Goal: Task Accomplishment & Management: Manage account settings

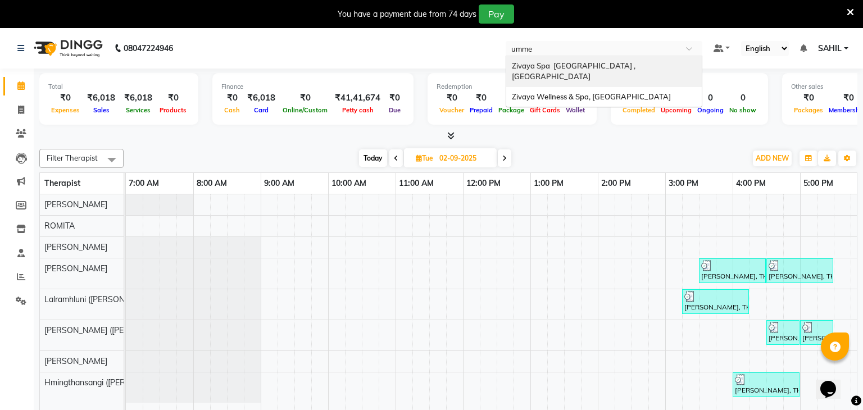
type input "ummed"
click at [542, 67] on span "Zivaya Spa [GEOGRAPHIC_DATA] , [GEOGRAPHIC_DATA]" at bounding box center [574, 71] width 125 height 20
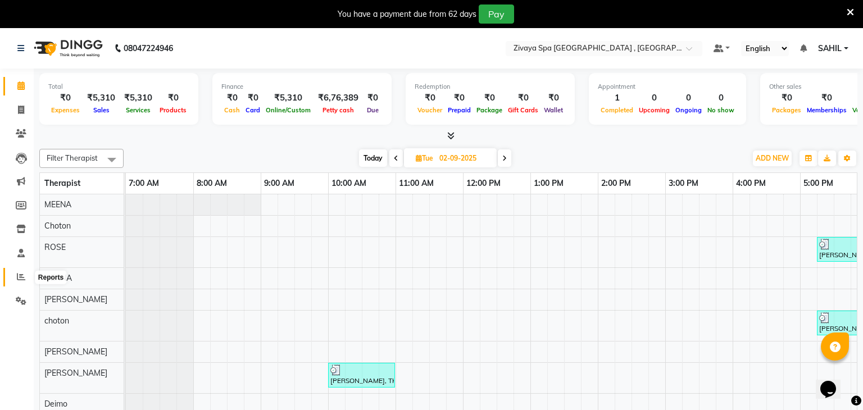
click at [27, 283] on span at bounding box center [21, 277] width 20 height 13
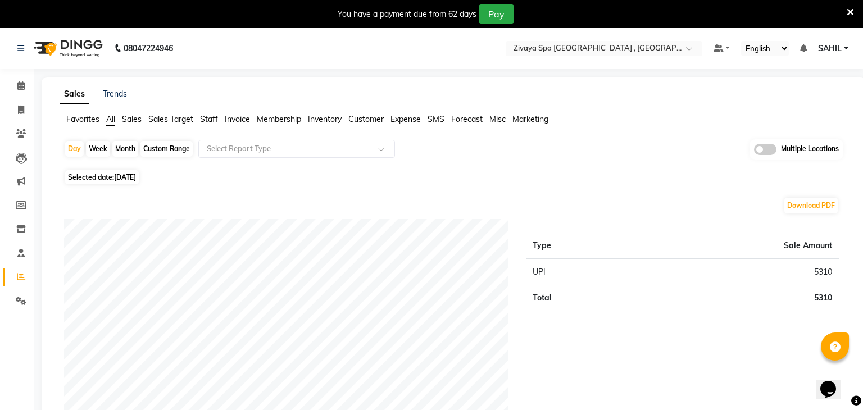
click at [133, 182] on span "Selected date: [DATE]" at bounding box center [102, 177] width 74 height 14
select select "9"
select select "2025"
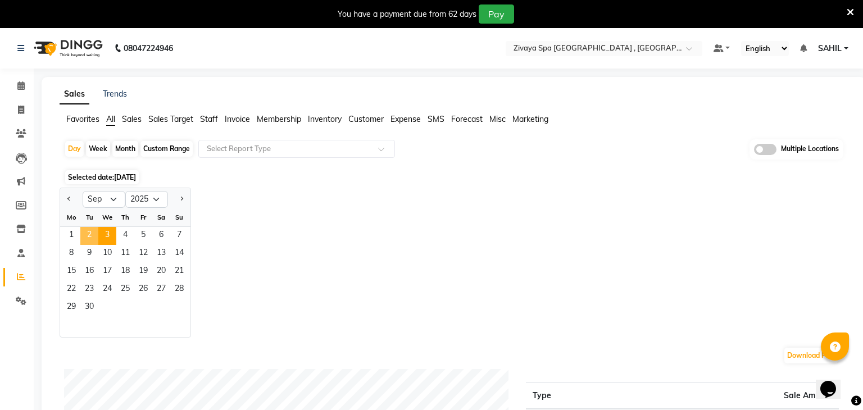
click at [92, 233] on span "2" at bounding box center [89, 236] width 18 height 18
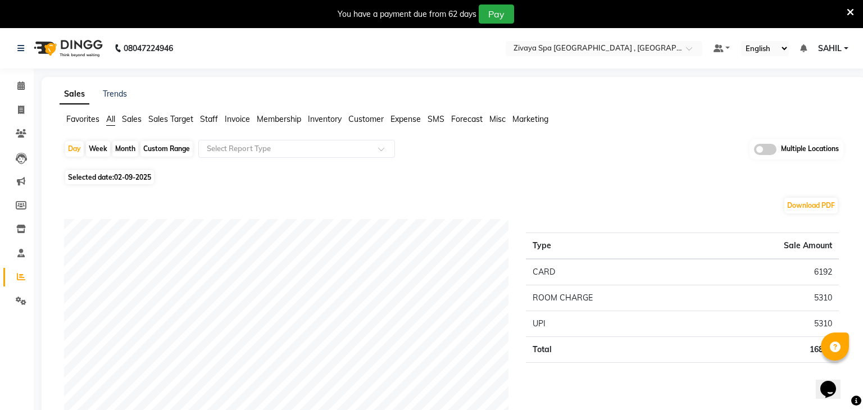
click at [388, 47] on nav "08047224946 Select Location × Zivaya Spa The Ummed Ahmedabad , Hansol Default P…" at bounding box center [431, 48] width 863 height 40
click at [116, 178] on span "02-09-2025" at bounding box center [132, 177] width 37 height 8
select select "9"
select select "2025"
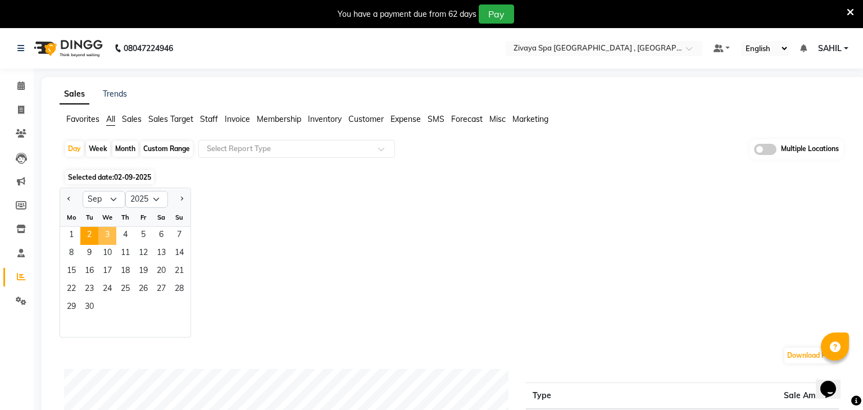
click at [99, 231] on span "3" at bounding box center [107, 236] width 18 height 18
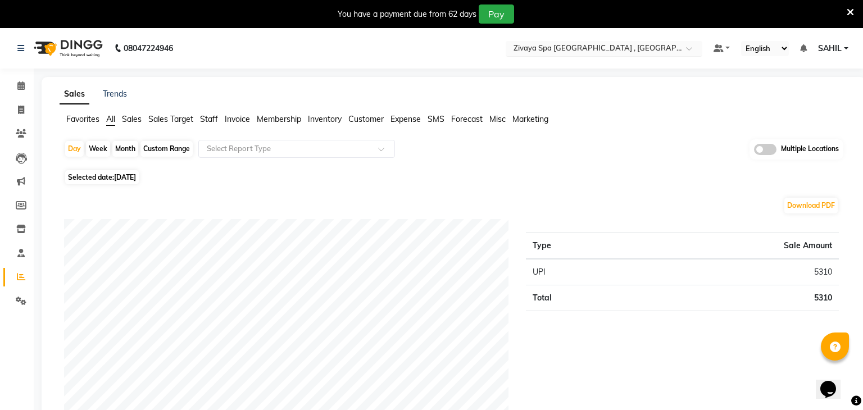
click at [619, 53] on input "text" at bounding box center [592, 49] width 163 height 11
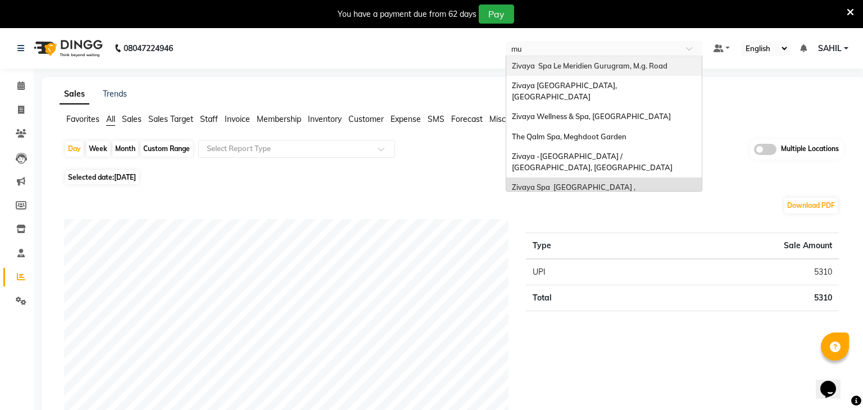
type input "mum"
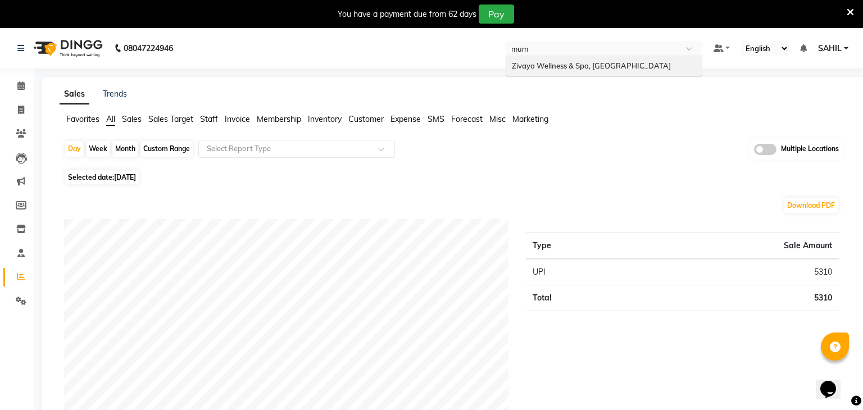
click at [623, 67] on span "Zivaya Wellness & Spa, [GEOGRAPHIC_DATA]" at bounding box center [591, 65] width 159 height 9
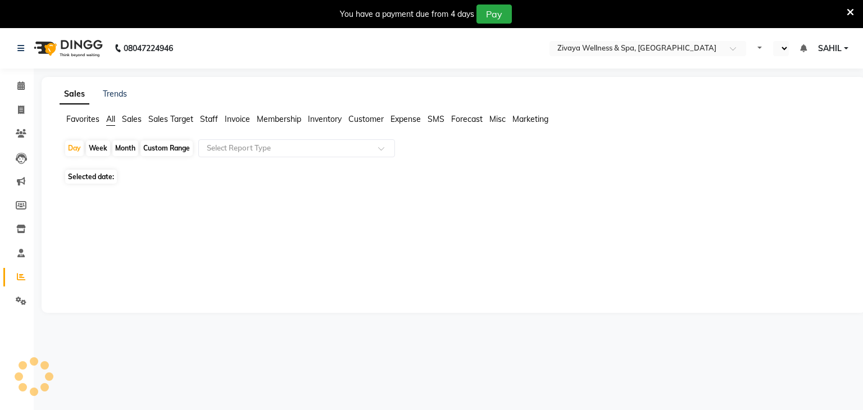
select select "en"
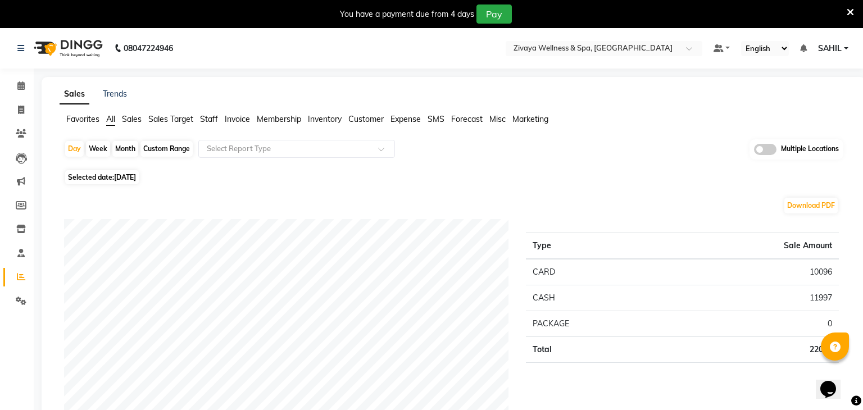
click at [134, 170] on span "Selected date: [DATE]" at bounding box center [102, 177] width 74 height 14
select select "9"
select select "2025"
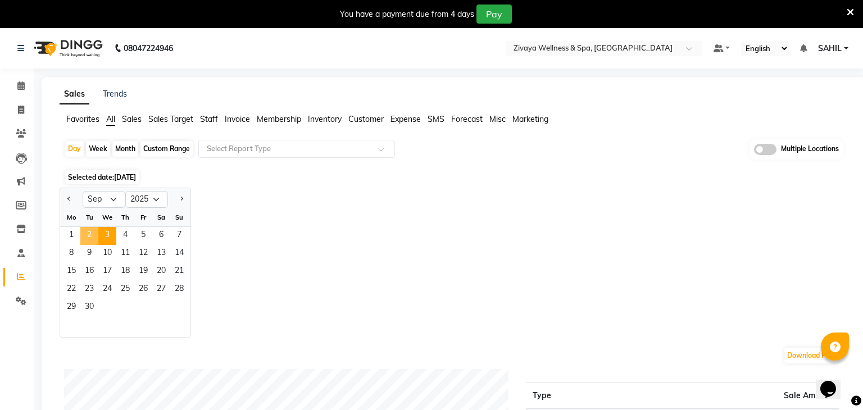
click at [93, 234] on span "2" at bounding box center [89, 236] width 18 height 18
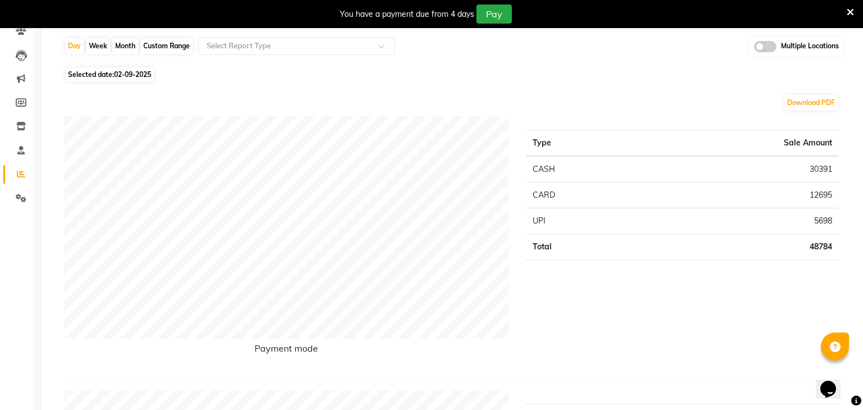
scroll to position [94, 0]
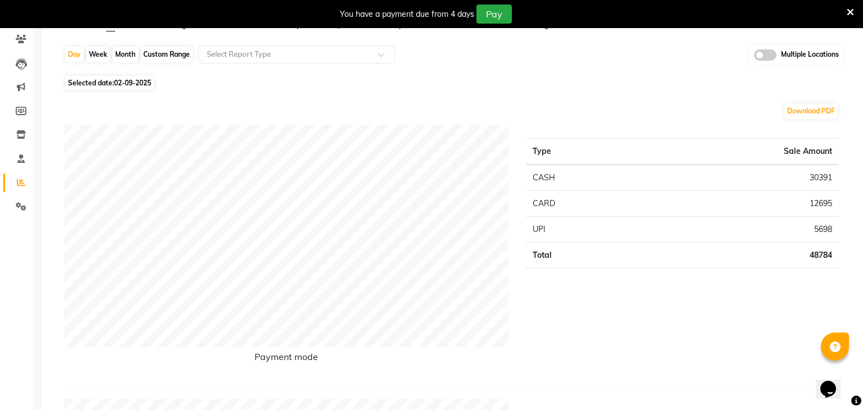
click at [125, 79] on span "02-09-2025" at bounding box center [132, 83] width 37 height 8
select select "9"
select select "2025"
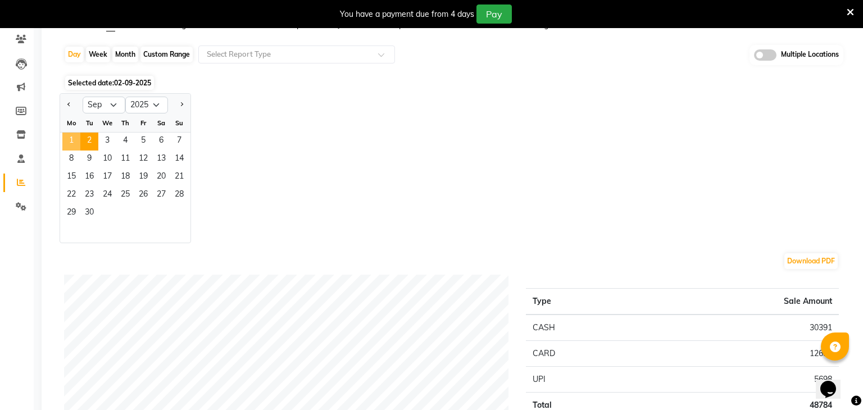
click at [71, 147] on span "1" at bounding box center [71, 142] width 18 height 18
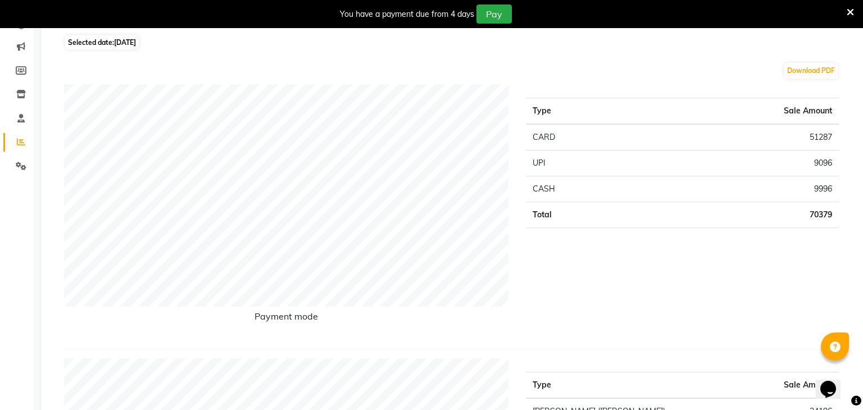
scroll to position [0, 0]
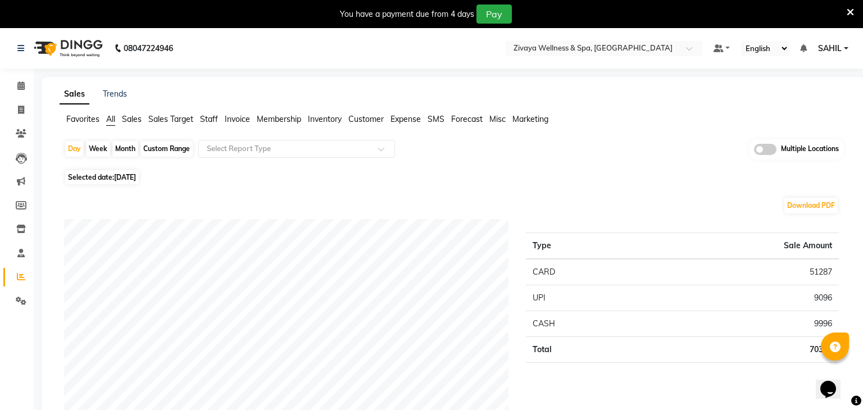
click at [136, 178] on span "[DATE]" at bounding box center [125, 177] width 22 height 8
select select "9"
select select "2025"
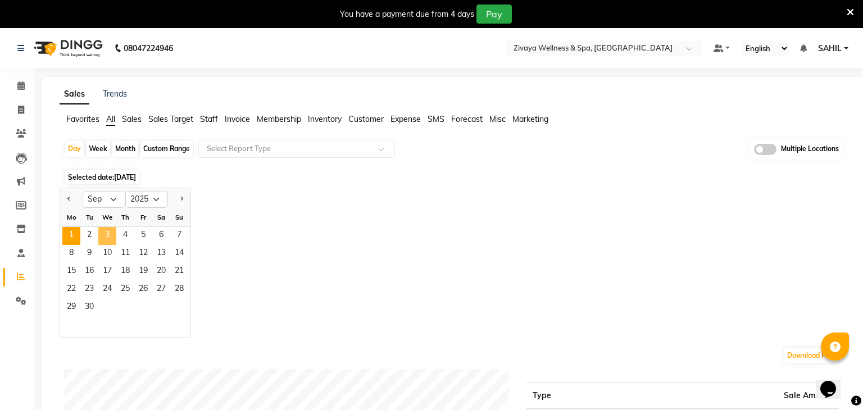
click at [103, 237] on span "3" at bounding box center [107, 236] width 18 height 18
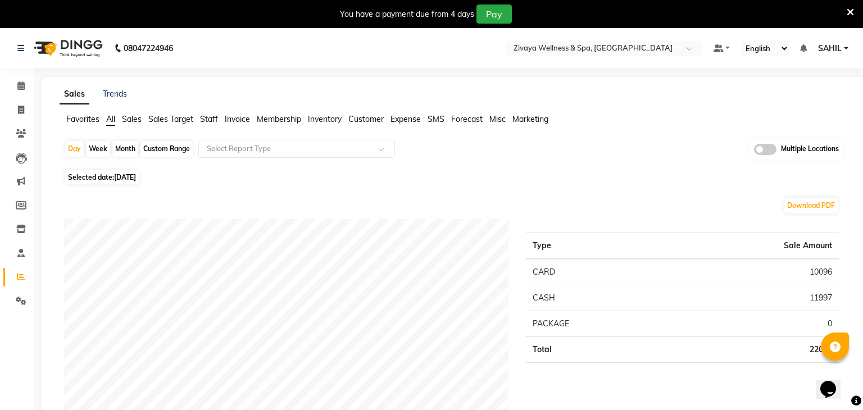
click at [440, 180] on div "Selected date: [DATE]" at bounding box center [456, 177] width 784 height 12
click at [23, 230] on icon at bounding box center [21, 229] width 10 height 8
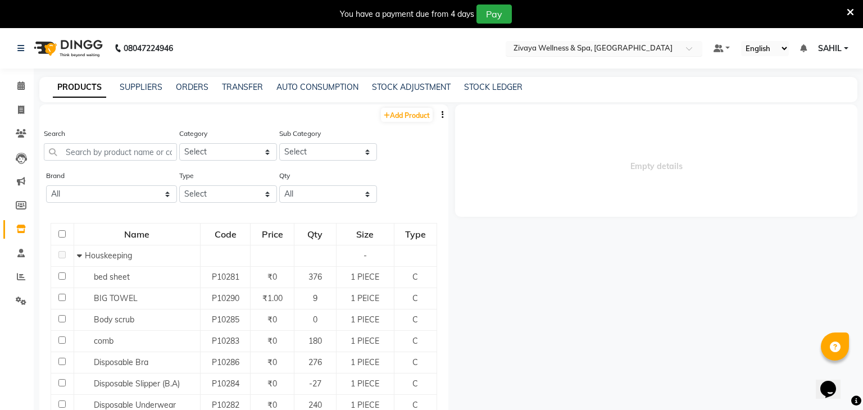
click at [554, 51] on input "text" at bounding box center [592, 49] width 163 height 11
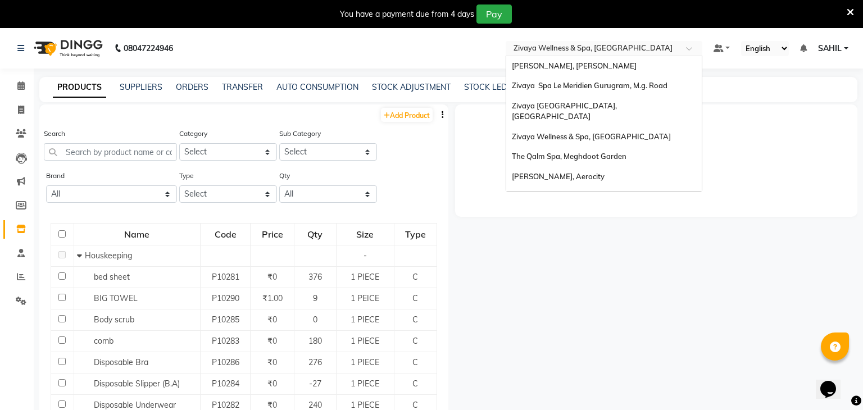
scroll to position [115, 0]
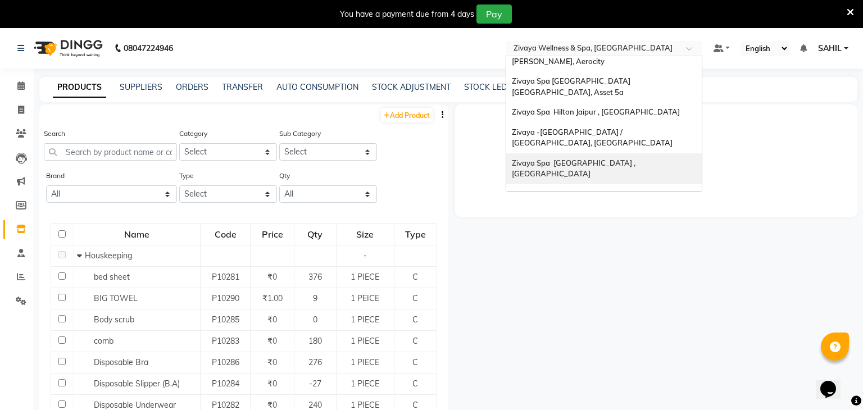
click at [570, 158] on span "Zivaya Spa [GEOGRAPHIC_DATA] , [GEOGRAPHIC_DATA]" at bounding box center [574, 168] width 125 height 20
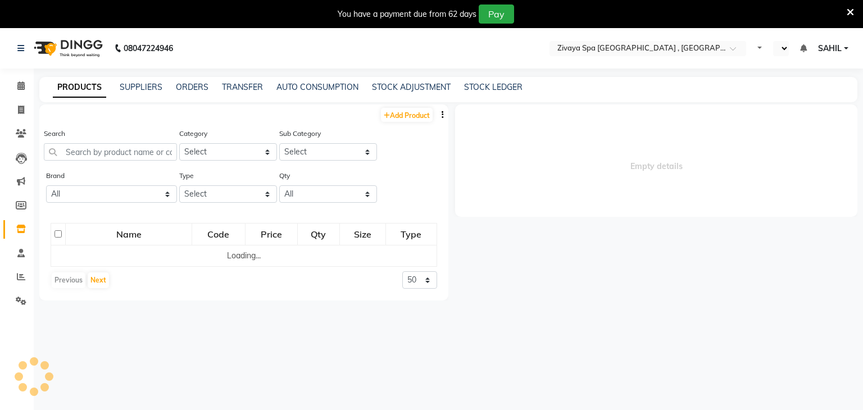
select select "en"
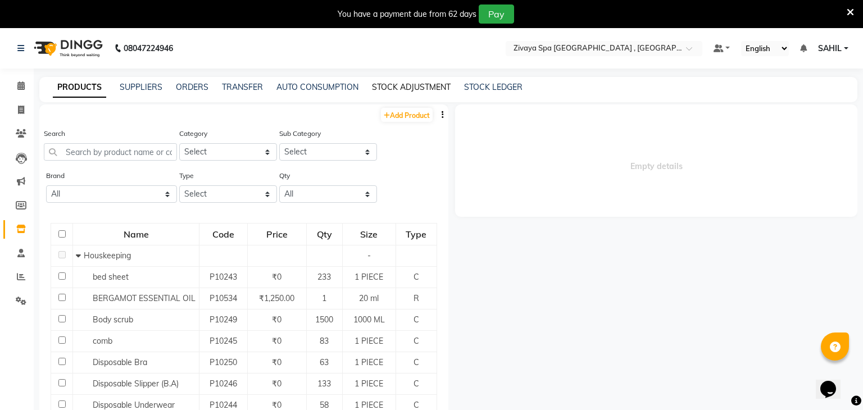
click at [408, 89] on link "STOCK ADJUSTMENT" at bounding box center [411, 87] width 79 height 10
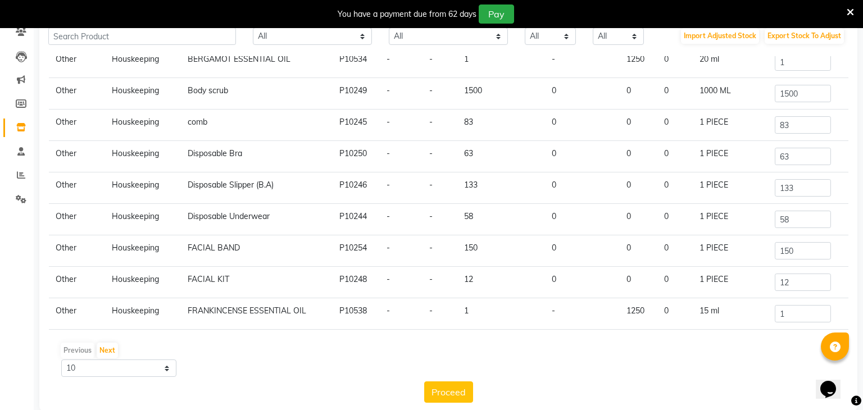
scroll to position [120, 0]
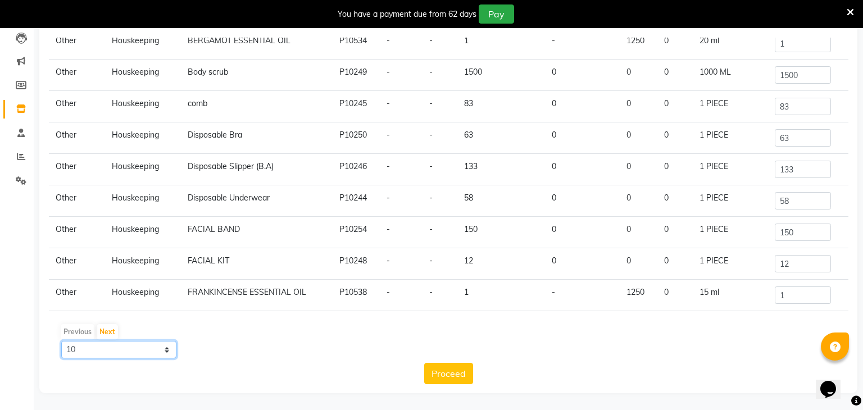
click at [134, 358] on select "10 50 100" at bounding box center [118, 349] width 115 height 17
select select "100"
click at [61, 341] on select "10 50 100" at bounding box center [118, 349] width 115 height 17
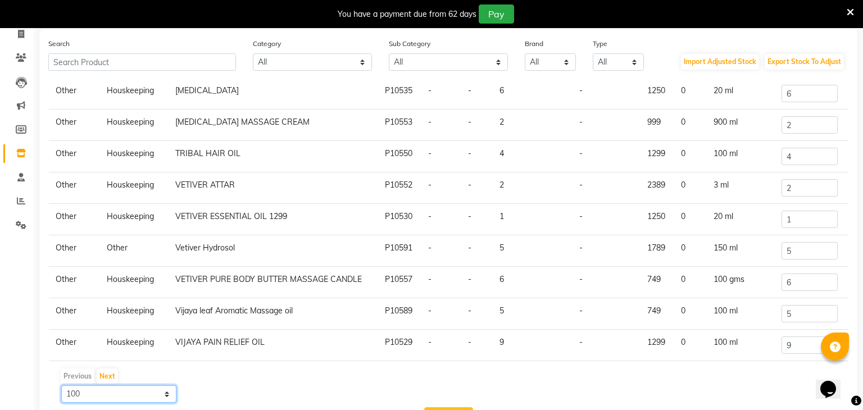
scroll to position [1197, 0]
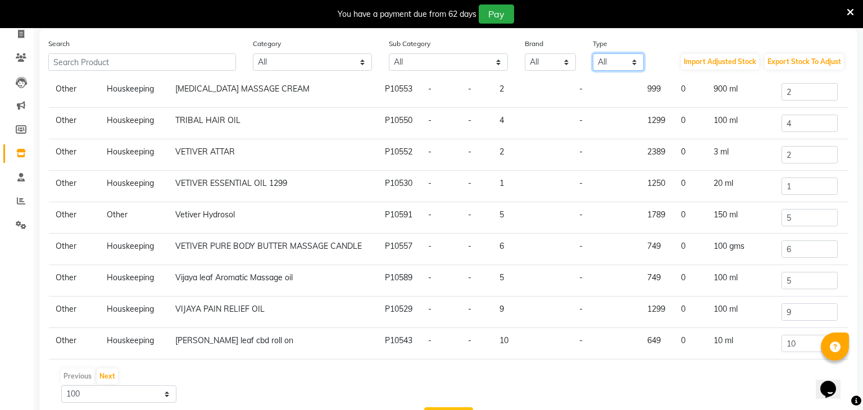
click at [610, 60] on select "All Both Consumable Retail" at bounding box center [618, 61] width 51 height 17
select select "R"
click at [593, 53] on select "All Both Consumable Retail" at bounding box center [618, 61] width 51 height 17
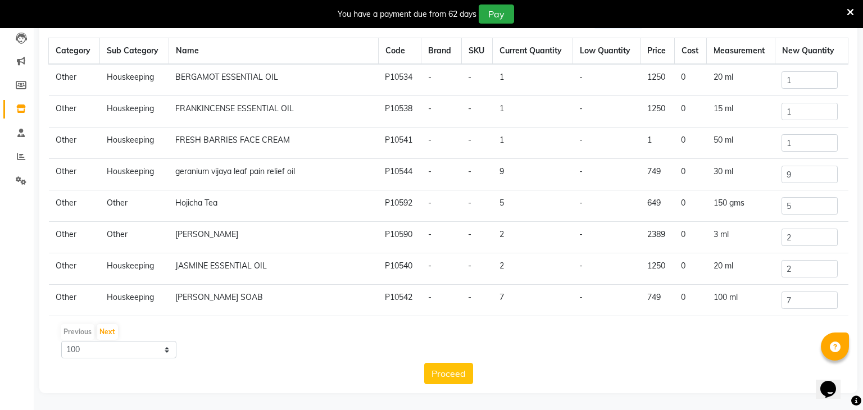
scroll to position [0, 0]
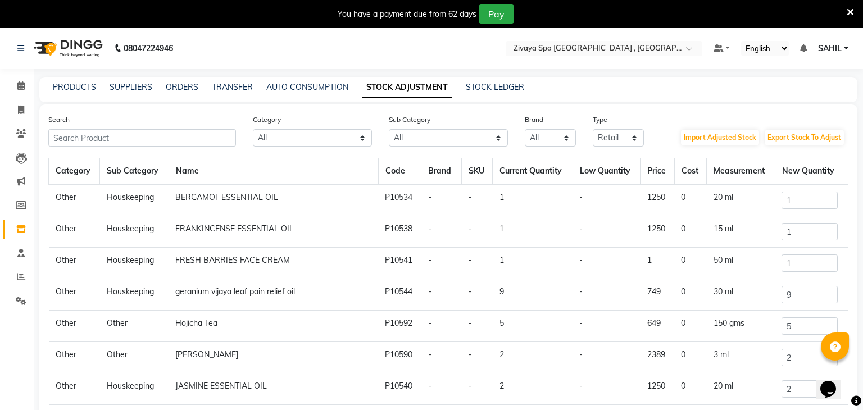
click at [262, 220] on td "FRANKINCENSE ESSENTIAL OIL" at bounding box center [274, 231] width 210 height 31
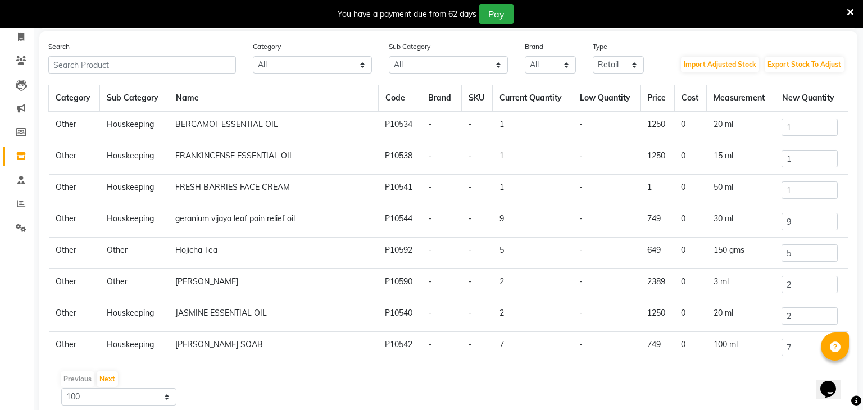
scroll to position [757, 0]
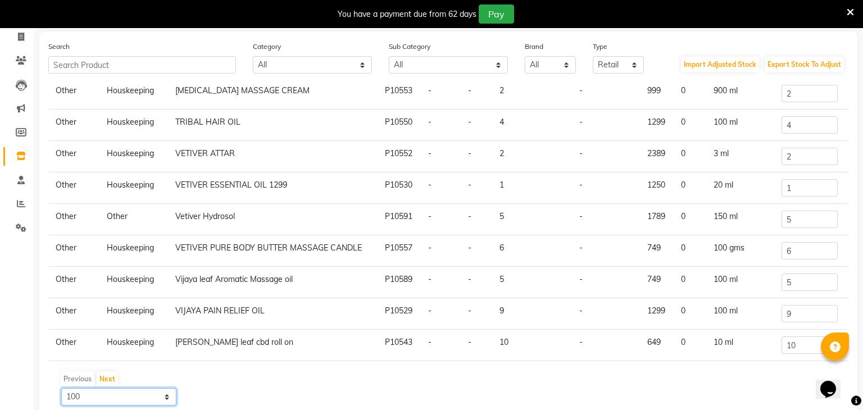
click at [115, 394] on select "10 50 100" at bounding box center [118, 396] width 115 height 17
click at [61, 388] on select "10 50 100" at bounding box center [118, 396] width 115 height 17
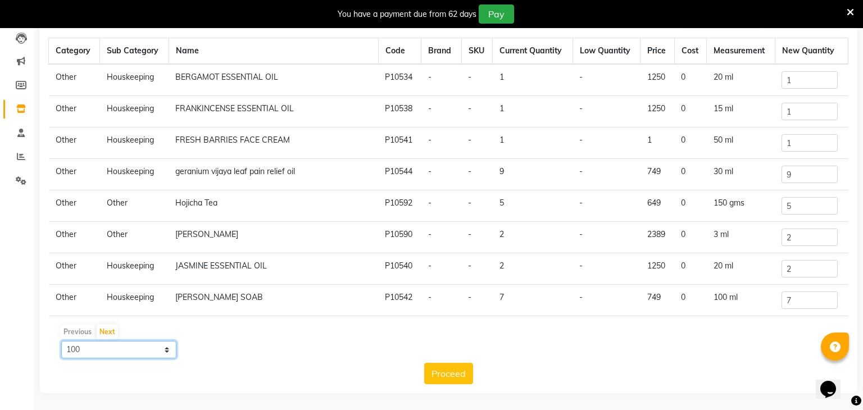
scroll to position [0, 0]
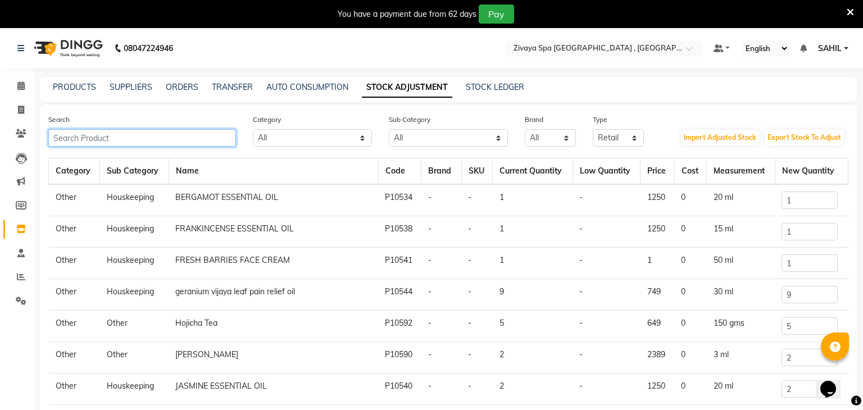
click at [197, 138] on input "text" at bounding box center [142, 137] width 188 height 17
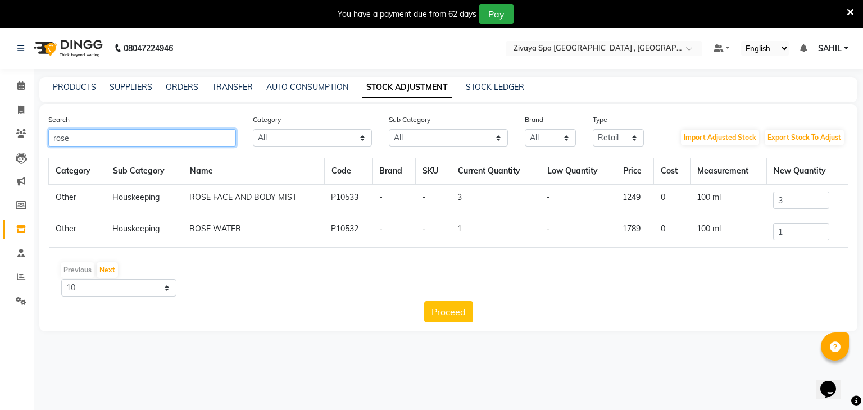
type input "rose"
click at [75, 87] on link "PRODUCTS" at bounding box center [74, 87] width 43 height 10
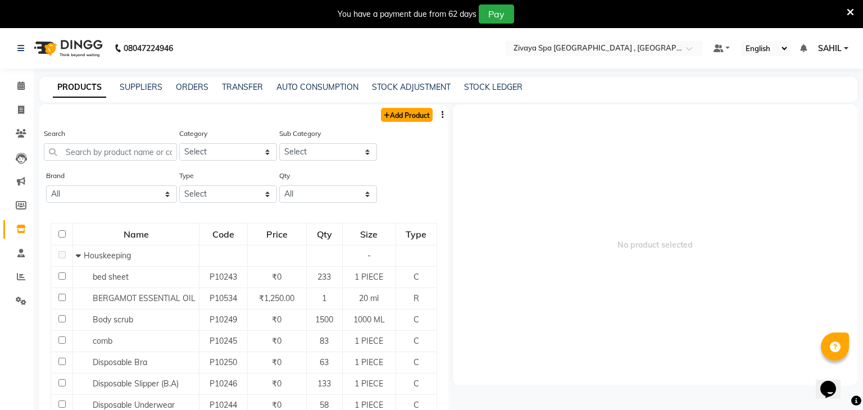
click at [409, 109] on link "Add Product" at bounding box center [407, 115] width 52 height 14
select select "true"
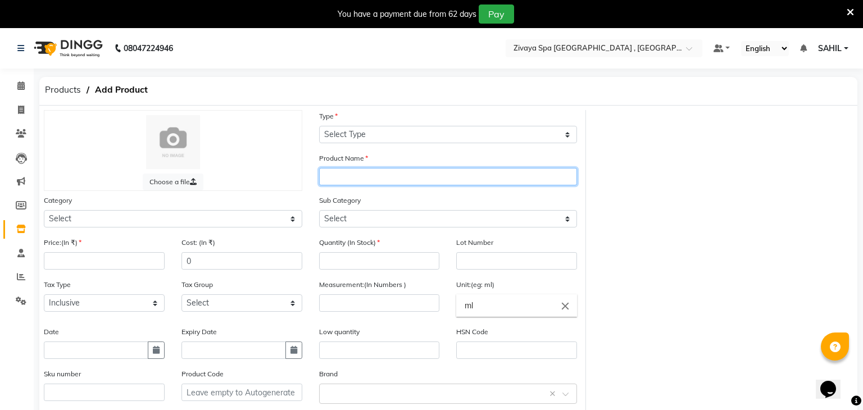
click at [376, 176] on input "text" at bounding box center [448, 176] width 258 height 17
type input "Rose Eye Pillow"
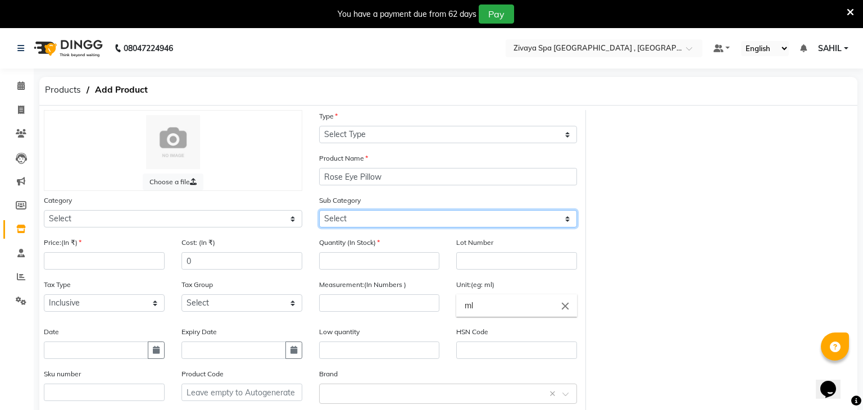
click at [366, 211] on select "Select" at bounding box center [448, 218] width 258 height 17
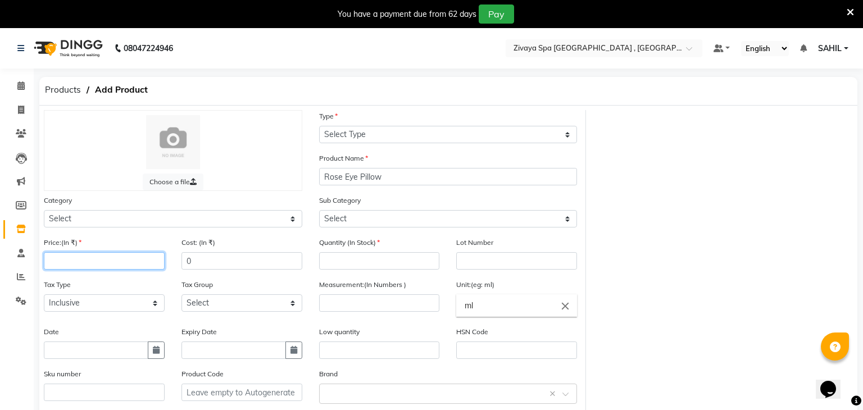
click at [112, 261] on input "number" at bounding box center [104, 260] width 121 height 17
type input "1299"
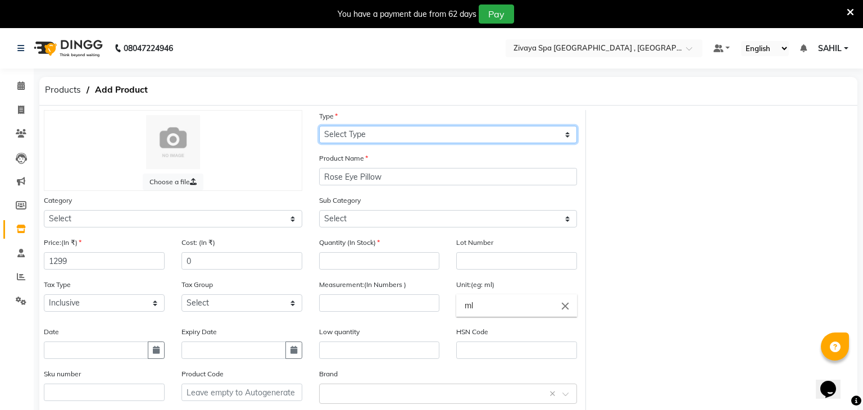
click at [366, 133] on select "Select Type Both Retail Consumable" at bounding box center [448, 134] width 258 height 17
select select "R"
click at [319, 126] on select "Select Type Both Retail Consumable" at bounding box center [448, 134] width 258 height 17
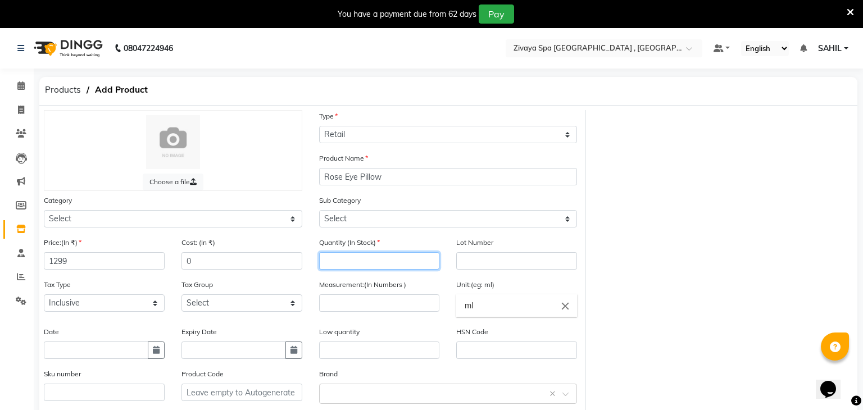
click at [344, 260] on input "number" at bounding box center [379, 260] width 121 height 17
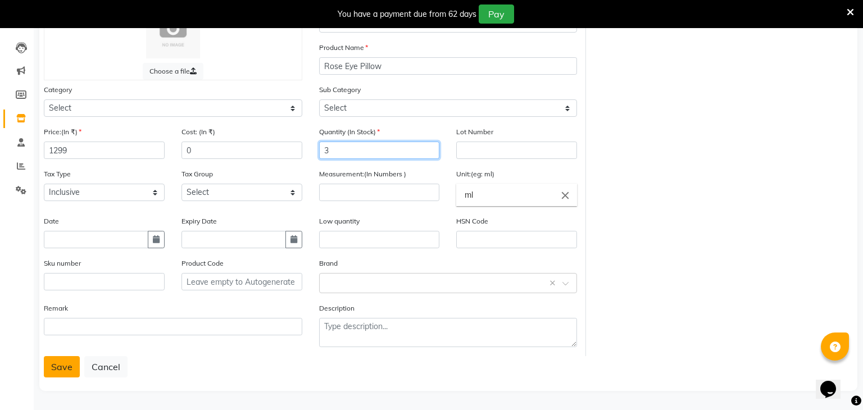
type input "3"
click at [67, 371] on button "Save" at bounding box center [62, 366] width 36 height 21
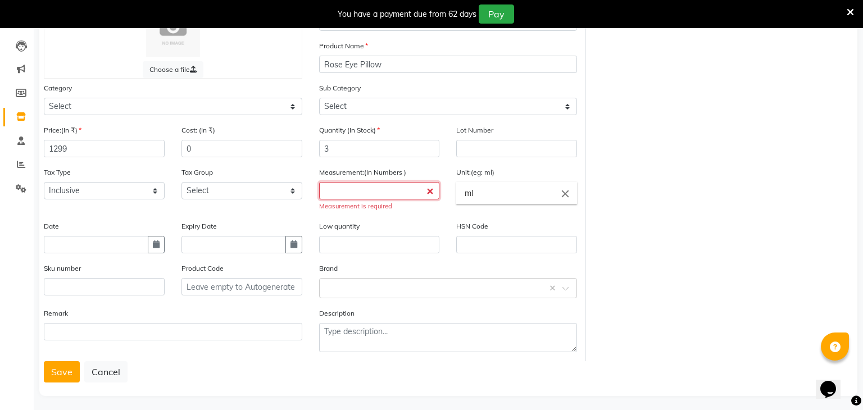
click at [387, 191] on input "number" at bounding box center [379, 190] width 121 height 17
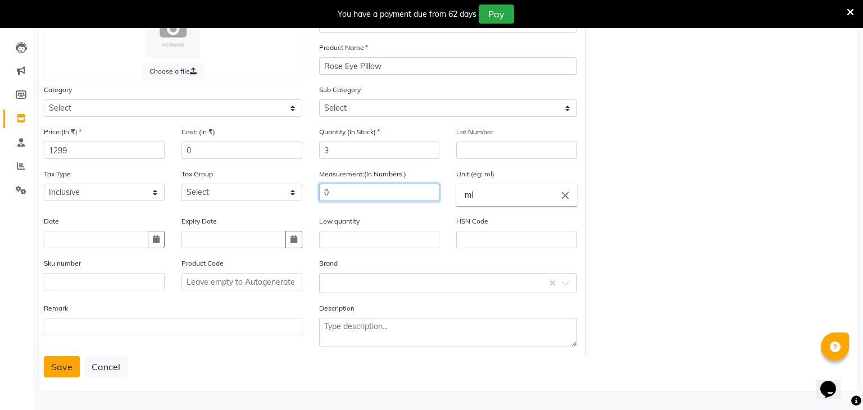
type input "0"
click at [52, 362] on button "Save" at bounding box center [62, 366] width 36 height 21
click at [54, 369] on button "Save" at bounding box center [62, 366] width 36 height 21
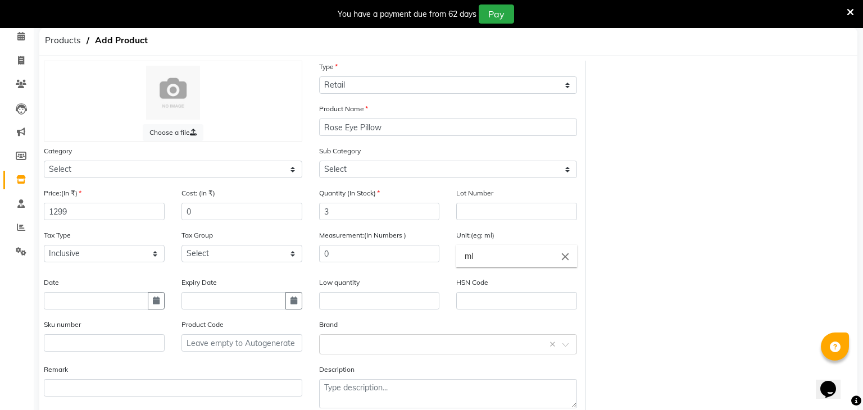
scroll to position [0, 0]
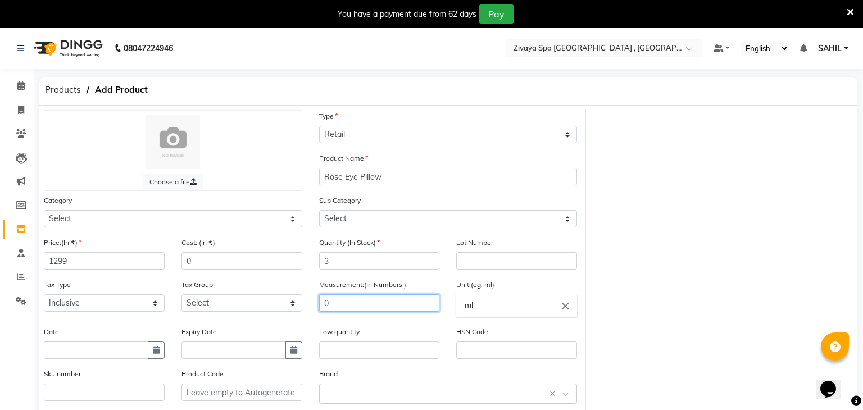
click at [378, 301] on input "0" at bounding box center [379, 302] width 121 height 17
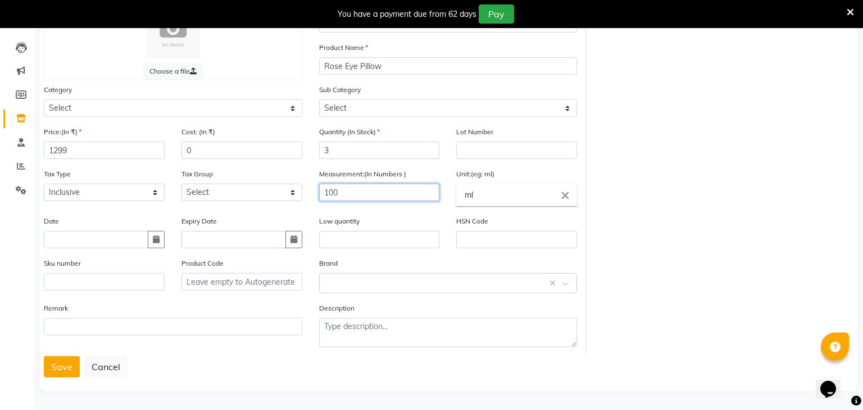
type input "100"
click at [490, 196] on input "ml" at bounding box center [516, 195] width 121 height 22
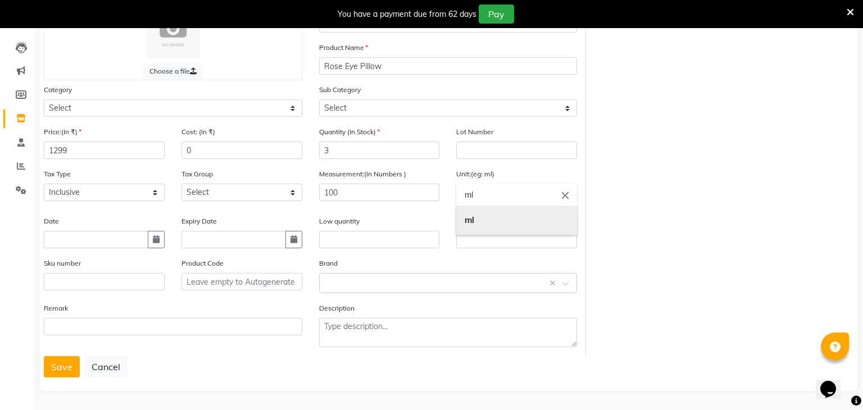
click at [513, 210] on link "ml" at bounding box center [516, 220] width 121 height 29
click at [567, 198] on icon "close" at bounding box center [565, 195] width 12 height 12
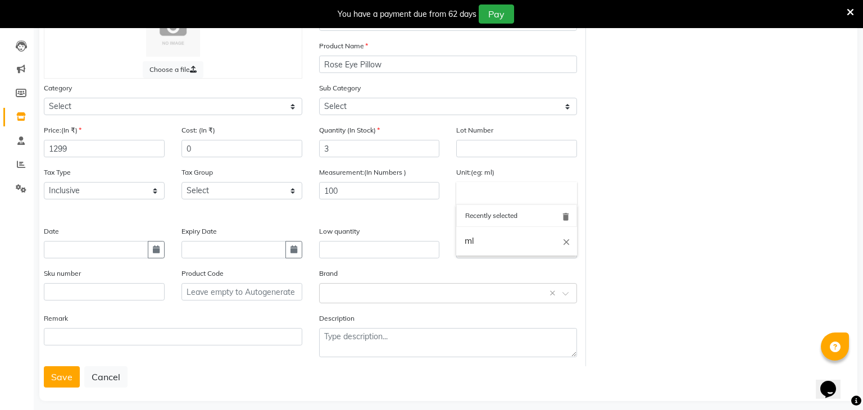
click at [555, 213] on div "Recently selected" at bounding box center [516, 216] width 103 height 10
click at [520, 193] on input "text" at bounding box center [516, 193] width 121 height 22
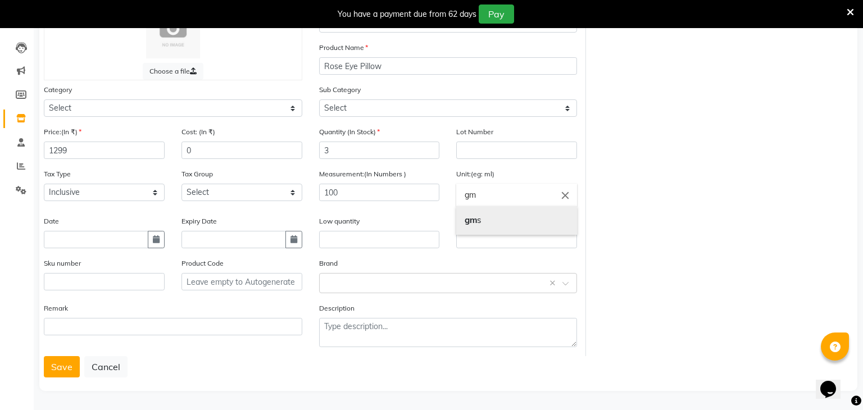
click at [498, 232] on link "gm s" at bounding box center [516, 220] width 121 height 29
type input "gms"
click at [58, 364] on button "Save" at bounding box center [62, 366] width 36 height 21
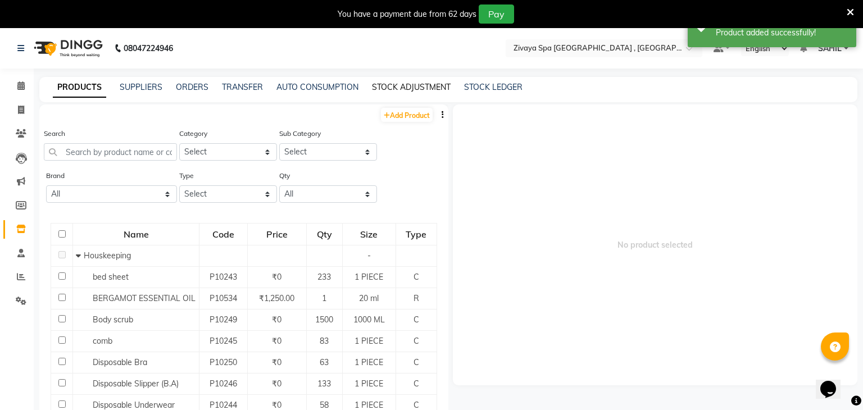
click at [401, 84] on link "STOCK ADJUSTMENT" at bounding box center [411, 87] width 79 height 10
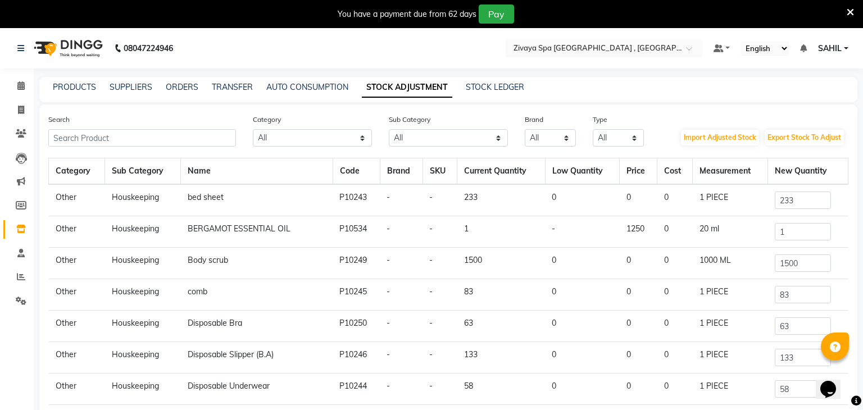
click at [83, 171] on th "Category" at bounding box center [77, 171] width 56 height 26
click at [470, 134] on select "All Houskeeping Hair Shampoo Cleanser Bath & Body Lips Facial Shaving Female Hy…" at bounding box center [448, 137] width 119 height 17
click at [530, 110] on div "Search Category All Hair Skin Makeup Personal Care Appliances Other Sub Categor…" at bounding box center [448, 309] width 818 height 409
click at [303, 140] on select "All Hair Skin Makeup Personal Care Appliances Other" at bounding box center [312, 137] width 119 height 17
click at [501, 105] on div "Search Category All Hair Skin Makeup Personal Care Appliances Other Sub Categor…" at bounding box center [448, 309] width 818 height 409
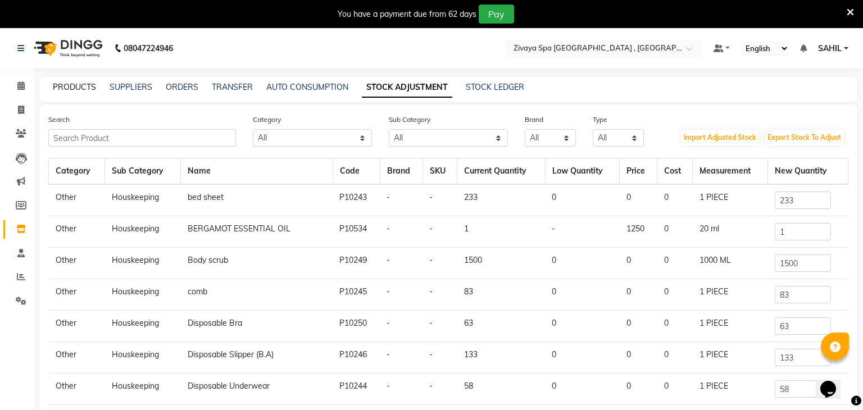
click at [94, 89] on link "PRODUCTS" at bounding box center [74, 87] width 43 height 10
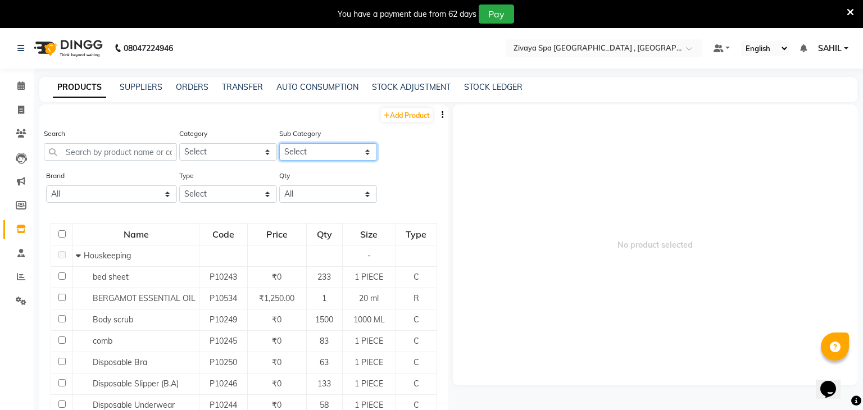
click at [329, 148] on select "Select" at bounding box center [328, 151] width 98 height 17
click at [230, 178] on div "Type Select Both Retail Consumable" at bounding box center [228, 186] width 98 height 33
click at [220, 189] on select "Select Both Retail Consumable" at bounding box center [228, 193] width 98 height 17
select select "R"
click at [179, 185] on select "Select Both Retail Consumable" at bounding box center [228, 193] width 98 height 17
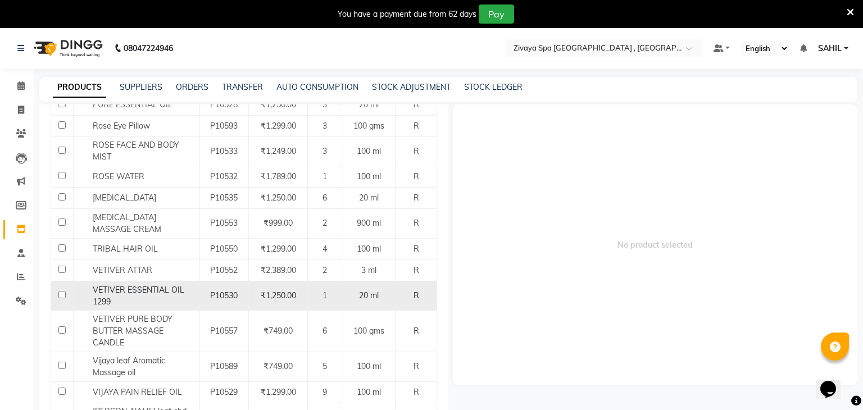
scroll to position [661, 0]
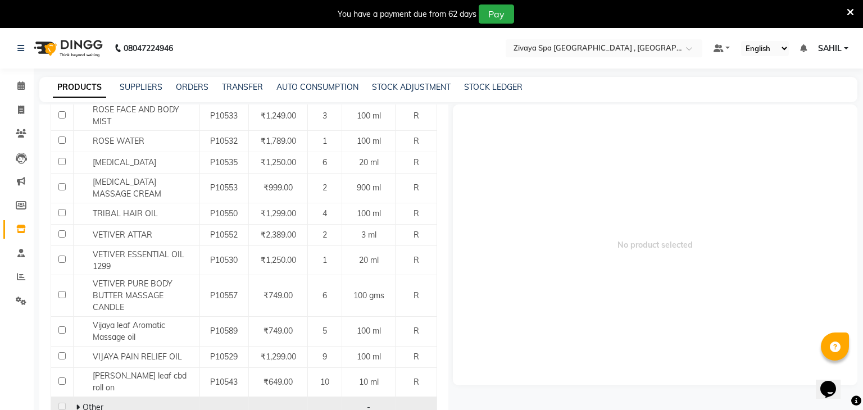
click at [94, 397] on td "Other" at bounding box center [136, 407] width 126 height 21
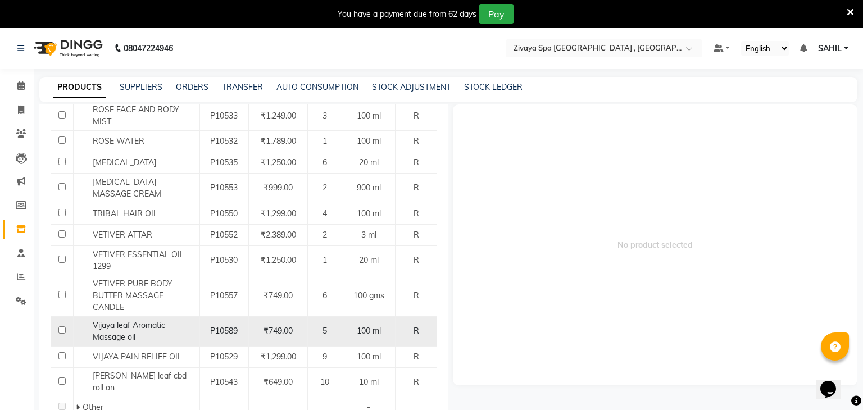
scroll to position [35, 0]
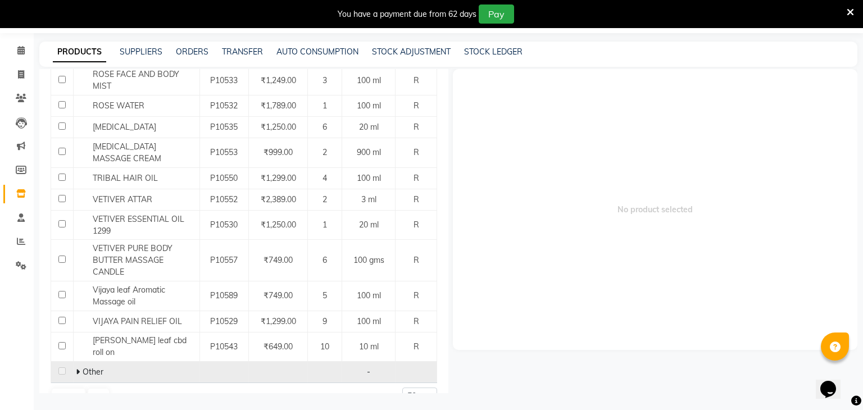
click at [91, 367] on span "Other" at bounding box center [93, 372] width 21 height 10
click at [78, 368] on icon at bounding box center [78, 372] width 4 height 8
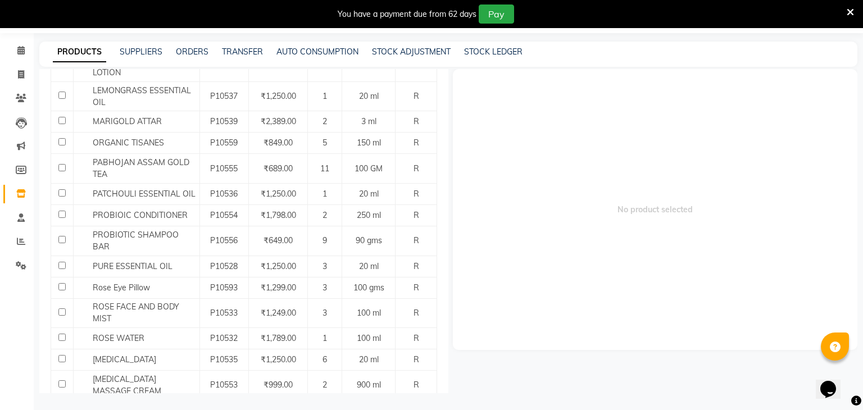
scroll to position [434, 0]
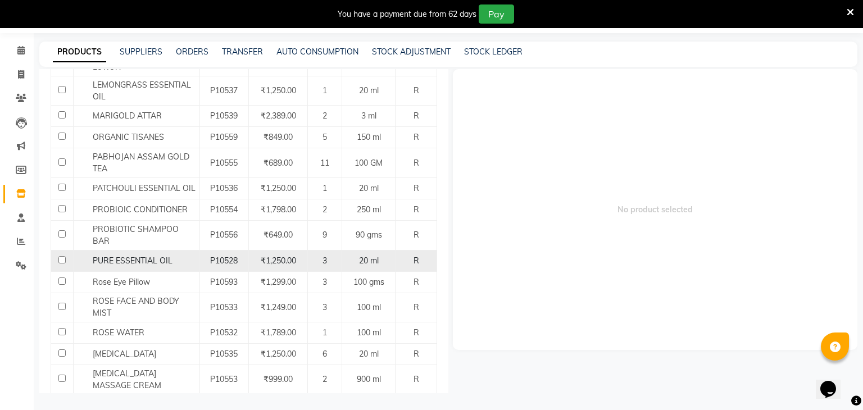
click at [164, 256] on span "PURE ESSENTIAL OIL" at bounding box center [133, 261] width 80 height 10
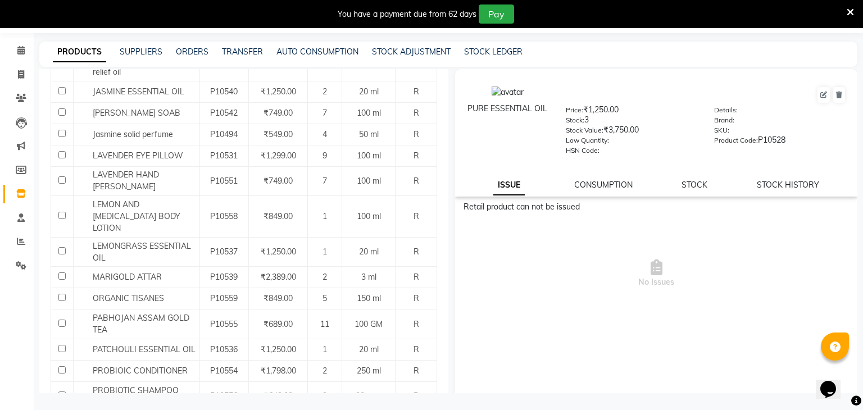
scroll to position [0, 0]
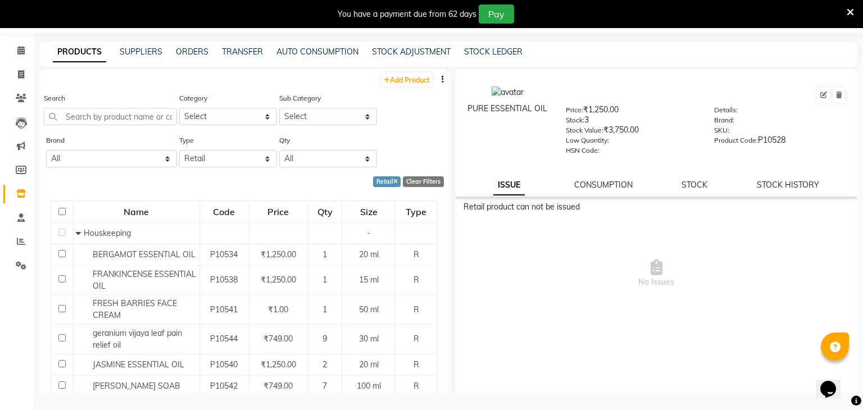
click at [399, 44] on div "PRODUCTS SUPPLIERS ORDERS TRANSFER AUTO CONSUMPTION STOCK ADJUSTMENT STOCK LEDG…" at bounding box center [448, 54] width 818 height 25
click at [399, 49] on link "STOCK ADJUSTMENT" at bounding box center [411, 52] width 79 height 10
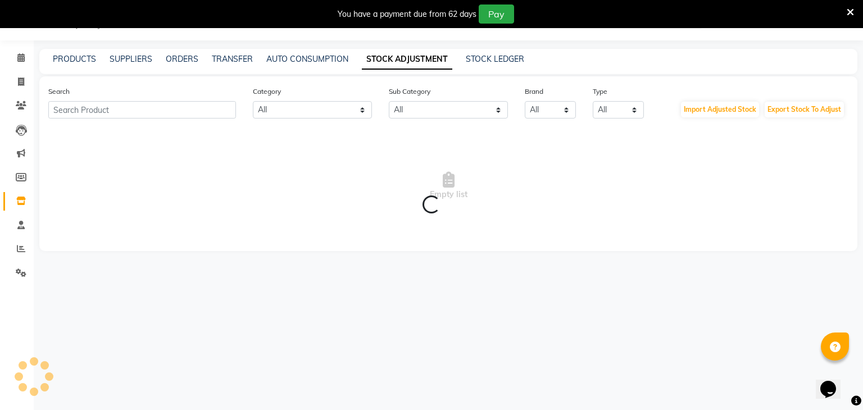
scroll to position [35, 0]
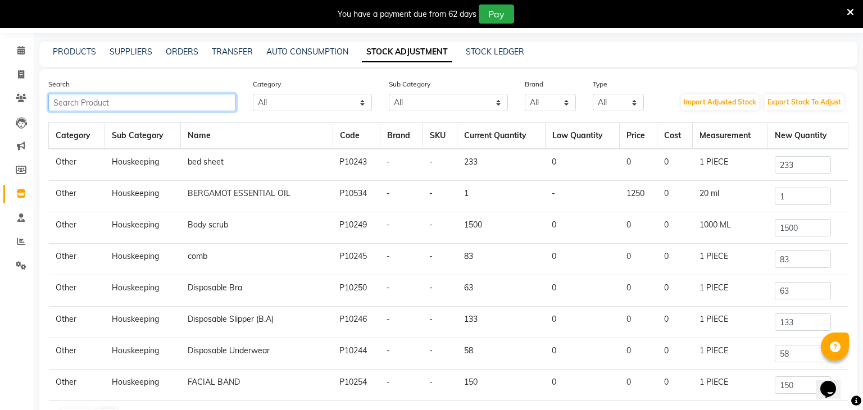
click at [161, 109] on input "text" at bounding box center [142, 102] width 188 height 17
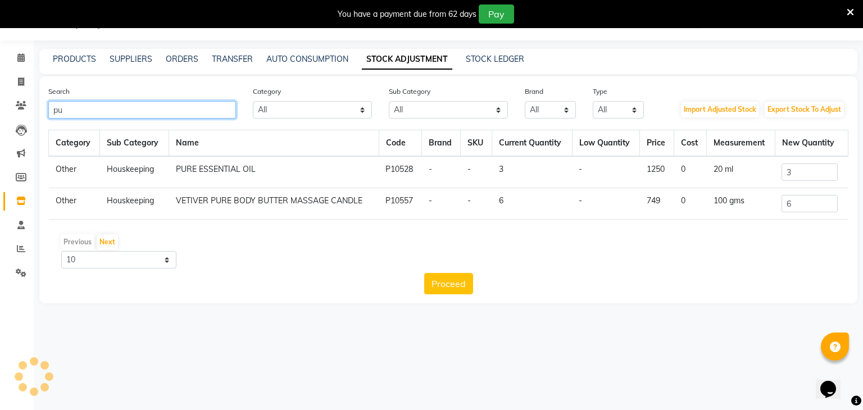
scroll to position [28, 0]
type input "pure"
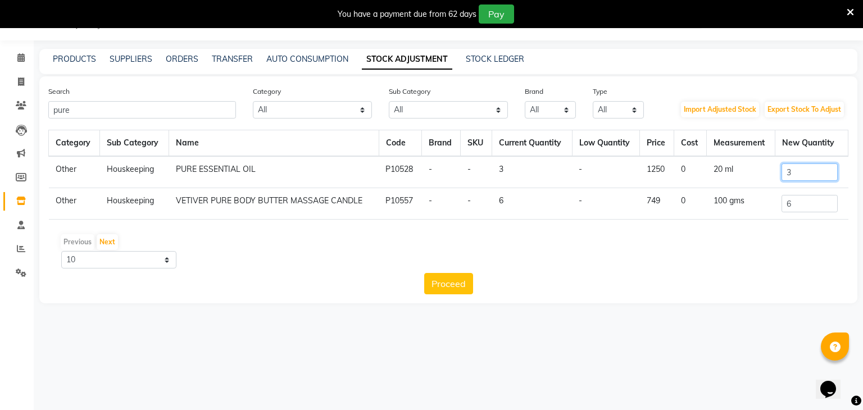
click at [808, 167] on input "3" at bounding box center [810, 171] width 56 height 17
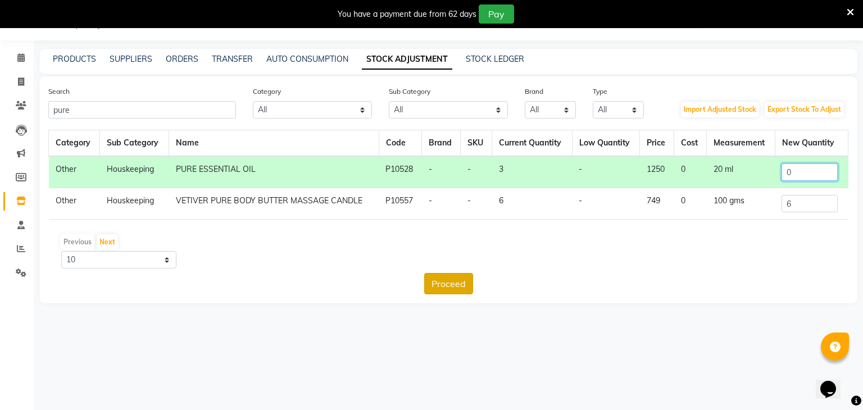
type input "0"
click at [470, 284] on button "Proceed" at bounding box center [448, 283] width 49 height 21
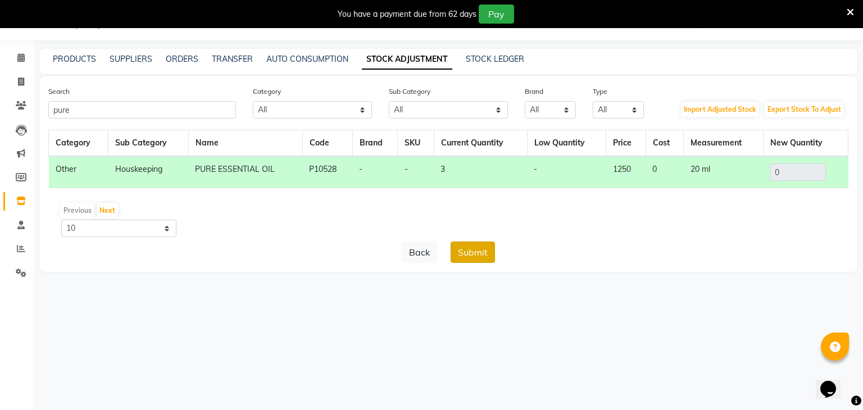
click at [489, 251] on button "Submit" at bounding box center [473, 252] width 44 height 21
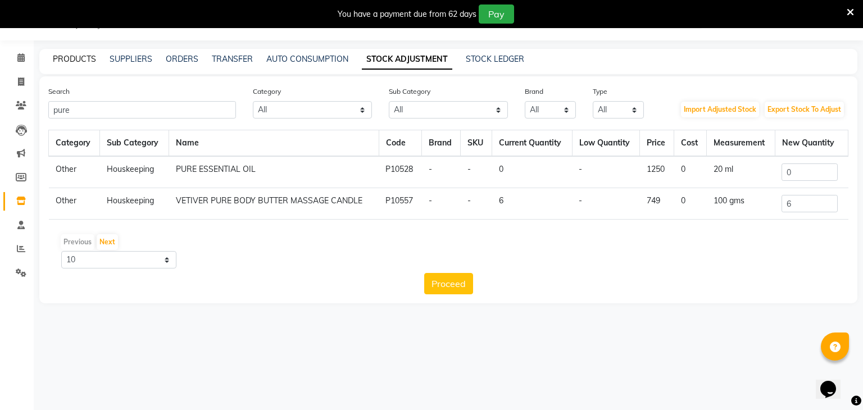
click at [59, 63] on link "PRODUCTS" at bounding box center [74, 59] width 43 height 10
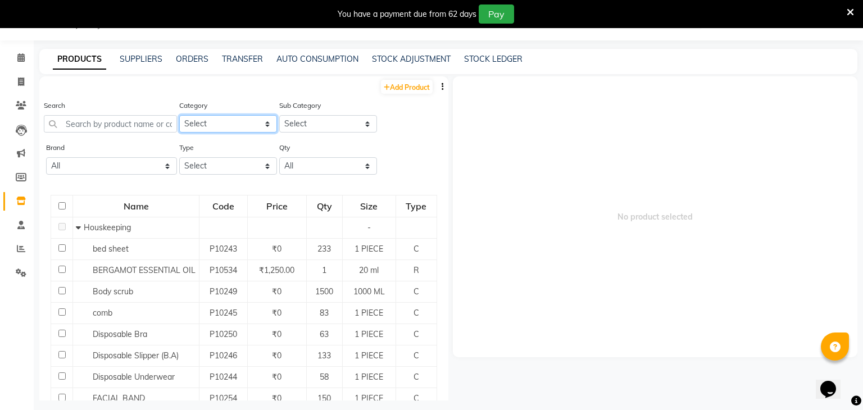
click at [202, 124] on select "Select Hair Skin Makeup Personal Care Appliances Other" at bounding box center [228, 123] width 98 height 17
click at [303, 120] on select "Select" at bounding box center [328, 123] width 98 height 17
click at [199, 160] on select "Select Both Retail Consumable" at bounding box center [228, 165] width 98 height 17
select select "R"
click at [179, 157] on select "Select Both Retail Consumable" at bounding box center [228, 165] width 98 height 17
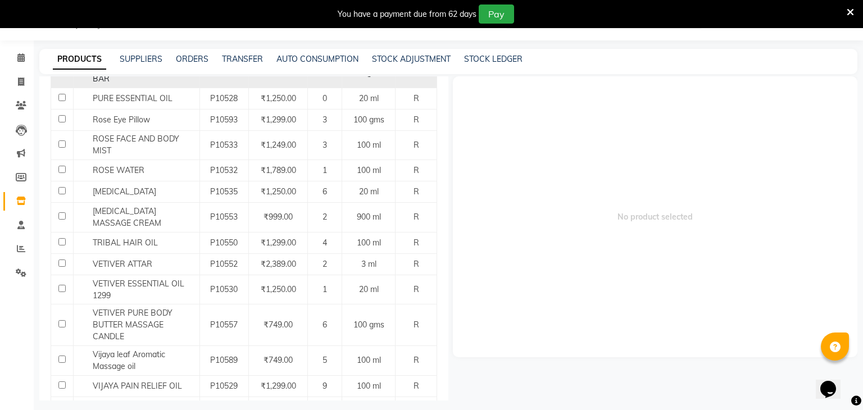
scroll to position [661, 0]
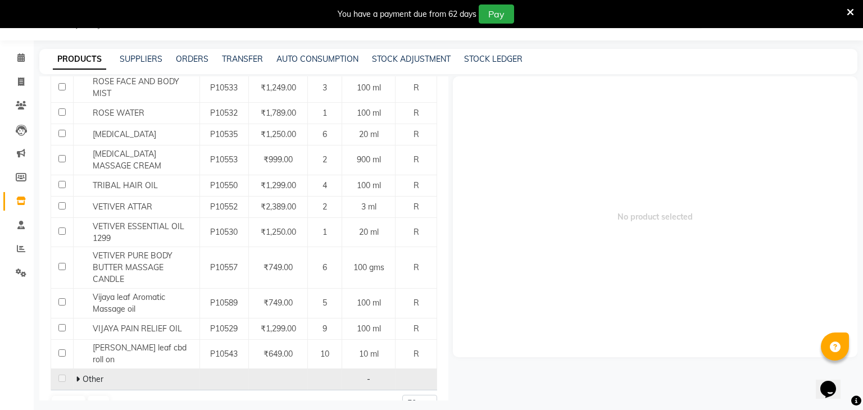
click at [121, 374] on div "Other" at bounding box center [136, 380] width 120 height 12
click at [97, 374] on span "Other" at bounding box center [93, 379] width 21 height 10
click at [78, 375] on icon at bounding box center [78, 379] width 4 height 8
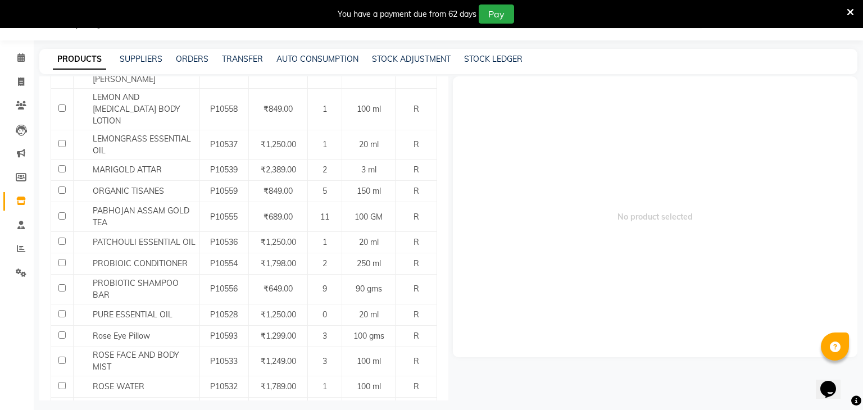
scroll to position [0, 0]
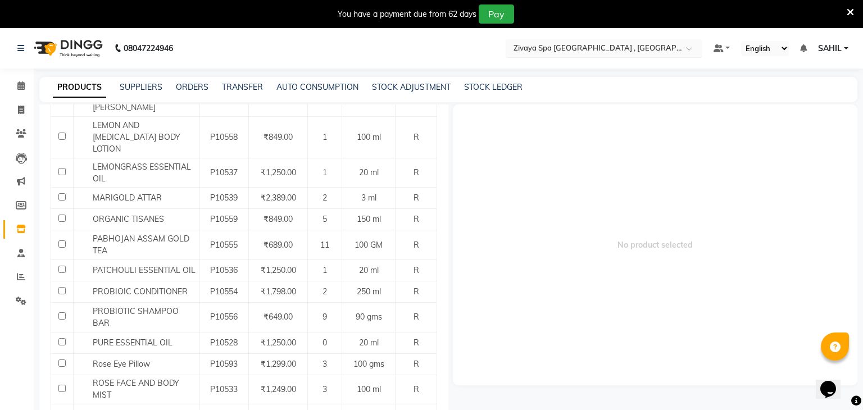
click at [606, 47] on input "text" at bounding box center [592, 47] width 163 height 11
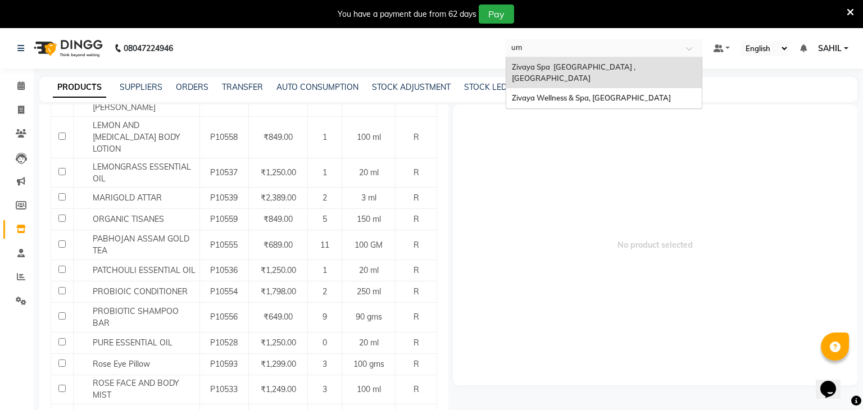
type input "u"
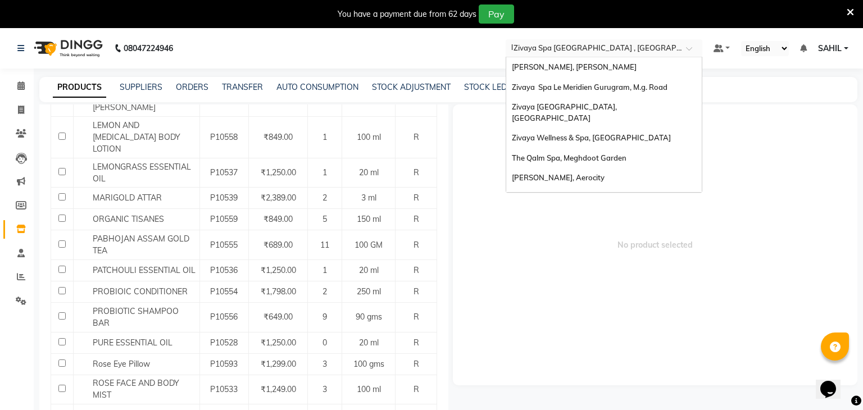
type input "le"
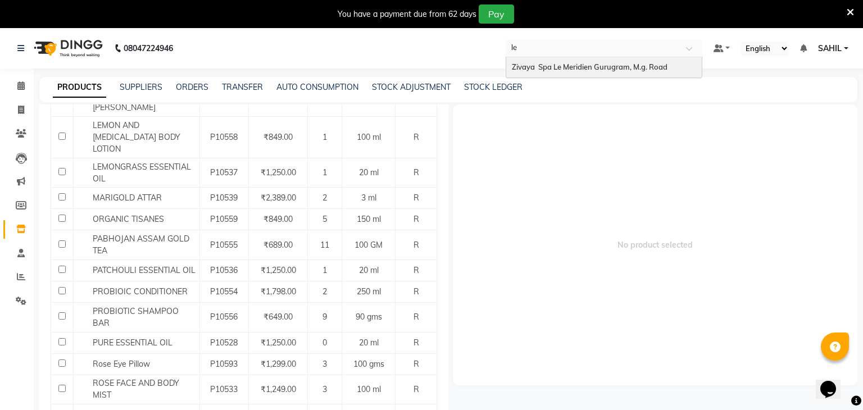
click at [609, 62] on span "Zivaya Spa Le Meridien Gurugram, M.g. Road" at bounding box center [590, 66] width 156 height 9
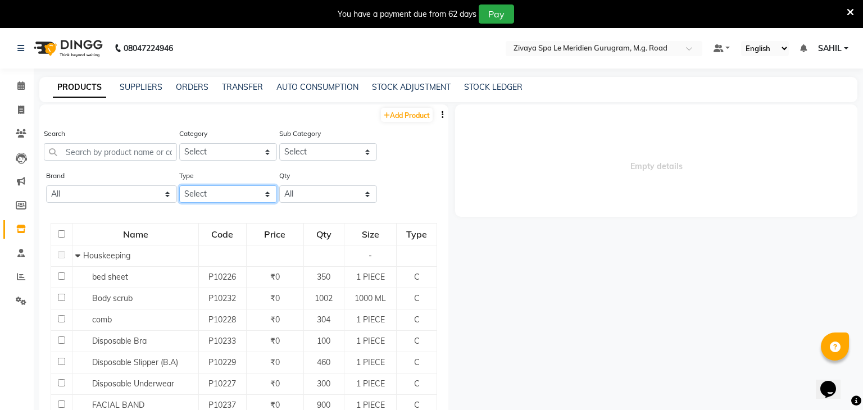
click at [212, 196] on select "Select Both Retail Consumable" at bounding box center [228, 193] width 98 height 17
select select "R"
click at [179, 185] on select "Select Both Retail Consumable" at bounding box center [228, 193] width 98 height 17
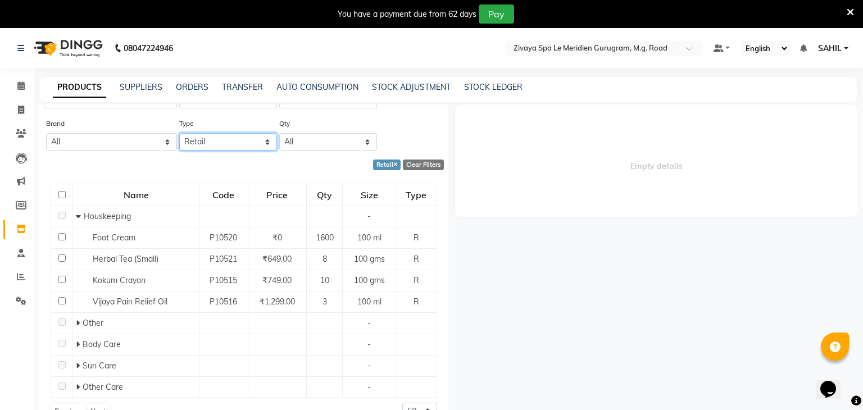
scroll to position [54, 0]
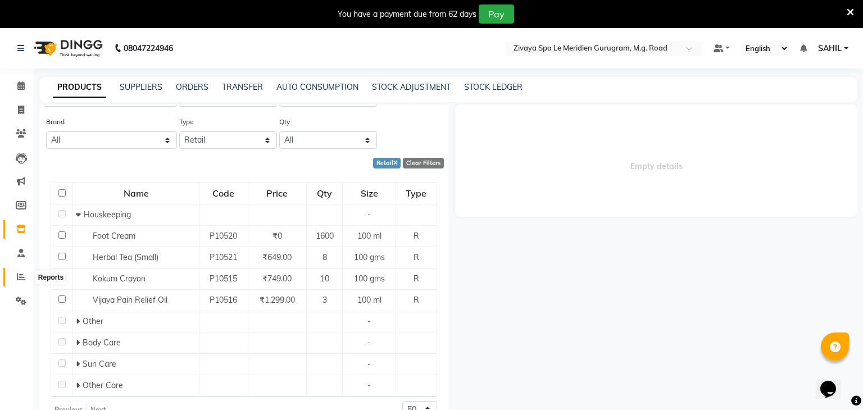
click at [15, 274] on span at bounding box center [21, 277] width 20 height 13
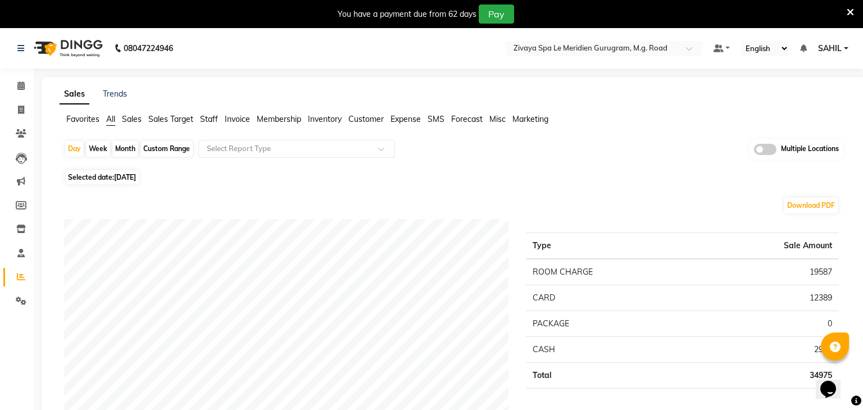
click at [123, 182] on span "Selected date: [DATE]" at bounding box center [102, 177] width 74 height 14
select select "9"
select select "2025"
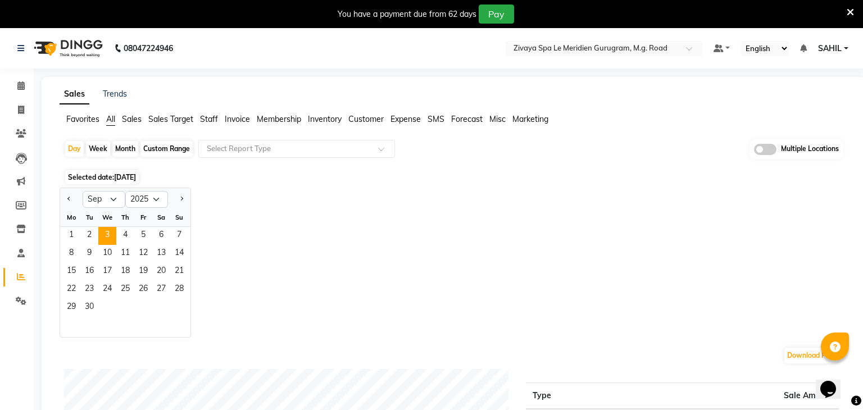
click at [166, 149] on div "Custom Range" at bounding box center [166, 149] width 52 height 16
select select "9"
select select "2025"
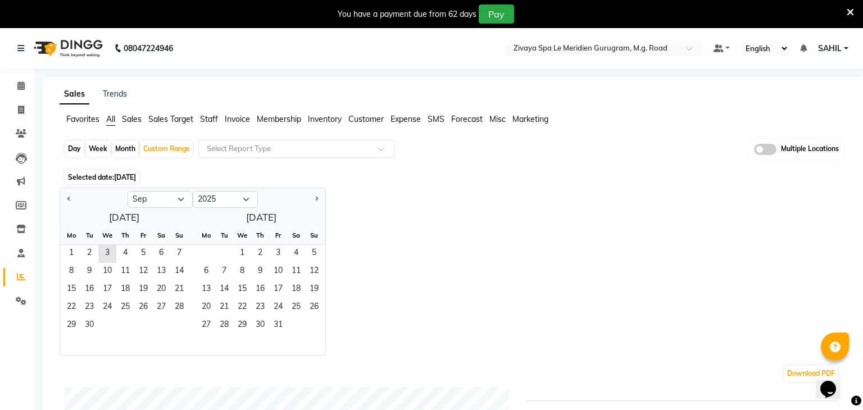
click at [241, 144] on input "text" at bounding box center [286, 148] width 162 height 11
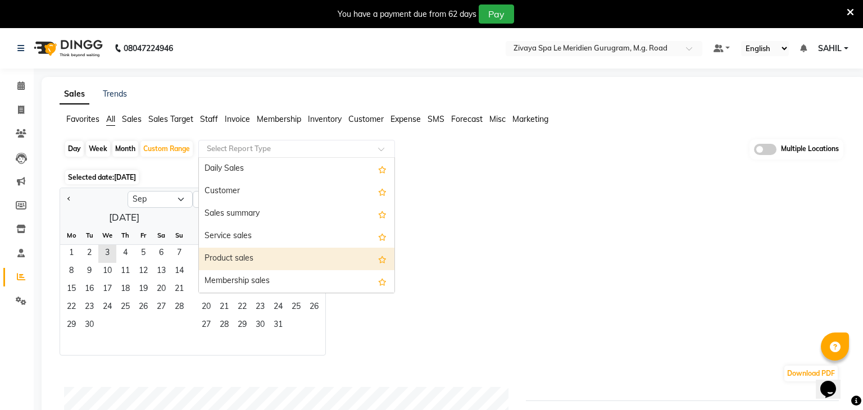
click at [243, 256] on div "Product sales" at bounding box center [297, 259] width 196 height 22
select select "full_report"
select select "csv"
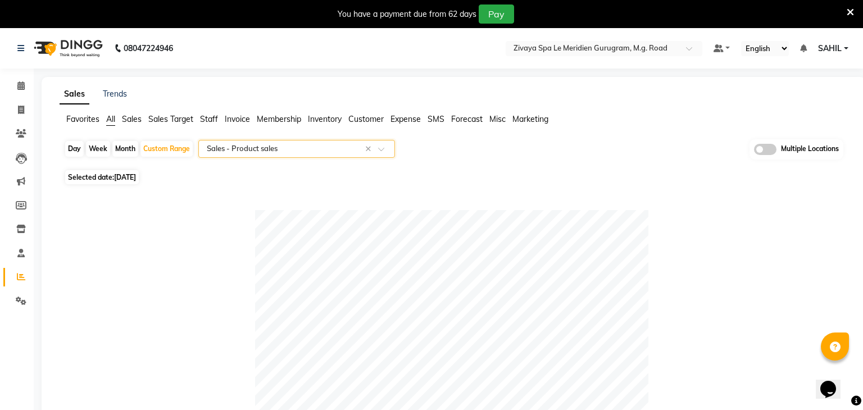
click at [773, 145] on span at bounding box center [765, 149] width 22 height 11
click at [754, 151] on input "checkbox" at bounding box center [754, 151] width 0 height 0
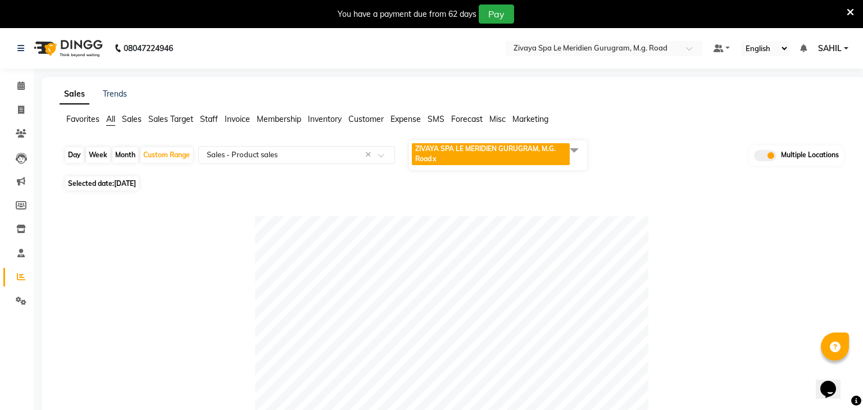
click at [559, 155] on span "ZIVAYA SPA LE MERIDIEN GURUGRAM, M.G. Road x" at bounding box center [491, 154] width 158 height 22
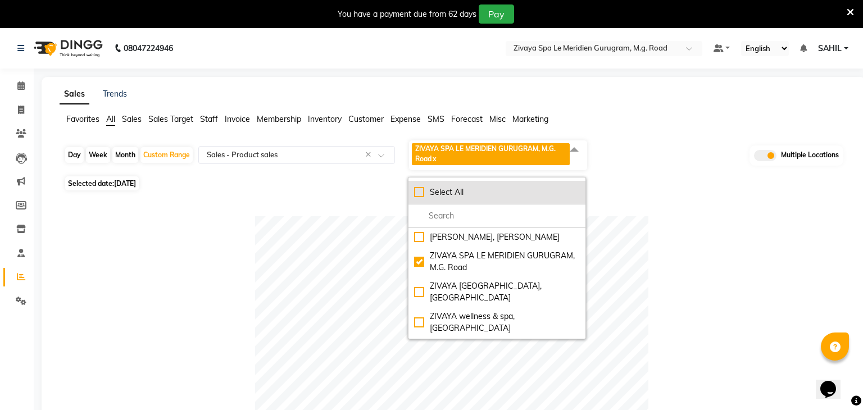
click at [536, 181] on li "Select All" at bounding box center [496, 193] width 177 height 24
checkbox input "true"
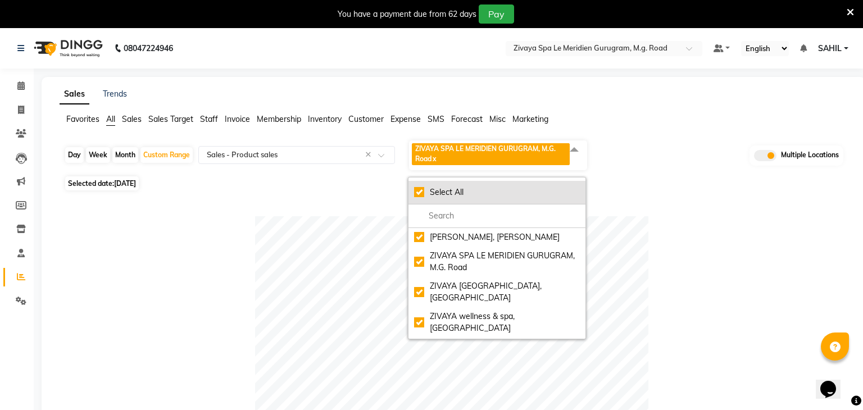
checkbox input "true"
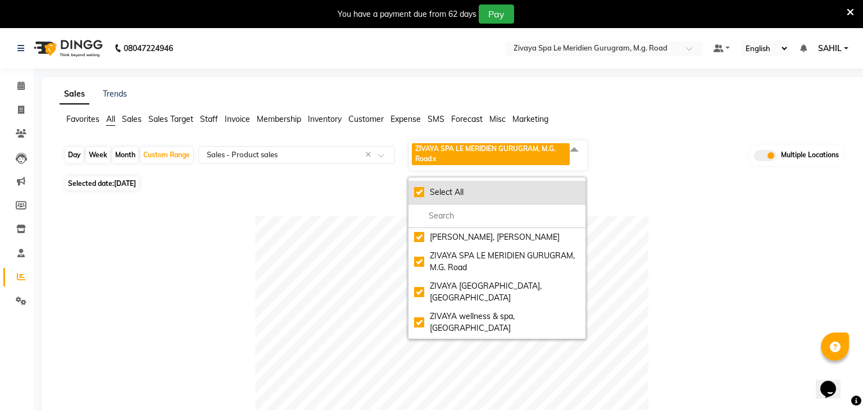
checkbox input "true"
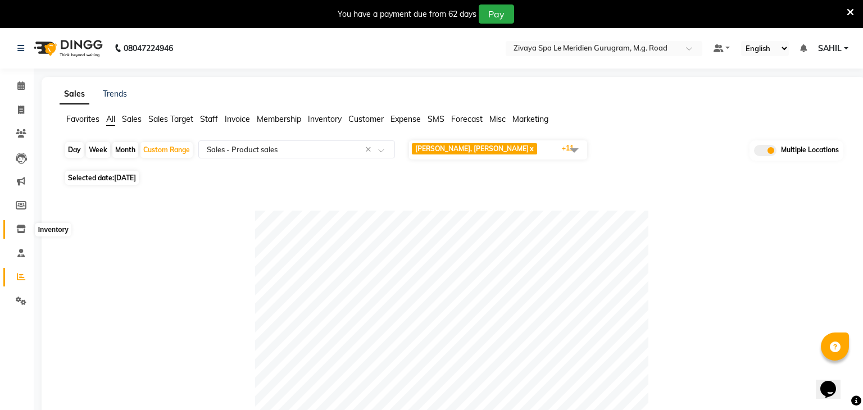
click at [23, 233] on icon at bounding box center [21, 229] width 10 height 8
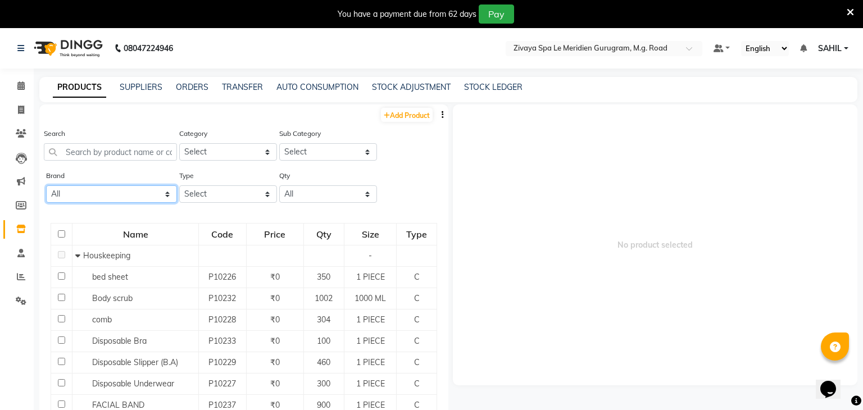
click at [139, 187] on select "All Kheoni" at bounding box center [111, 193] width 131 height 17
click at [226, 193] on select "Select Both Retail Consumable" at bounding box center [228, 193] width 98 height 17
select select "R"
click at [179, 185] on select "Select Both Retail Consumable" at bounding box center [228, 193] width 98 height 17
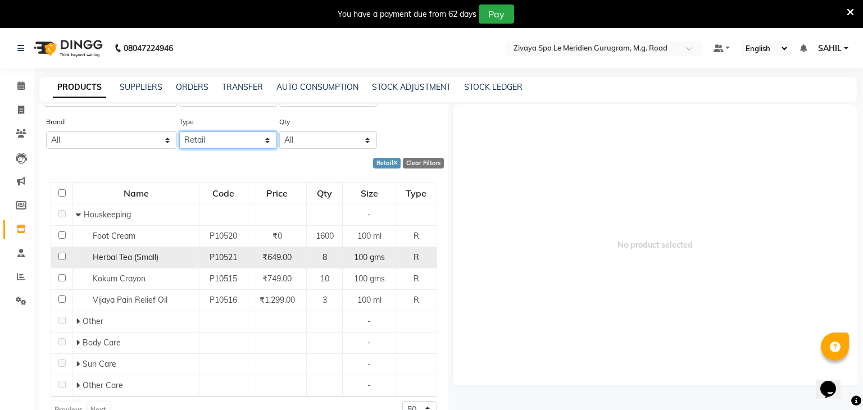
scroll to position [35, 0]
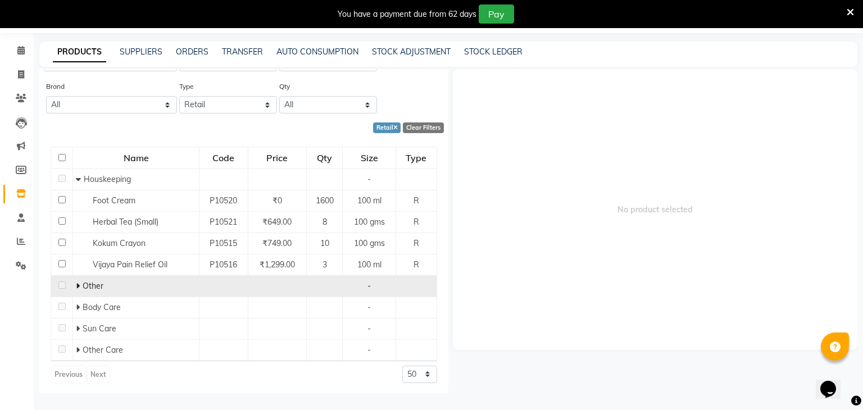
click at [73, 279] on td "Other" at bounding box center [136, 285] width 126 height 21
click at [79, 287] on icon at bounding box center [78, 286] width 4 height 8
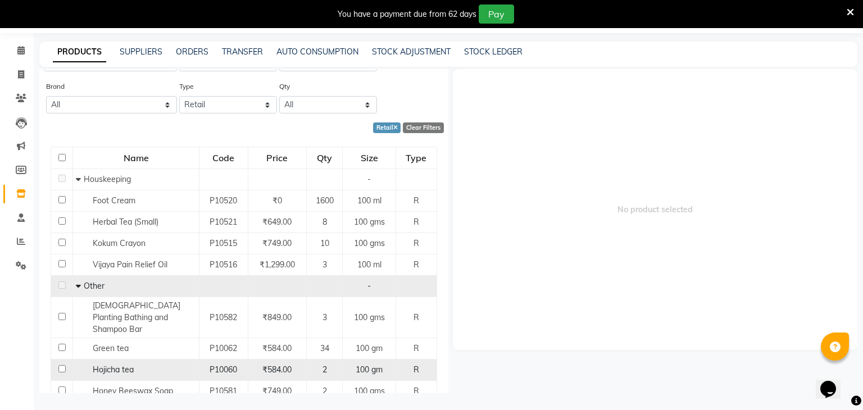
scroll to position [169, 0]
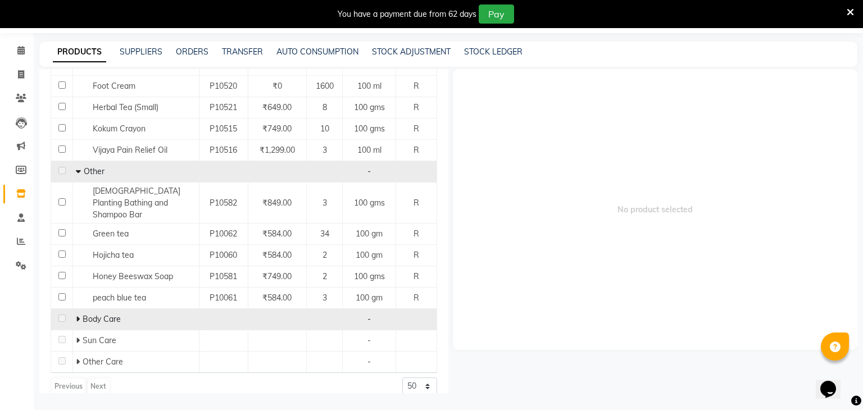
click at [83, 314] on span "Body Care" at bounding box center [102, 319] width 38 height 10
click at [79, 315] on icon at bounding box center [78, 319] width 4 height 8
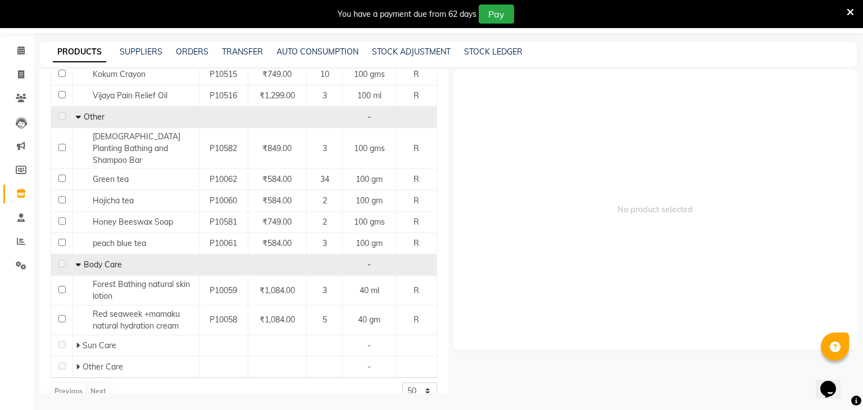
scroll to position [228, 0]
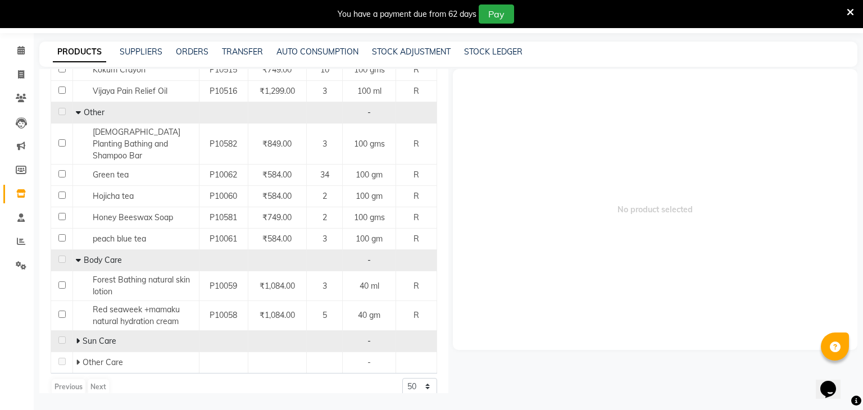
click at [76, 337] on icon at bounding box center [78, 341] width 4 height 8
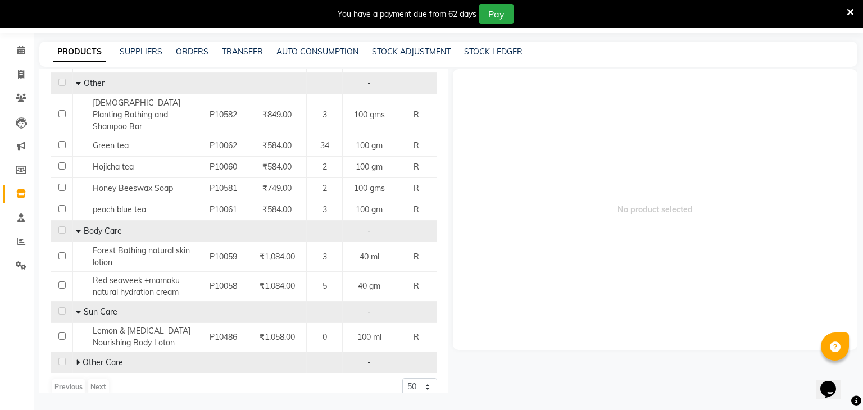
click at [79, 358] on icon at bounding box center [78, 362] width 4 height 8
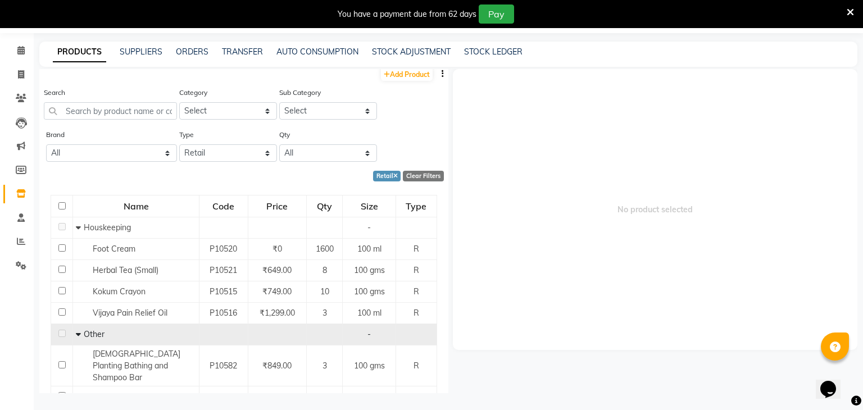
scroll to position [3, 0]
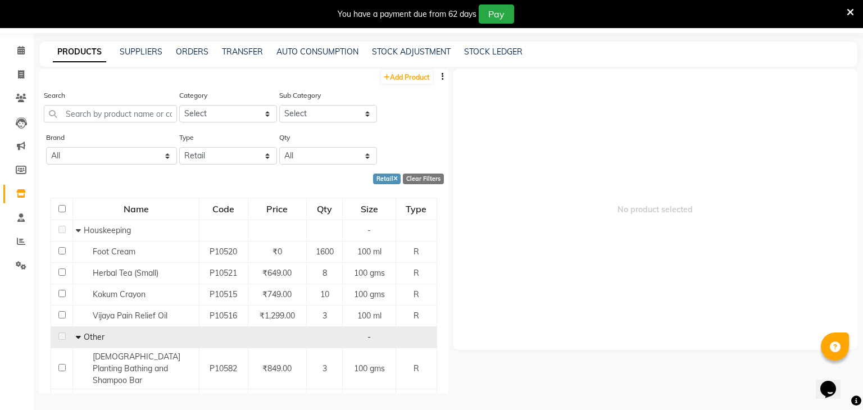
click at [209, 146] on div "Type Select Both Retail Consumable" at bounding box center [228, 147] width 98 height 33
click at [206, 154] on select "Select Both Retail Consumable" at bounding box center [228, 155] width 98 height 17
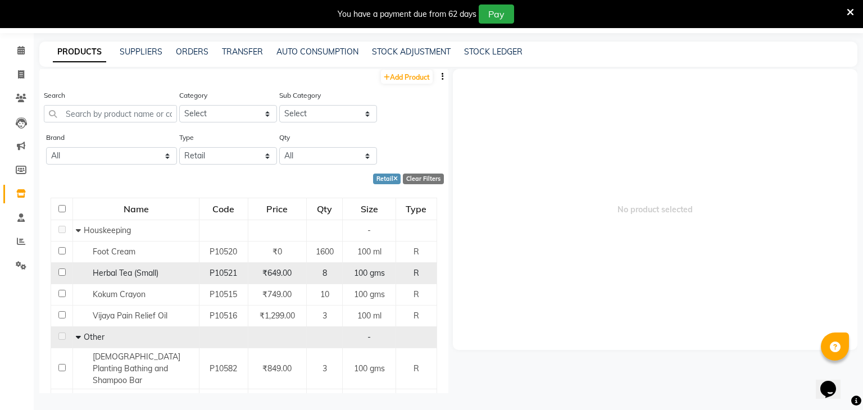
click at [164, 272] on div "Herbal Tea (Small)" at bounding box center [136, 273] width 120 height 12
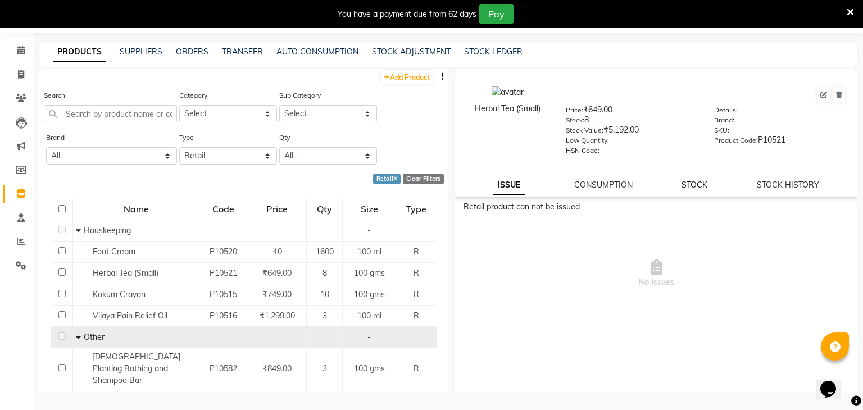
click at [683, 184] on link "STOCK" at bounding box center [694, 185] width 26 height 10
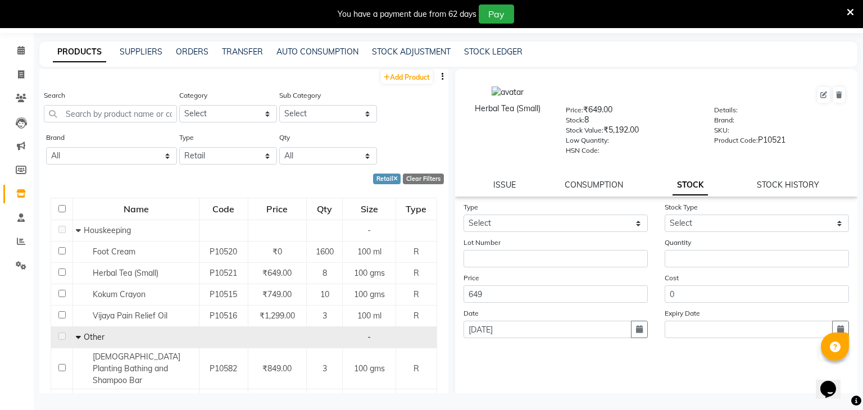
scroll to position [0, 0]
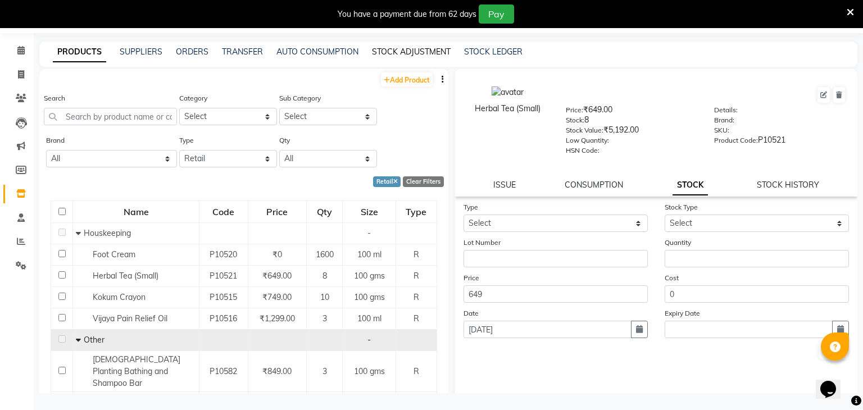
click at [408, 53] on link "STOCK ADJUSTMENT" at bounding box center [411, 52] width 79 height 10
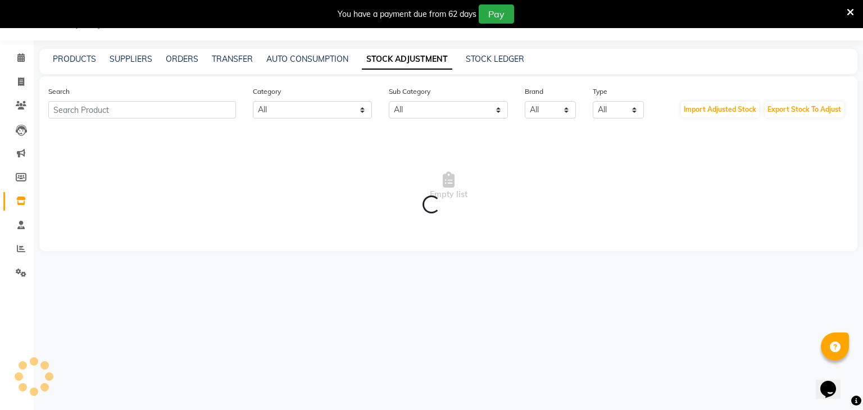
scroll to position [35, 0]
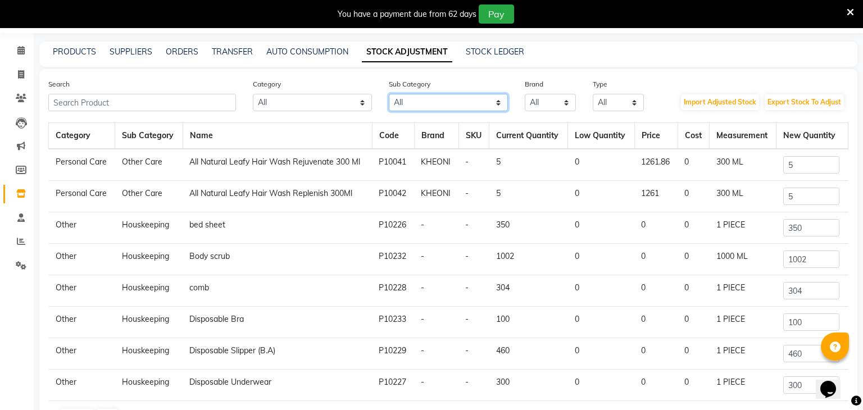
click at [435, 106] on select "All Houskeeping Hair Shampoo Cleanser Bath & Body Lips Facial Shaving Female Hy…" at bounding box center [448, 102] width 119 height 17
click at [343, 102] on select "All Hair Skin Makeup Personal Care Appliances Other" at bounding box center [312, 102] width 119 height 17
select select "1056902000"
click at [253, 94] on select "All Hair Skin Makeup Personal Care Appliances Other" at bounding box center [312, 102] width 119 height 17
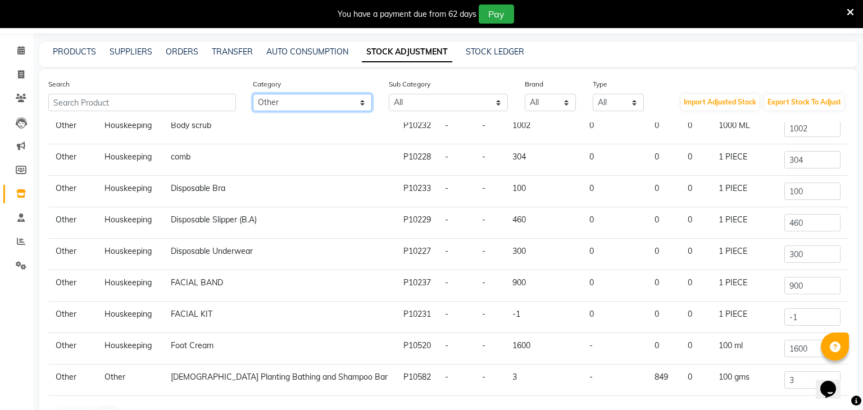
scroll to position [0, 0]
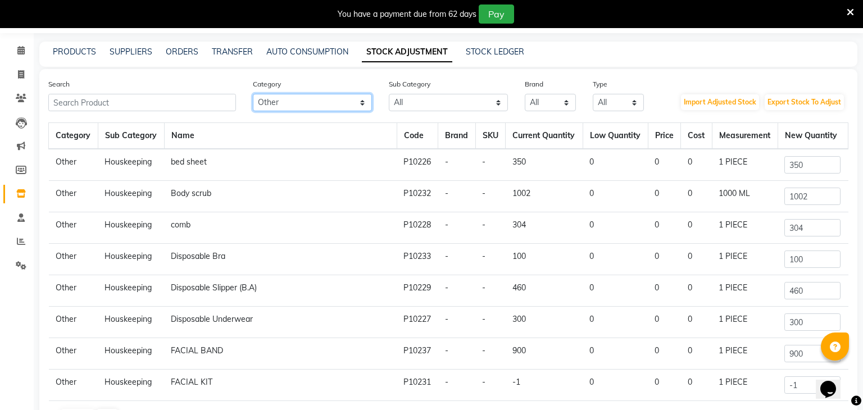
click at [319, 103] on select "All Hair Skin Makeup Personal Care Appliances Other" at bounding box center [312, 102] width 119 height 17
select select
click at [253, 94] on select "All Hair Skin Makeup Personal Care Appliances Other" at bounding box center [312, 102] width 119 height 17
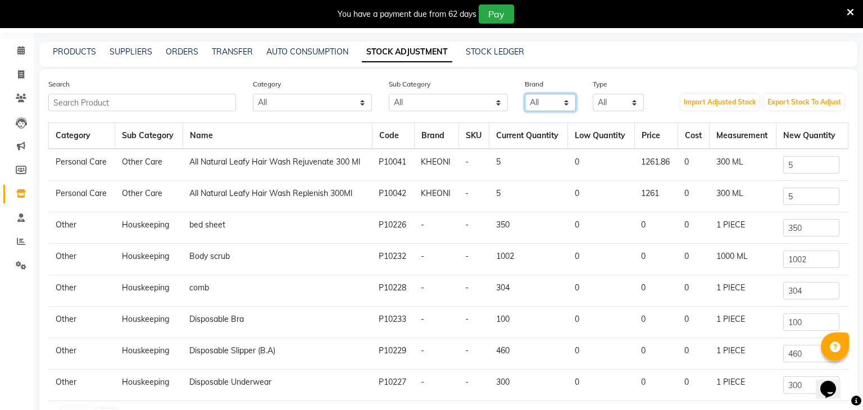
click at [560, 98] on select "All Kheoni" at bounding box center [550, 102] width 51 height 17
click at [447, 103] on select "All Houskeeping Hair Shampoo Cleanser Bath & Body Lips Facial Shaving Female Hy…" at bounding box center [448, 102] width 119 height 17
click at [539, 101] on select "All Kheoni" at bounding box center [550, 102] width 51 height 17
select select "kheoni"
click at [525, 94] on select "All Kheoni" at bounding box center [550, 102] width 51 height 17
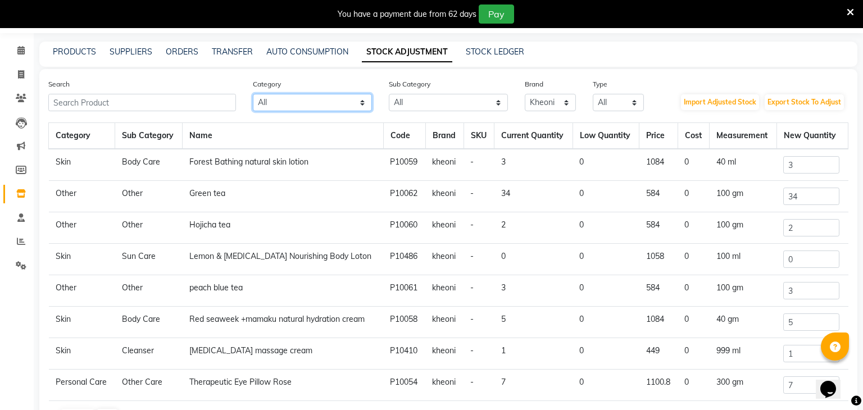
click at [351, 106] on select "All Hair Skin Makeup Personal Care Appliances Other" at bounding box center [312, 102] width 119 height 17
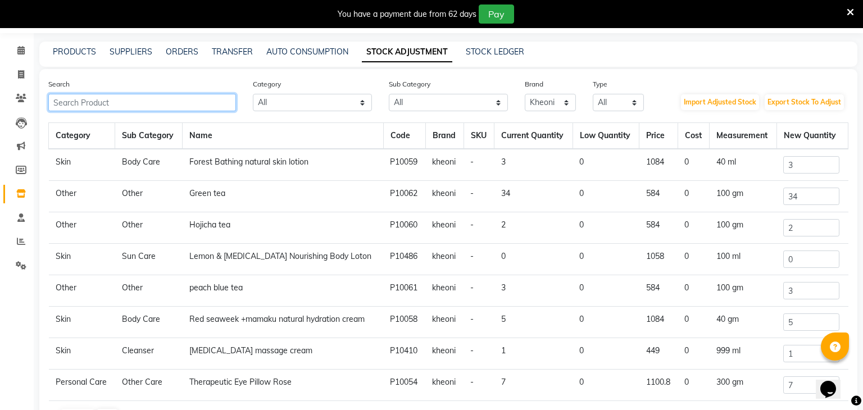
click at [220, 106] on input "text" at bounding box center [142, 102] width 188 height 17
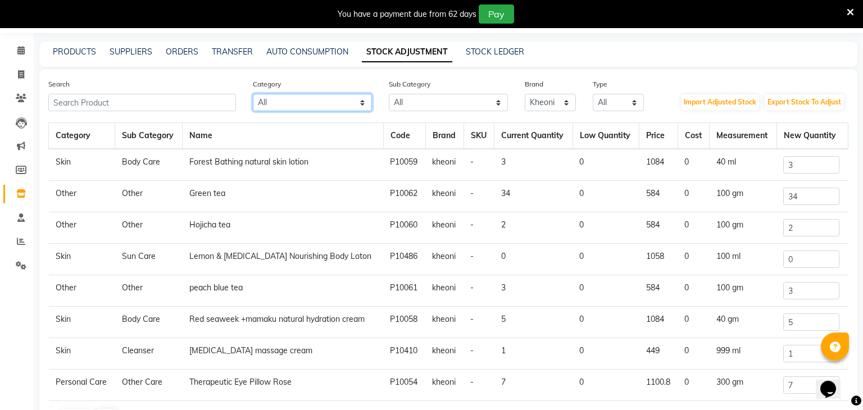
click at [272, 97] on select "All Hair Skin Makeup Personal Care Appliances Other" at bounding box center [312, 102] width 119 height 17
click at [253, 94] on select "All Hair Skin Makeup Personal Care Appliances Other" at bounding box center [312, 102] width 119 height 17
click at [552, 106] on select "All Kheoni" at bounding box center [550, 102] width 51 height 17
select select
click at [525, 94] on select "All Kheoni" at bounding box center [550, 102] width 51 height 17
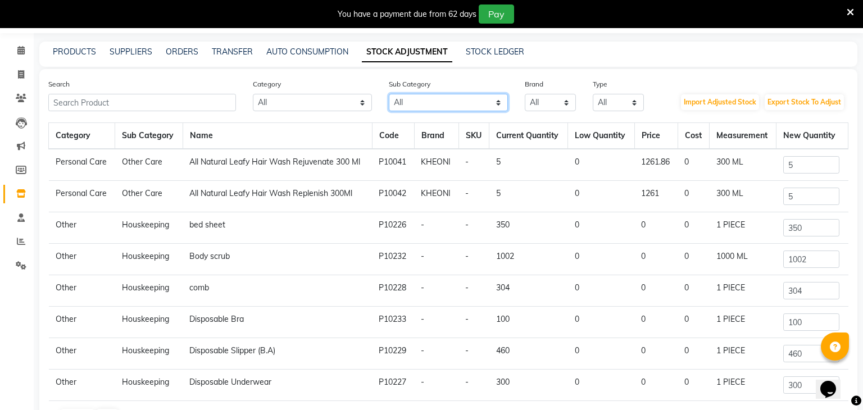
click at [407, 102] on select "All Houskeeping Hair Shampoo Cleanser Bath & Body Lips Facial Shaving Female Hy…" at bounding box center [448, 102] width 119 height 17
click at [296, 78] on div "Category All Hair Skin Makeup Personal Care Appliances Other" at bounding box center [312, 94] width 136 height 33
click at [78, 50] on link "PRODUCTS" at bounding box center [74, 52] width 43 height 10
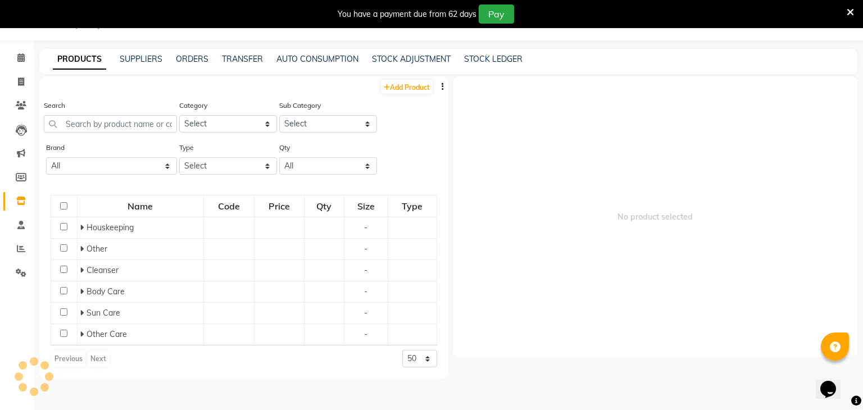
scroll to position [35, 0]
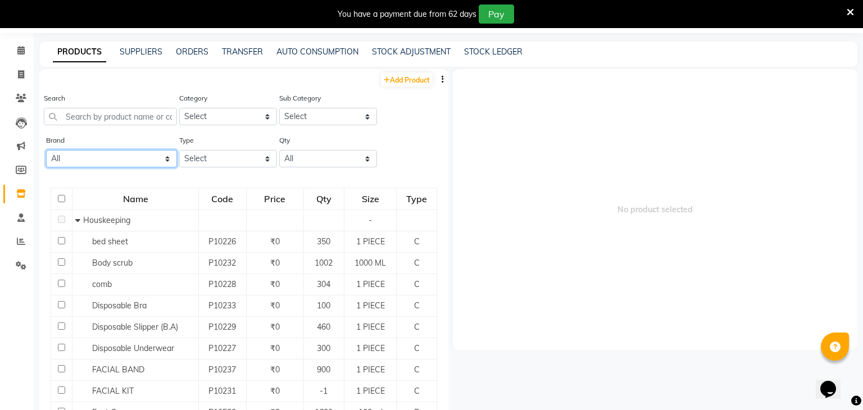
click at [94, 162] on select "All Kheoni" at bounding box center [111, 158] width 131 height 17
click at [201, 161] on select "Select Both Retail Consumable" at bounding box center [228, 158] width 98 height 17
select select "R"
click at [179, 150] on select "Select Both Retail Consumable" at bounding box center [228, 158] width 98 height 17
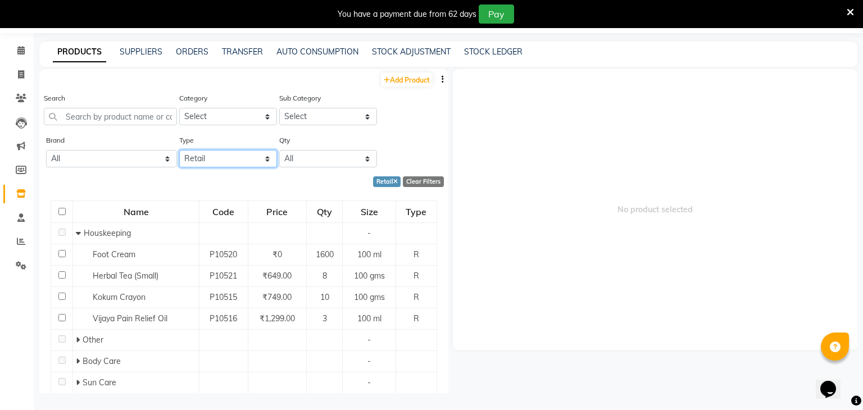
scroll to position [54, 0]
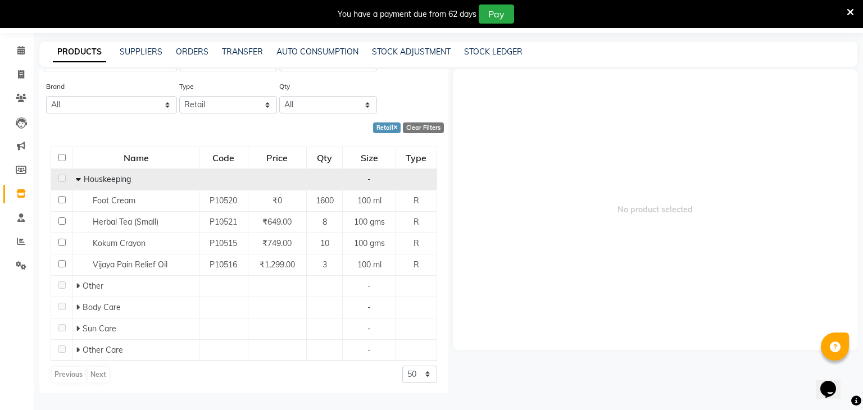
click at [84, 182] on span "Houskeeping" at bounding box center [107, 179] width 47 height 10
click at [80, 180] on icon at bounding box center [78, 179] width 5 height 8
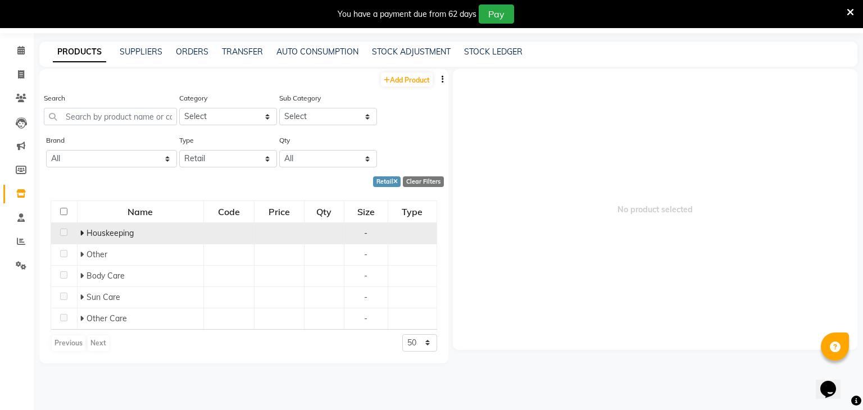
click at [81, 231] on icon at bounding box center [82, 233] width 4 height 8
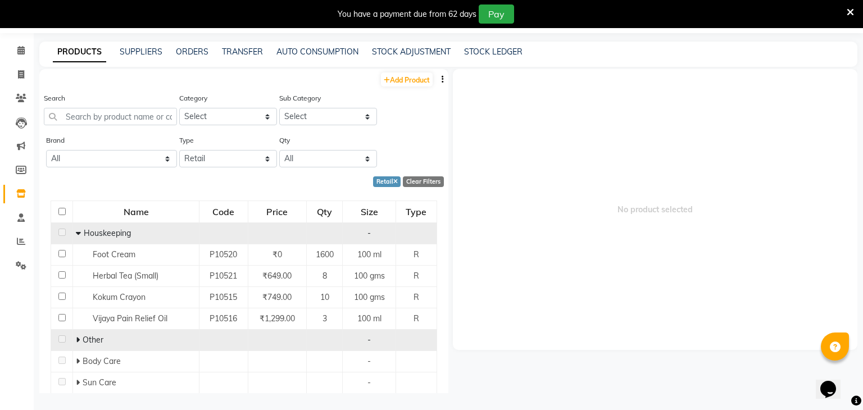
click at [80, 342] on span at bounding box center [79, 340] width 7 height 10
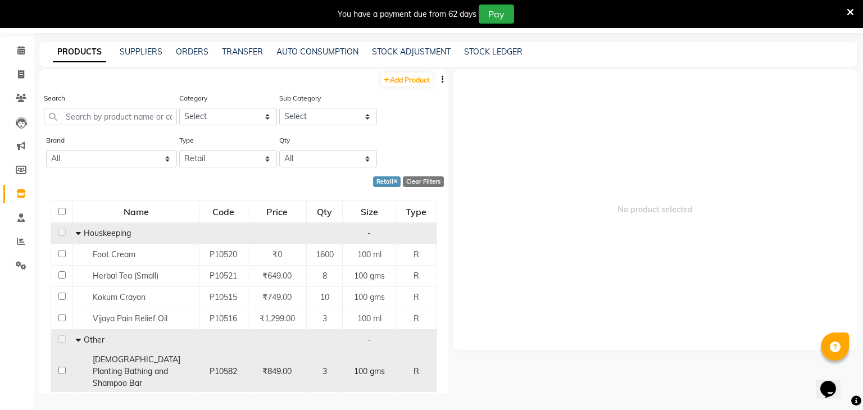
scroll to position [169, 0]
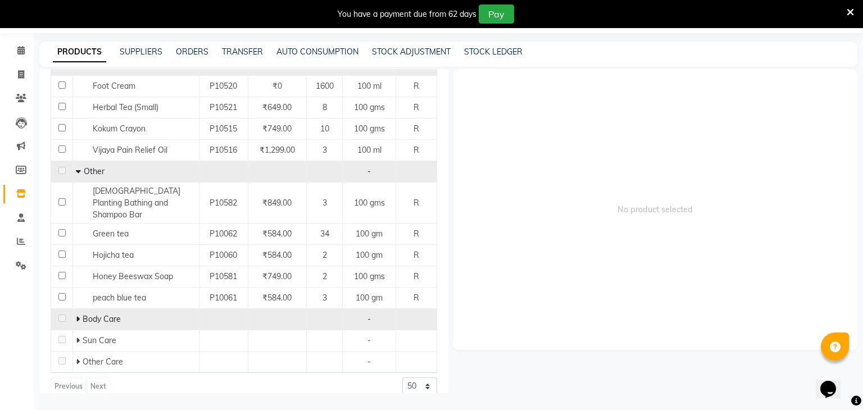
click at [83, 314] on span "Body Care" at bounding box center [102, 319] width 38 height 10
click at [78, 315] on icon at bounding box center [78, 319] width 4 height 8
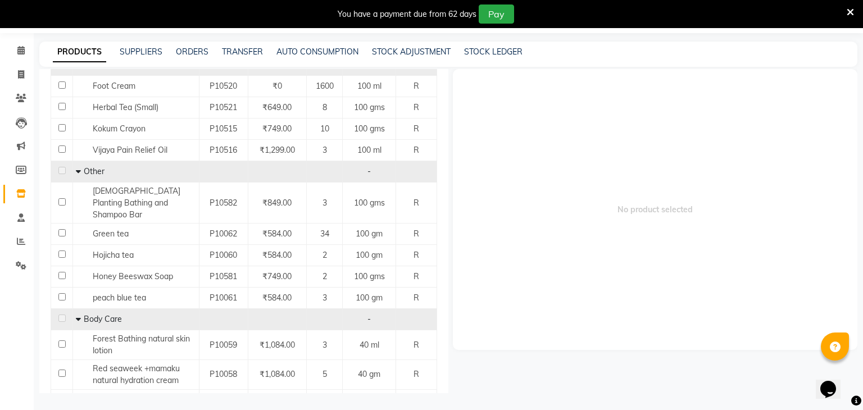
scroll to position [228, 0]
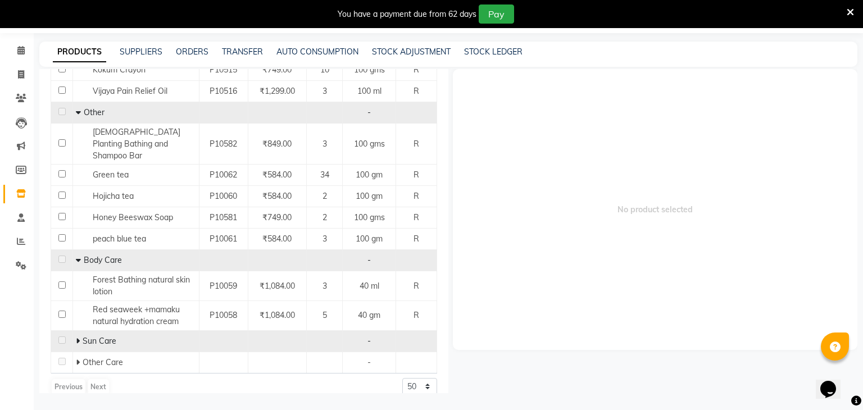
click at [79, 334] on td "Sun Care" at bounding box center [136, 340] width 126 height 21
click at [80, 335] on div "Sun Care" at bounding box center [136, 341] width 120 height 12
click at [74, 330] on td "Sun Care" at bounding box center [136, 340] width 126 height 21
click at [80, 336] on span at bounding box center [79, 341] width 7 height 10
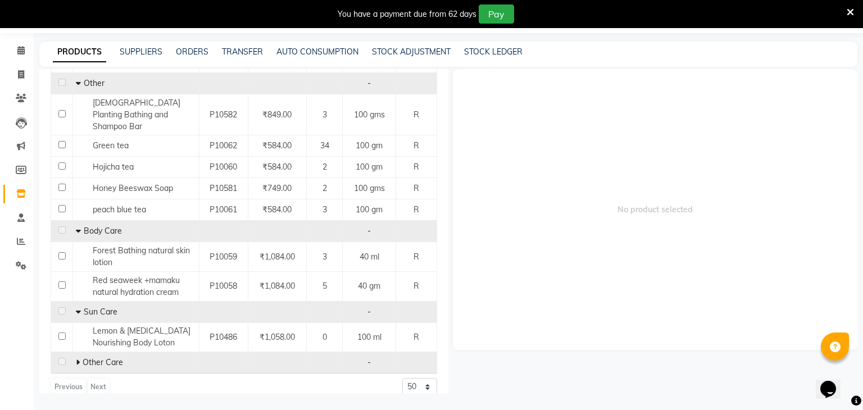
click at [80, 357] on span at bounding box center [79, 362] width 7 height 10
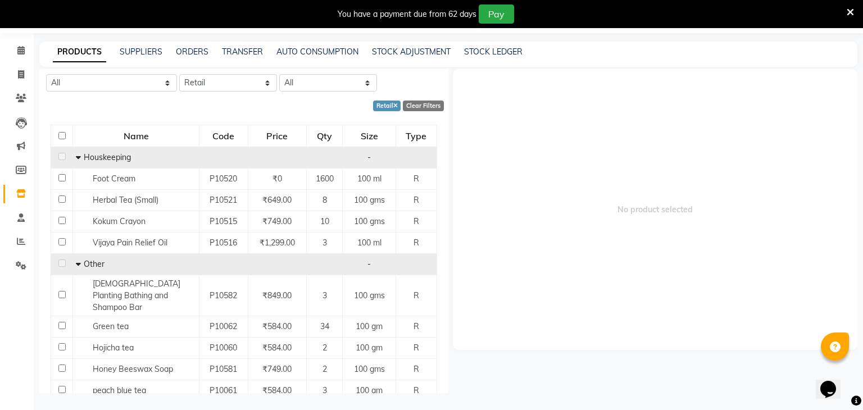
scroll to position [0, 0]
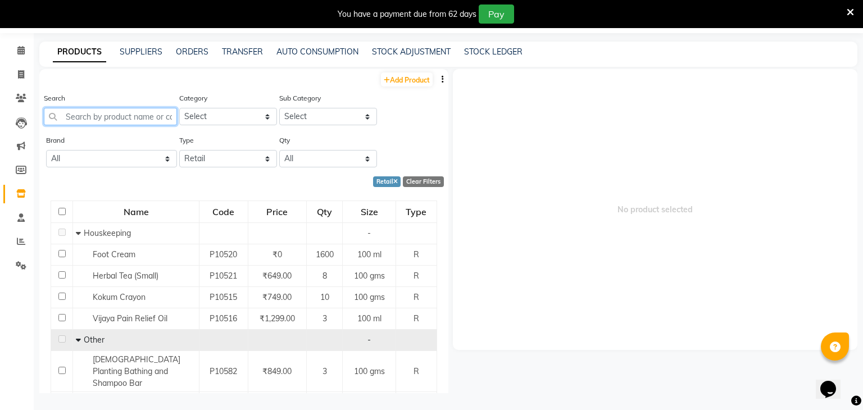
click at [129, 117] on input "text" at bounding box center [110, 116] width 133 height 17
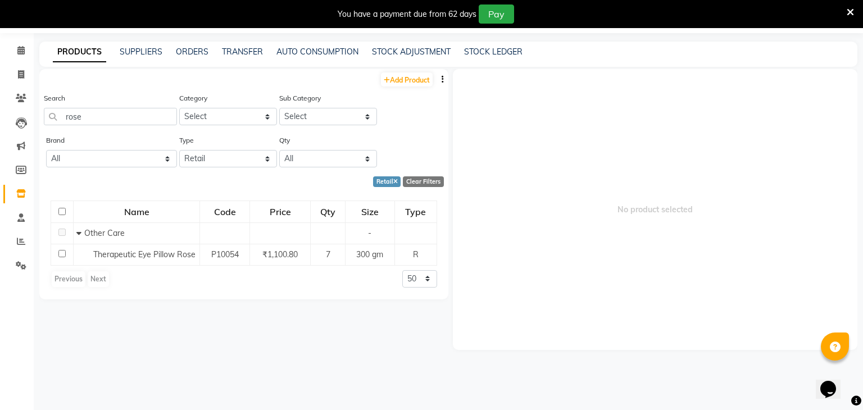
click at [235, 289] on div "Name Code Price Qty Size Type Other Care - Therapeutic Eye Pillow Rose P10054 ₹…" at bounding box center [243, 244] width 409 height 110
click at [121, 121] on input "rose" at bounding box center [110, 116] width 133 height 17
type input "r"
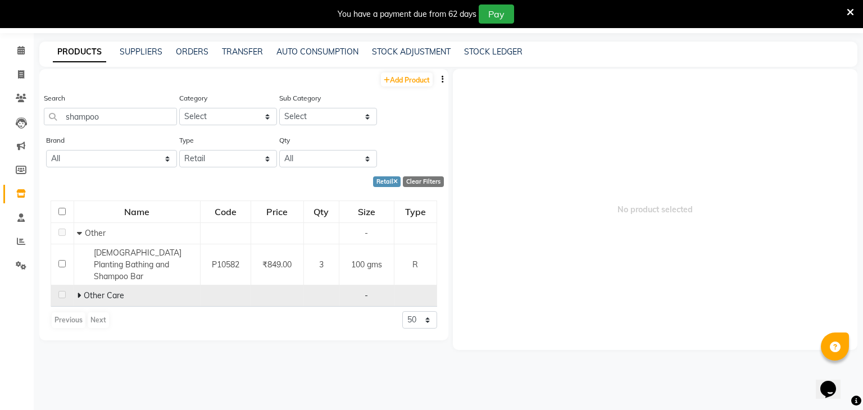
click at [85, 290] on span "Other Care" at bounding box center [104, 295] width 40 height 10
click at [79, 292] on icon at bounding box center [79, 296] width 4 height 8
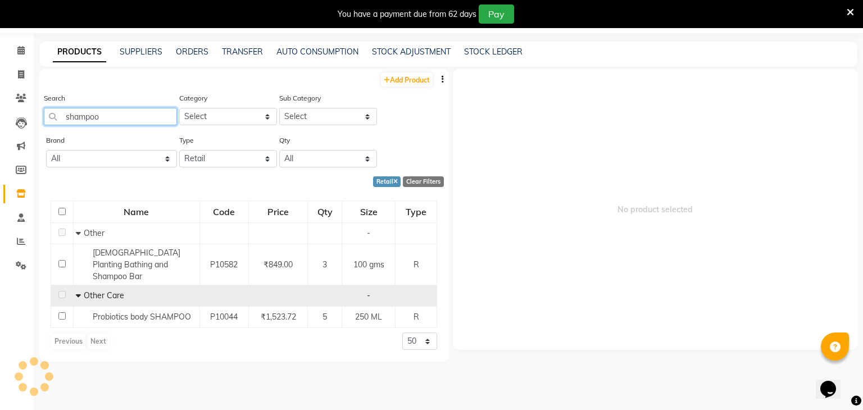
click at [119, 117] on input "shampoo" at bounding box center [110, 116] width 133 height 17
type input "s"
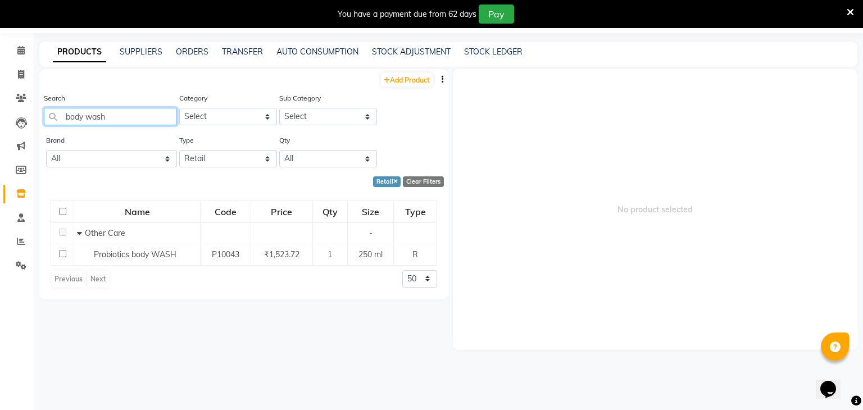
type input "body wash"
click at [25, 245] on span at bounding box center [21, 241] width 20 height 13
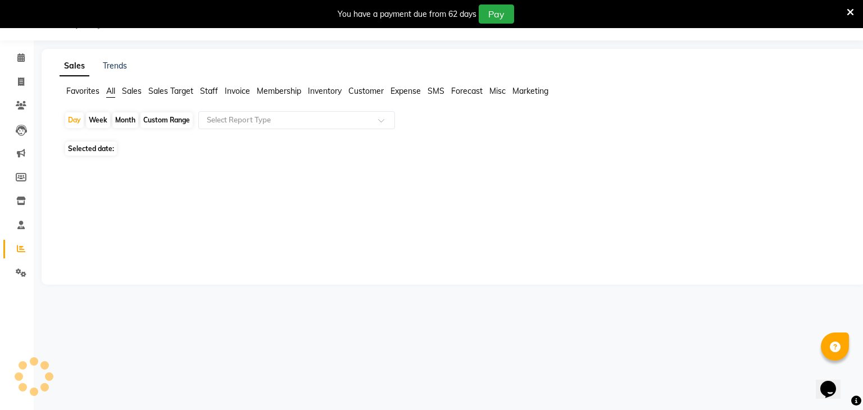
scroll to position [28, 0]
click at [271, 122] on input "text" at bounding box center [286, 120] width 162 height 11
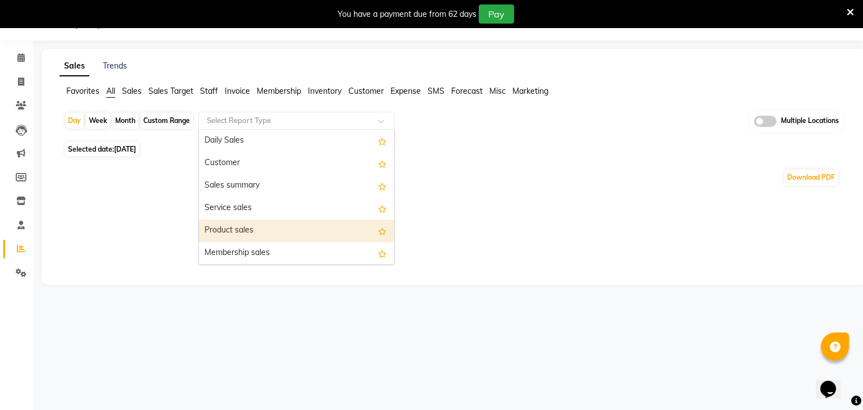
click at [251, 224] on div "Product sales" at bounding box center [297, 231] width 196 height 22
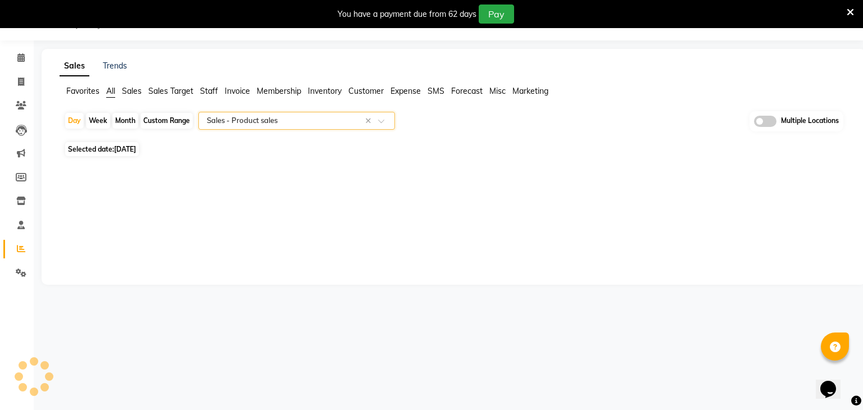
click at [136, 149] on span "[DATE]" at bounding box center [125, 149] width 22 height 8
select select "9"
select select "2025"
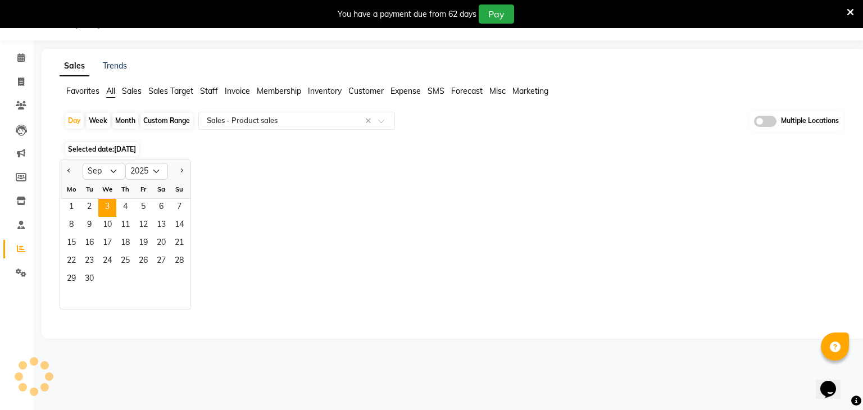
select select "full_report"
select select "csv"
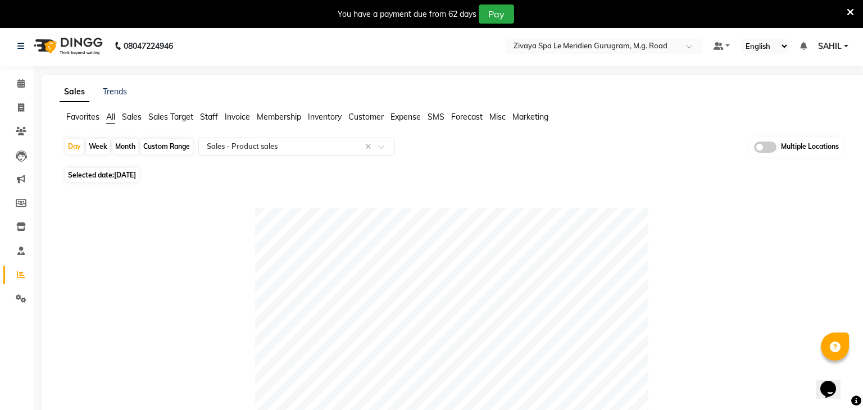
scroll to position [0, 0]
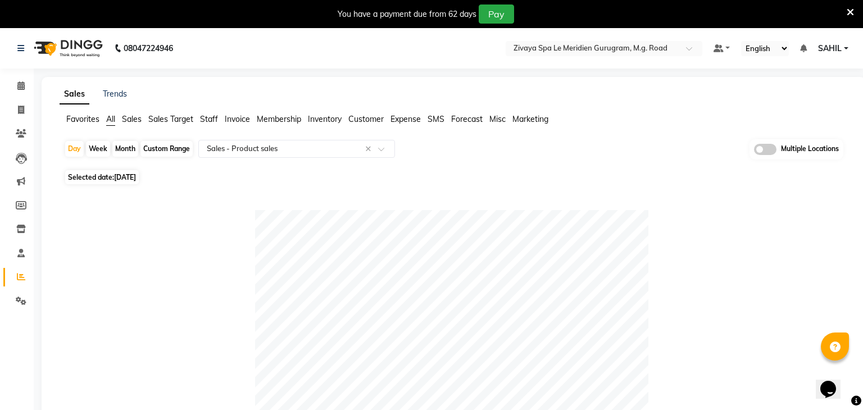
click at [181, 148] on div "Custom Range" at bounding box center [166, 149] width 52 height 16
select select "9"
select select "2025"
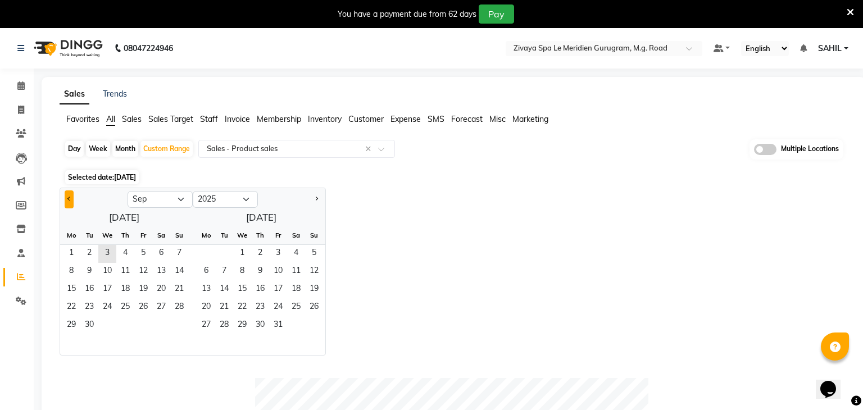
click at [69, 201] on button "Previous month" at bounding box center [69, 199] width 9 height 18
select select "8"
click at [71, 326] on span "25" at bounding box center [71, 326] width 18 height 18
click at [205, 258] on span "1" at bounding box center [206, 254] width 18 height 18
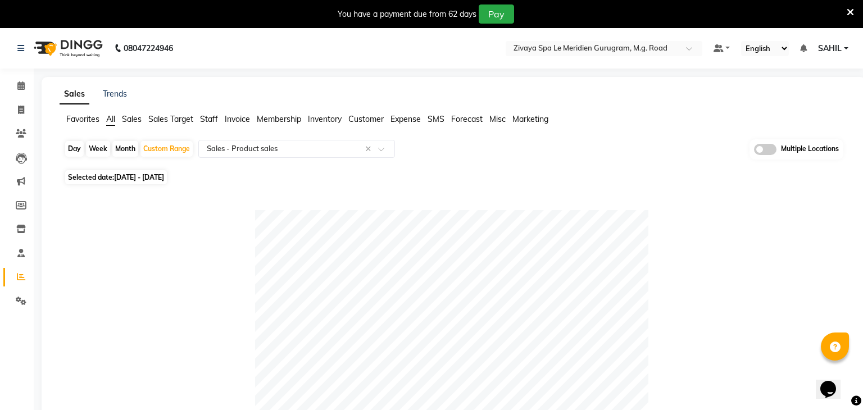
click at [164, 180] on span "25-08-2025 - 01-09-2025" at bounding box center [139, 177] width 50 height 8
select select "8"
select select "2025"
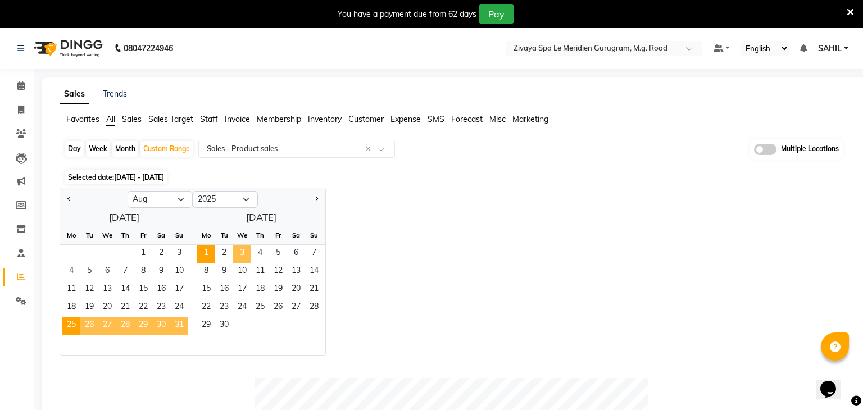
click at [241, 250] on span "3" at bounding box center [242, 254] width 18 height 18
select select "9"
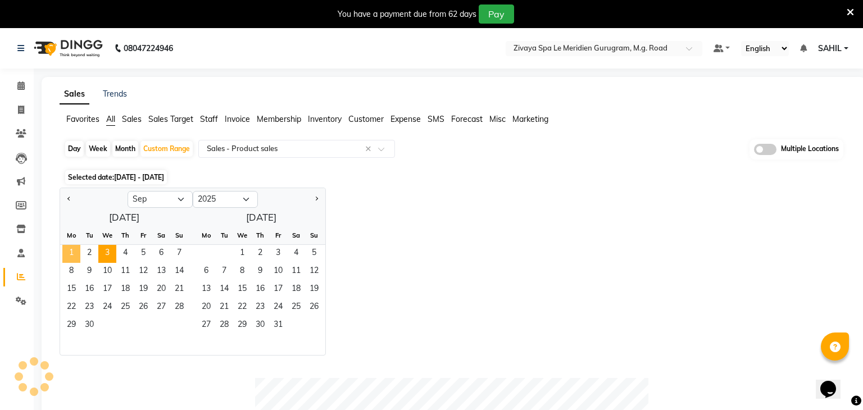
click at [74, 255] on span "1" at bounding box center [71, 254] width 18 height 18
click at [222, 148] on input "text" at bounding box center [286, 148] width 162 height 11
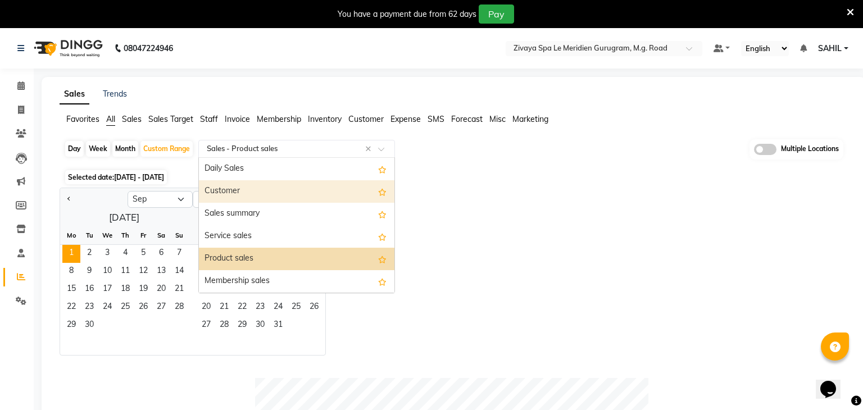
click at [558, 205] on div "Jan Feb Mar Apr May Jun Jul Aug Sep Oct Nov Dec 2015 2016 2017 2018 2019 2020 2…" at bounding box center [454, 272] width 788 height 168
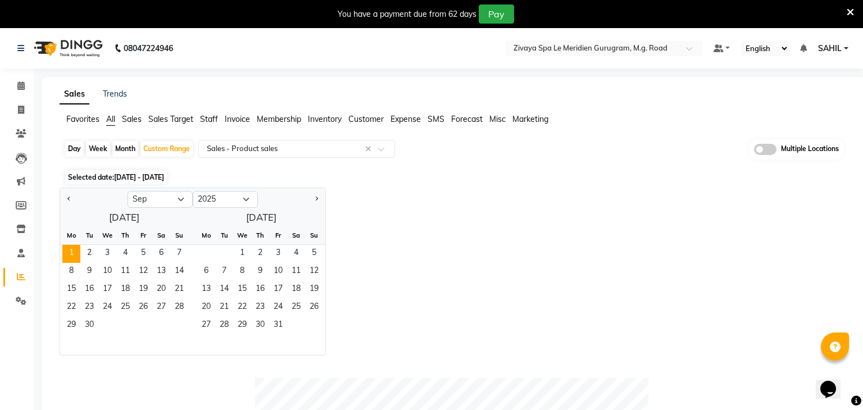
click at [153, 175] on span "25-08-2025 - 01-09-2025" at bounding box center [139, 177] width 50 height 8
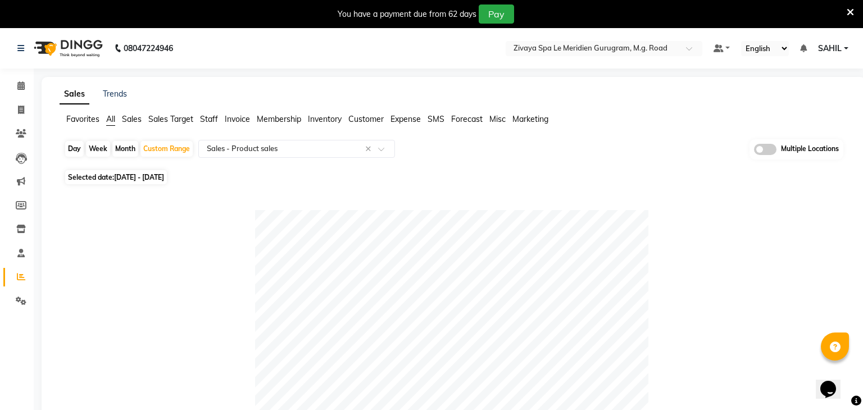
click at [153, 175] on span "25-08-2025 - 01-09-2025" at bounding box center [139, 177] width 50 height 8
select select "9"
select select "2025"
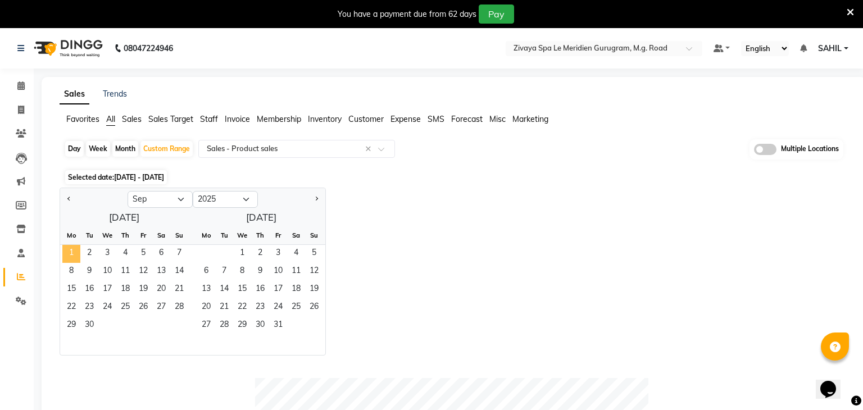
click at [66, 253] on span "1" at bounding box center [71, 254] width 18 height 18
click at [107, 252] on span "3" at bounding box center [107, 254] width 18 height 18
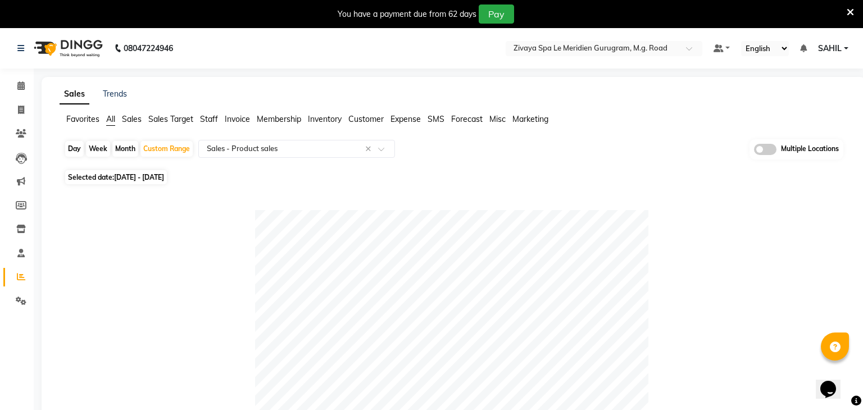
click at [147, 174] on span "01-09-2025 - 03-09-2025" at bounding box center [139, 177] width 50 height 8
select select "9"
select select "2025"
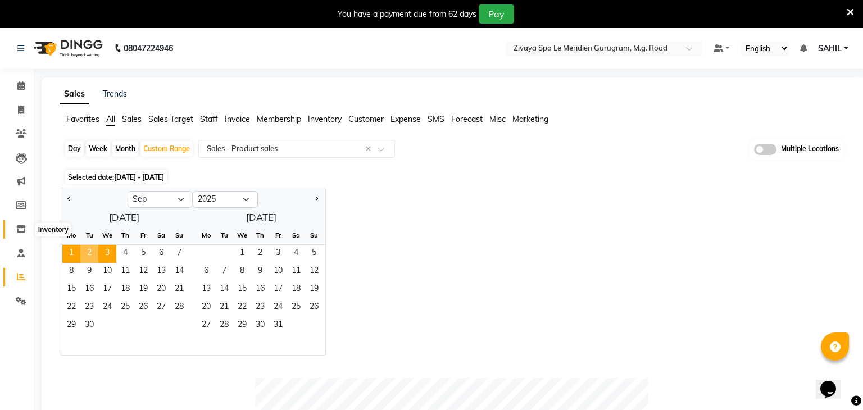
click at [17, 225] on icon at bounding box center [21, 229] width 10 height 8
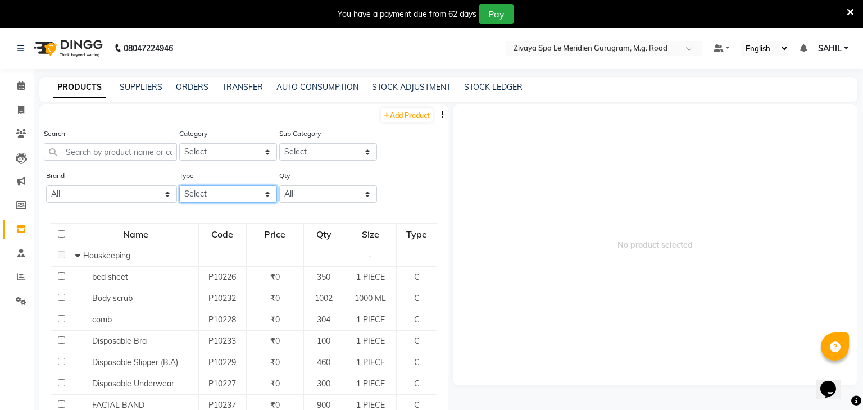
click at [189, 195] on select "Select Both Retail Consumable" at bounding box center [228, 193] width 98 height 17
select select "R"
click at [179, 185] on select "Select Both Retail Consumable" at bounding box center [228, 193] width 98 height 17
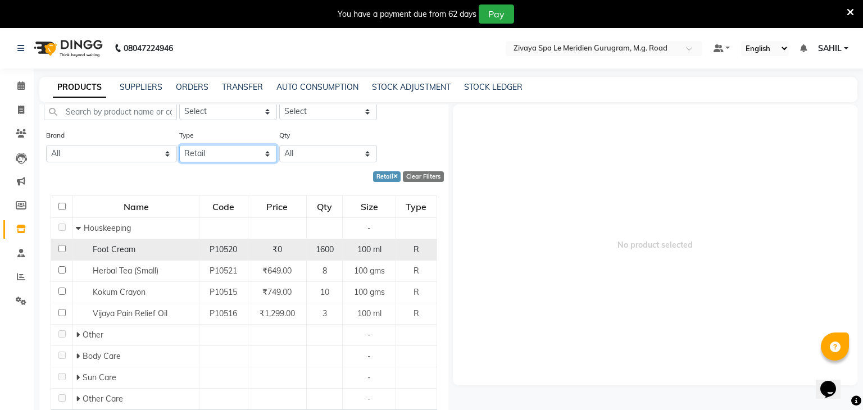
scroll to position [54, 0]
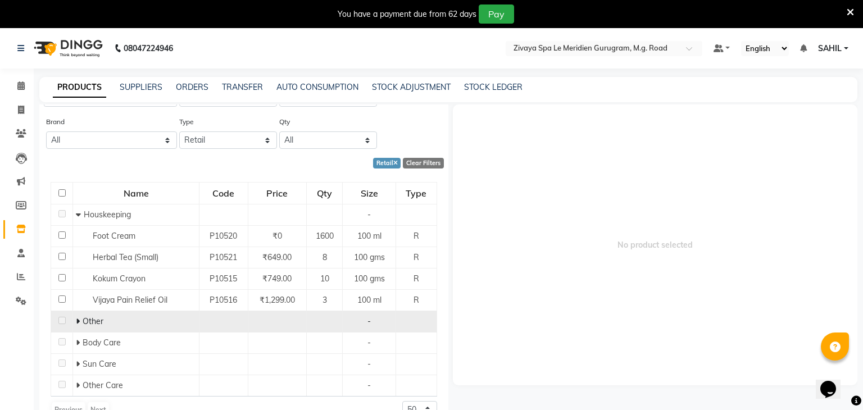
click at [76, 323] on icon at bounding box center [78, 321] width 4 height 8
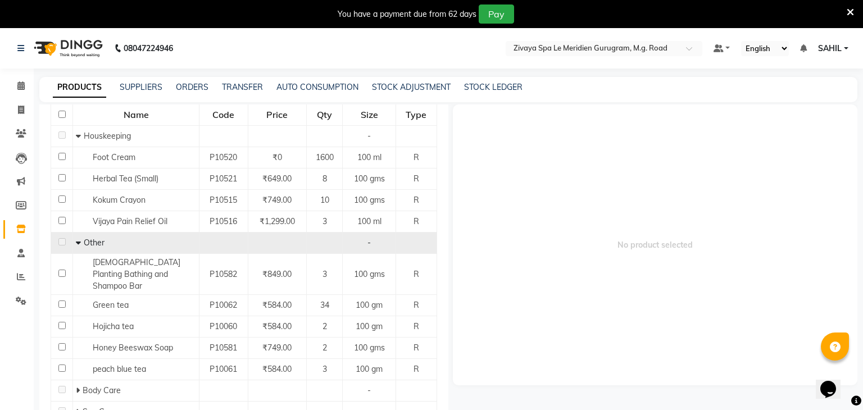
scroll to position [169, 0]
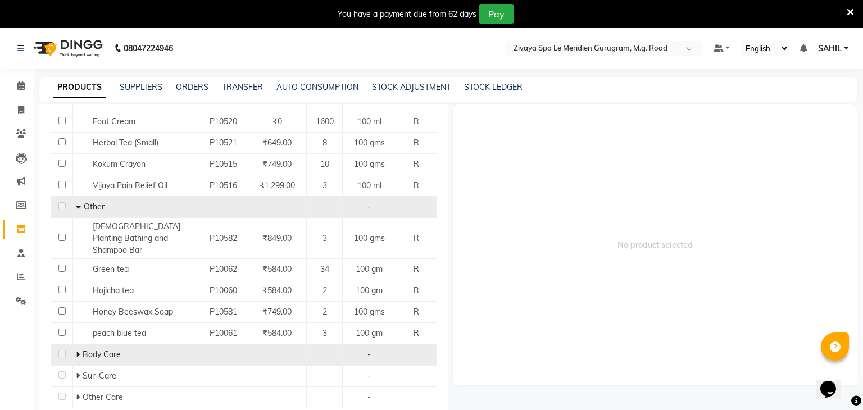
click at [80, 349] on span at bounding box center [79, 354] width 7 height 10
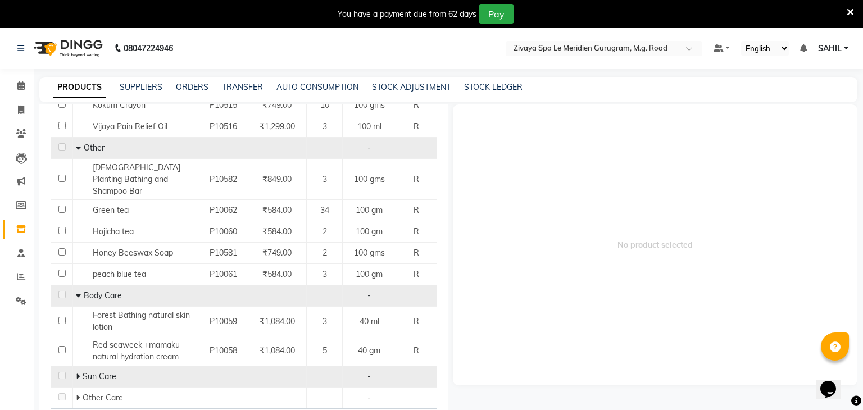
click at [78, 372] on icon at bounding box center [78, 376] width 4 height 8
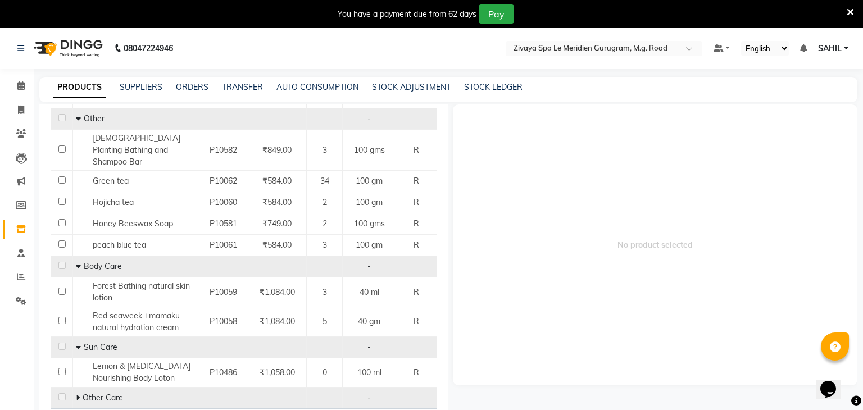
click at [79, 394] on icon at bounding box center [78, 398] width 4 height 8
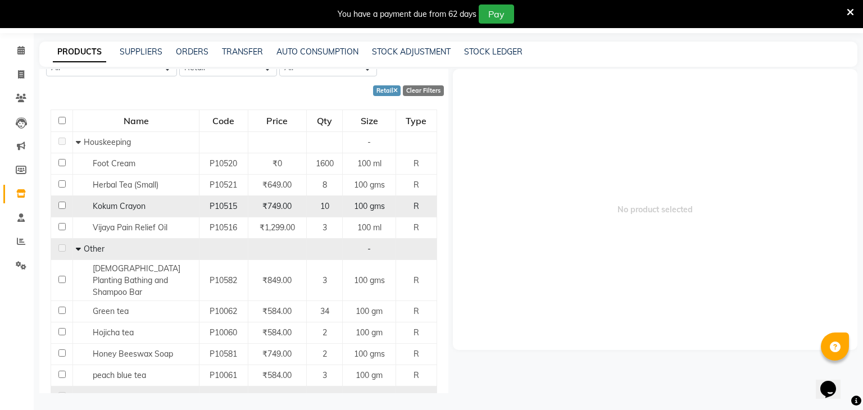
scroll to position [0, 0]
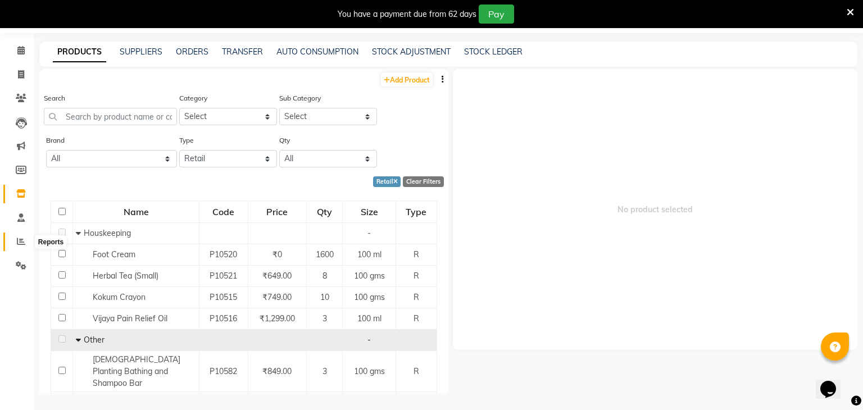
click at [25, 235] on span at bounding box center [21, 241] width 20 height 13
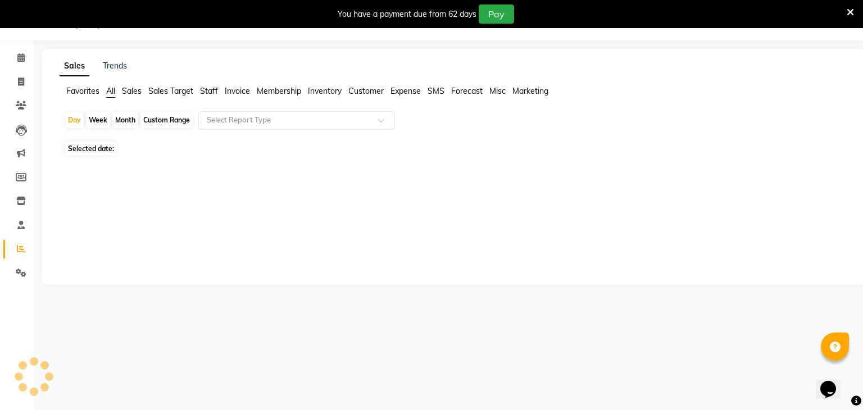
click at [241, 117] on input "text" at bounding box center [286, 120] width 162 height 11
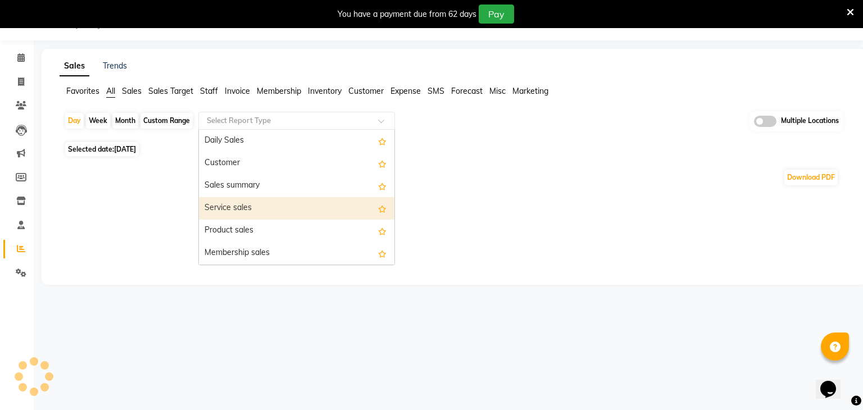
click at [207, 196] on div "Sales summary" at bounding box center [297, 186] width 196 height 22
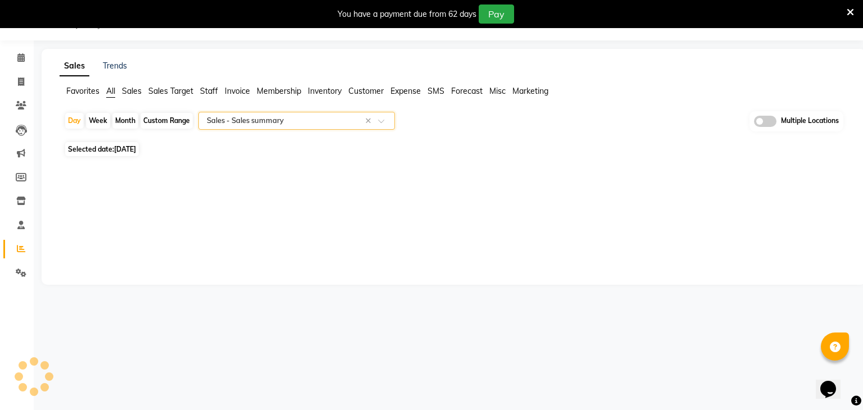
select select "full_report"
select select "csv"
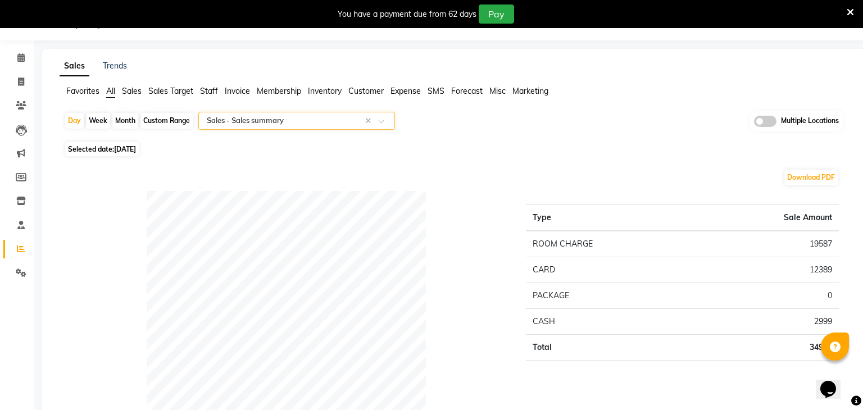
click at [274, 130] on div "Day Week Month Custom Range Select Report Type × Sales - Sales summary × Multip…" at bounding box center [453, 125] width 779 height 28
click at [275, 127] on div "Select Report Type × Sales - Sales summary ×" at bounding box center [296, 121] width 197 height 18
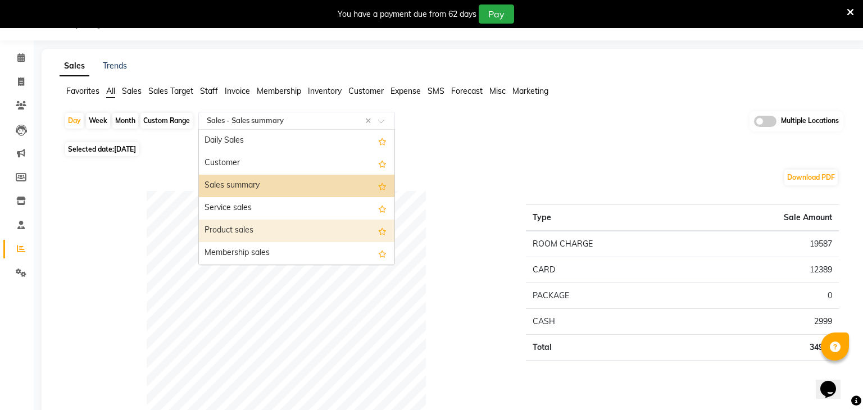
click at [248, 225] on div "Product sales" at bounding box center [297, 231] width 196 height 22
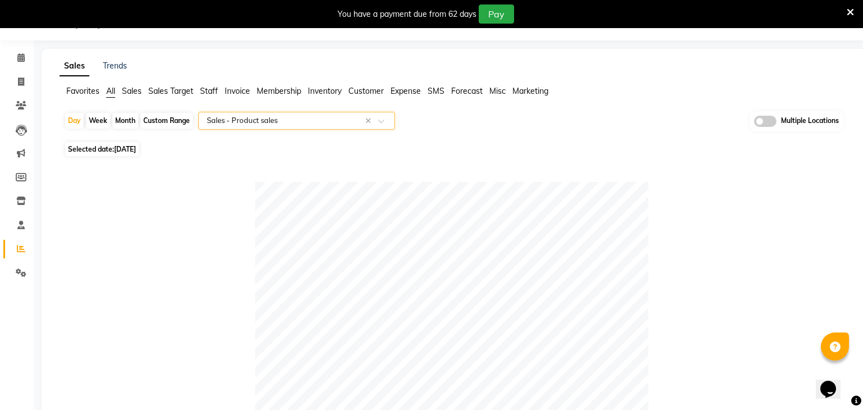
click at [133, 154] on span "Selected date: [DATE]" at bounding box center [102, 149] width 74 height 14
select select "9"
select select "2025"
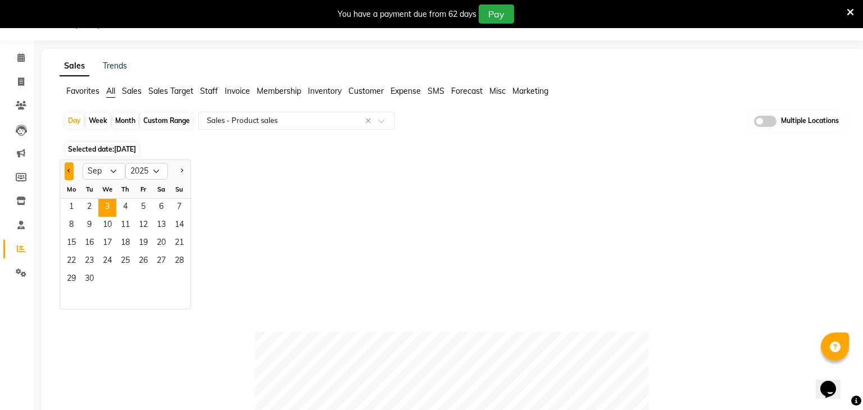
click at [71, 166] on button "Previous month" at bounding box center [69, 171] width 9 height 18
select select "8"
click at [77, 223] on span "4" at bounding box center [71, 226] width 18 height 18
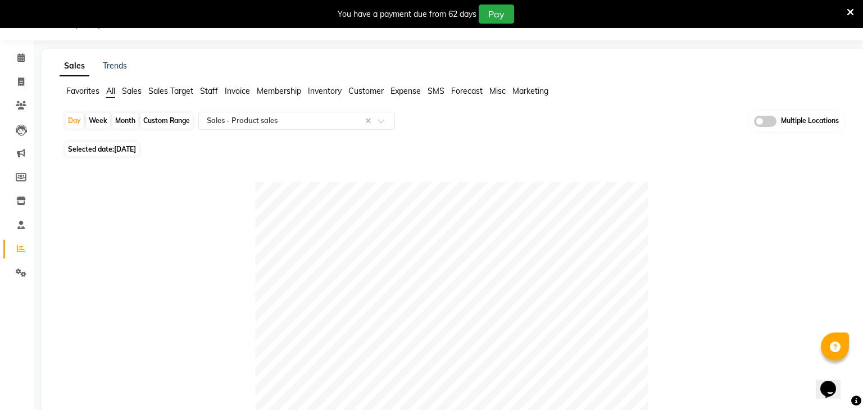
click at [166, 122] on div "Custom Range" at bounding box center [166, 121] width 52 height 16
select select "8"
select select "2025"
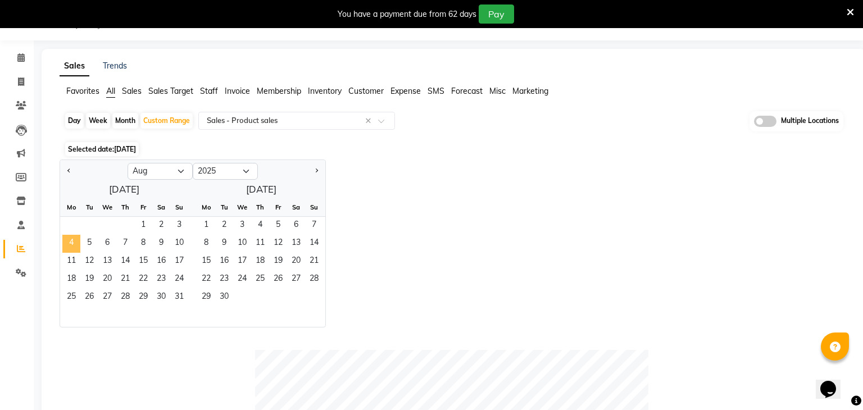
click at [79, 238] on span "4" at bounding box center [71, 244] width 18 height 18
click at [75, 255] on span "11" at bounding box center [71, 262] width 18 height 18
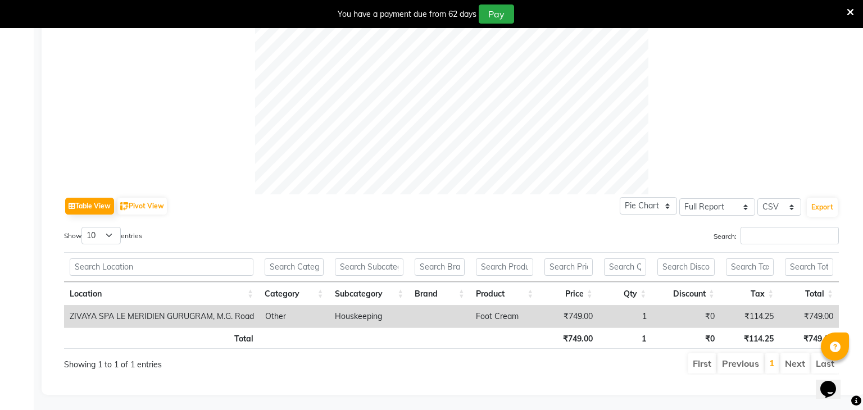
scroll to position [0, 0]
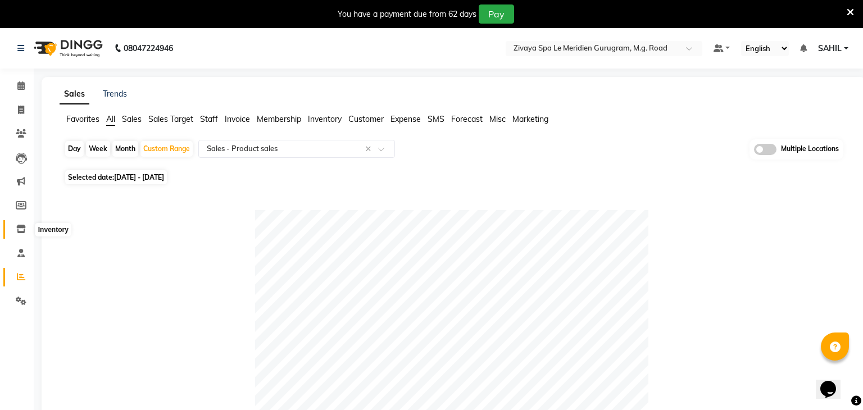
click at [24, 230] on icon at bounding box center [21, 229] width 10 height 8
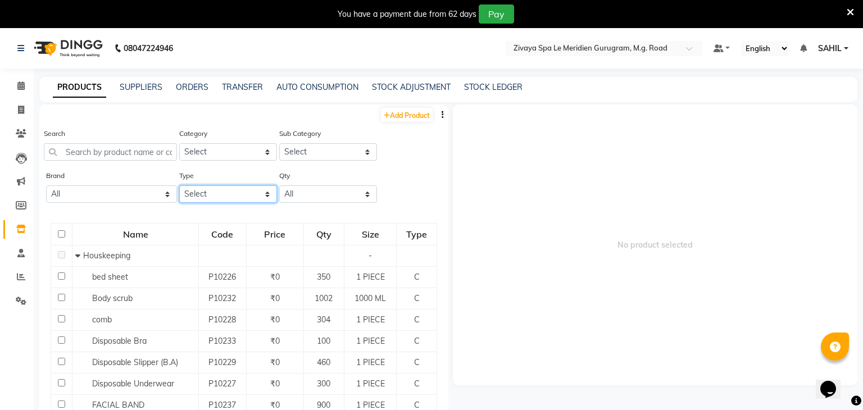
click at [205, 192] on select "Select Both Retail Consumable" at bounding box center [228, 193] width 98 height 17
select select "R"
click at [179, 185] on select "Select Both Retail Consumable" at bounding box center [228, 193] width 98 height 17
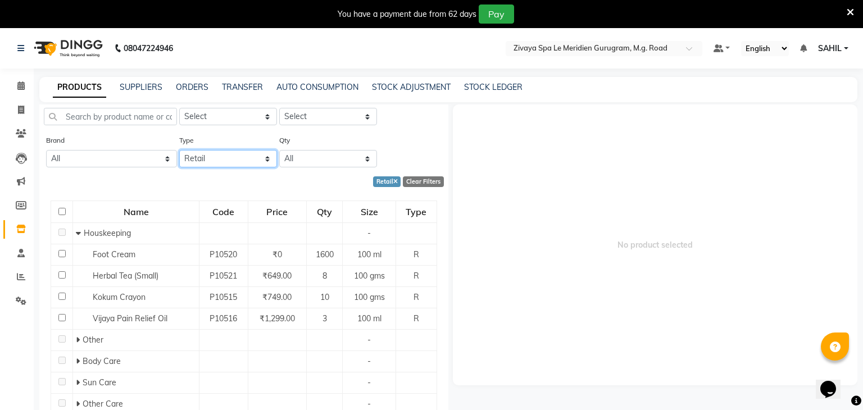
scroll to position [54, 0]
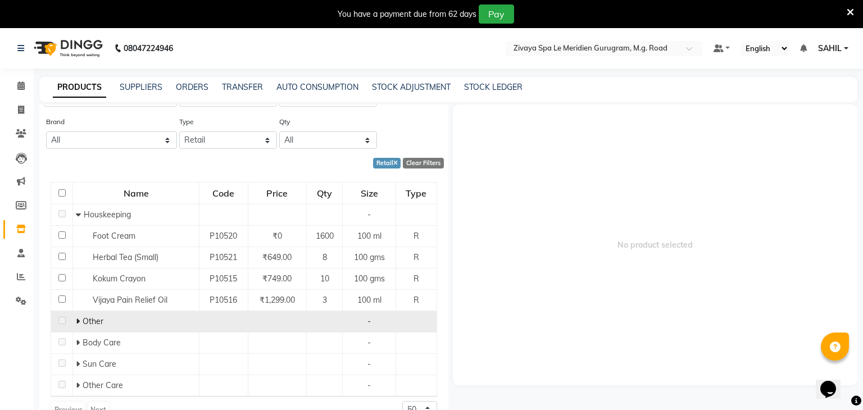
click at [80, 318] on span at bounding box center [79, 321] width 7 height 10
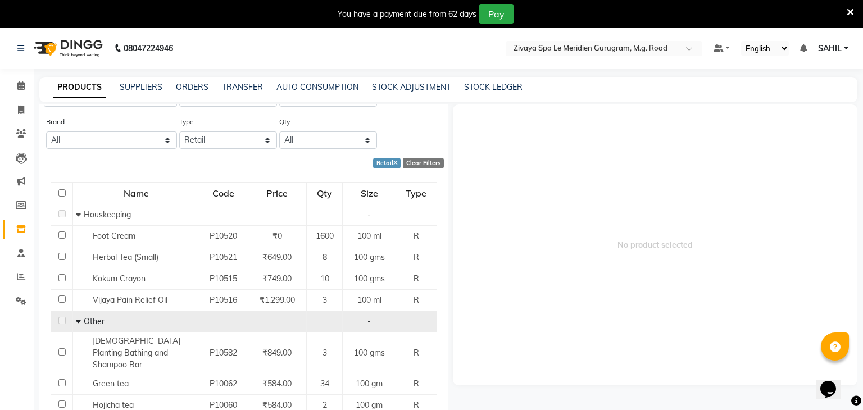
scroll to position [169, 0]
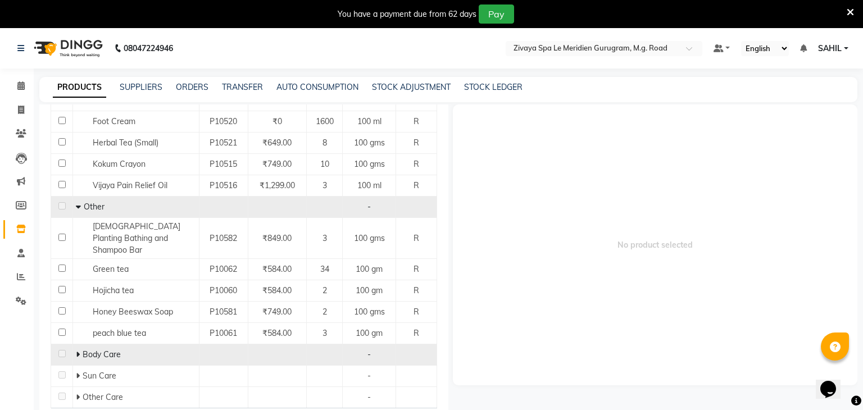
click at [82, 349] on span at bounding box center [79, 354] width 7 height 10
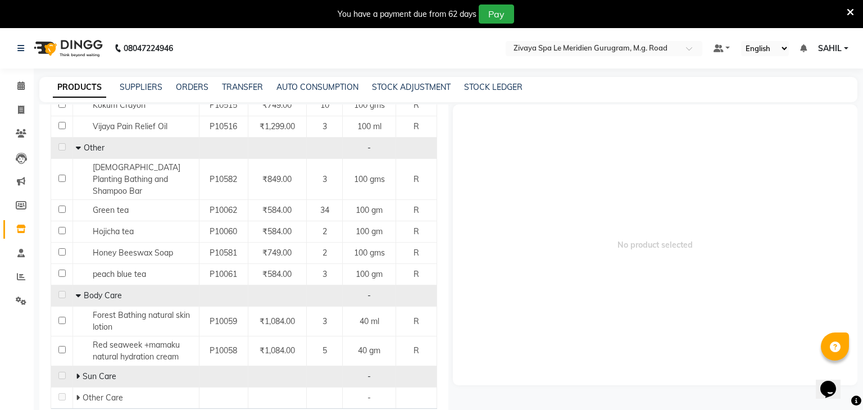
click at [83, 371] on span "Sun Care" at bounding box center [100, 376] width 34 height 10
click at [79, 371] on span at bounding box center [79, 376] width 7 height 10
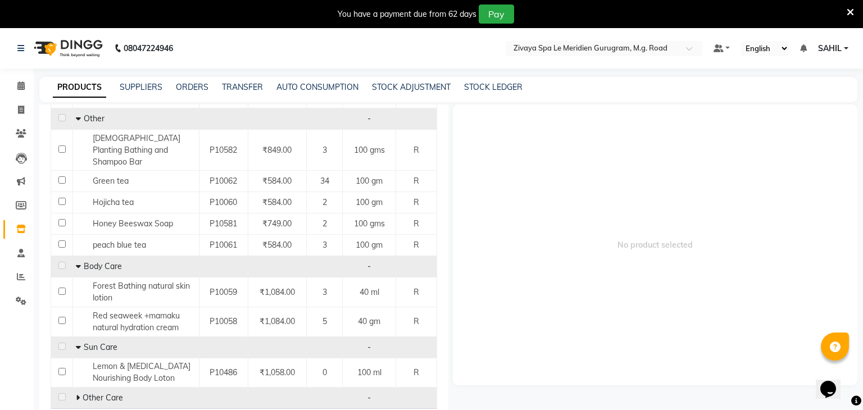
click at [79, 393] on span at bounding box center [79, 398] width 7 height 10
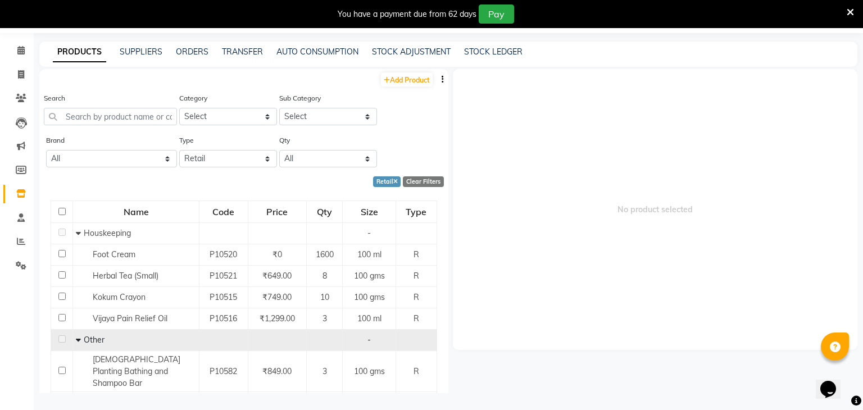
scroll to position [10, 0]
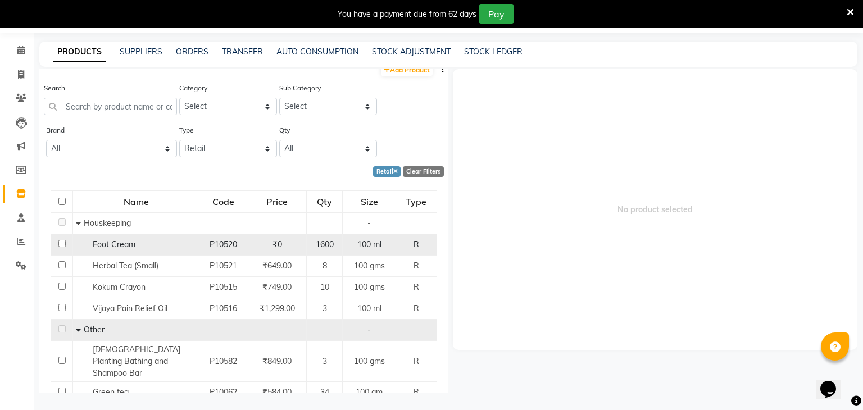
click at [274, 244] on span "₹0" at bounding box center [277, 244] width 10 height 10
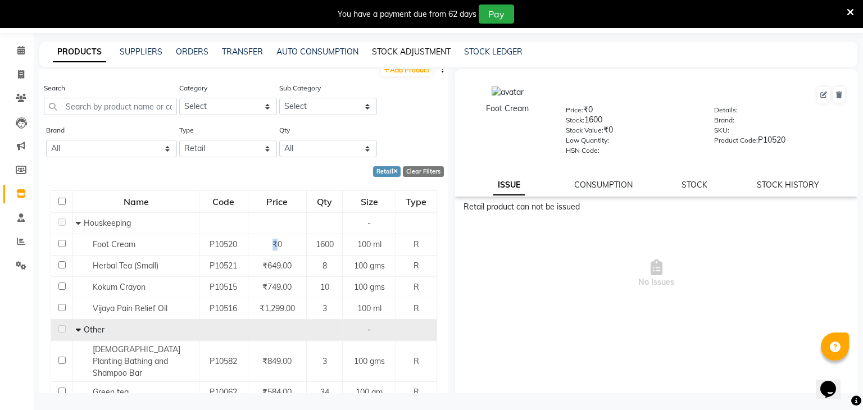
click at [409, 56] on link "STOCK ADJUSTMENT" at bounding box center [411, 52] width 79 height 10
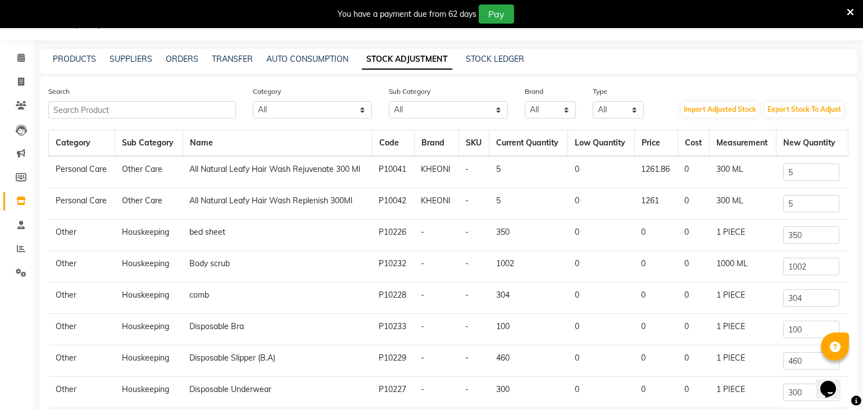
scroll to position [35, 0]
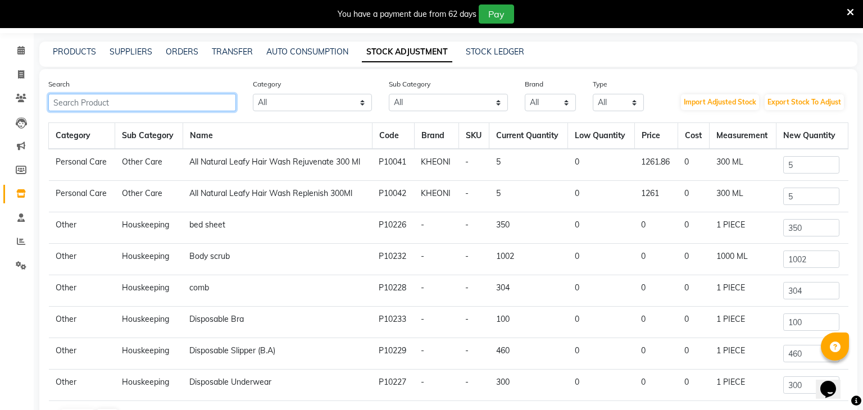
click at [121, 110] on input "text" at bounding box center [142, 102] width 188 height 17
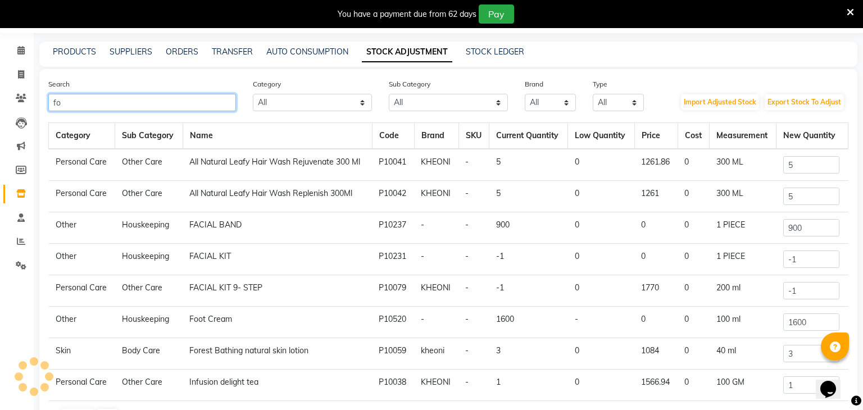
scroll to position [28, 0]
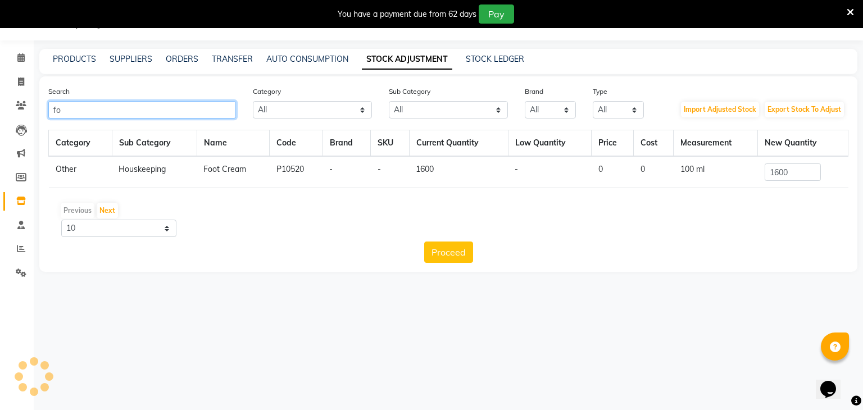
type input "f"
click at [190, 114] on input "foot" at bounding box center [142, 109] width 188 height 17
type input "f"
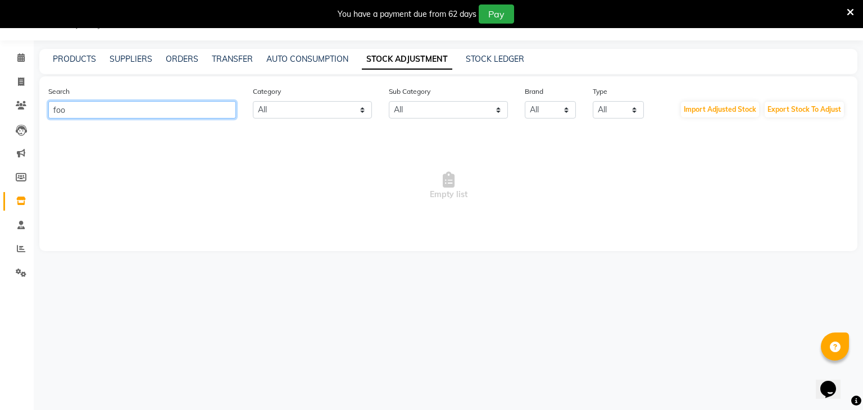
type input "foot"
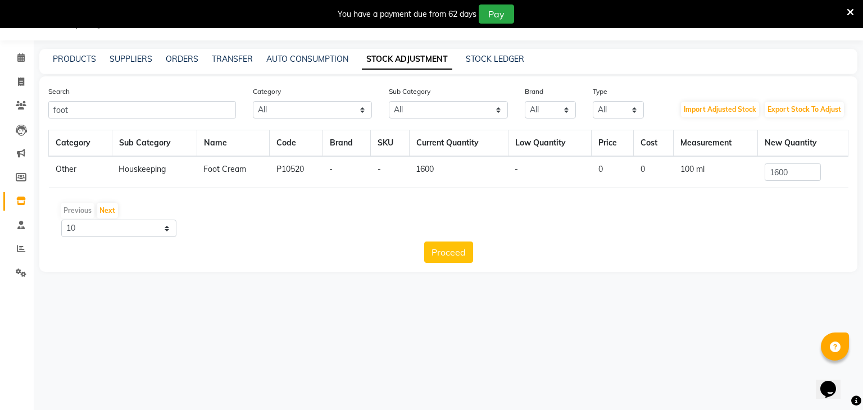
click at [624, 253] on div "Proceed" at bounding box center [448, 252] width 800 height 21
click at [806, 168] on input "1600" at bounding box center [793, 171] width 56 height 17
click at [665, 220] on div "Previous Next 10 50 100" at bounding box center [448, 219] width 791 height 35
click at [806, 170] on input "1600" at bounding box center [793, 171] width 56 height 17
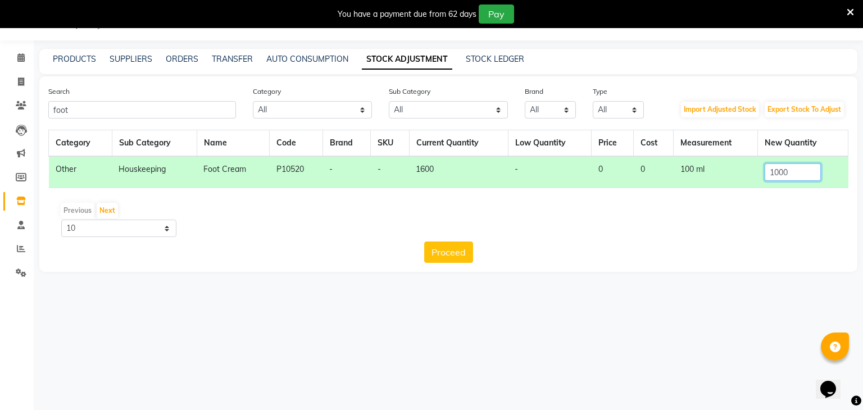
type input "1000"
click at [440, 263] on div "Search foot Category All Hair Skin Makeup Personal Care Appliances Other Sub Ca…" at bounding box center [448, 174] width 818 height 196
click at [446, 260] on button "Proceed" at bounding box center [448, 252] width 49 height 21
click at [476, 256] on button "Submit" at bounding box center [473, 252] width 44 height 21
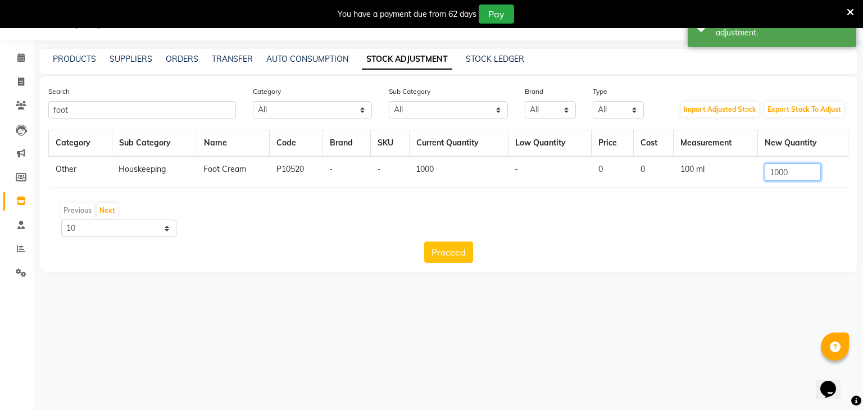
click at [798, 168] on input "1000" at bounding box center [793, 171] width 56 height 17
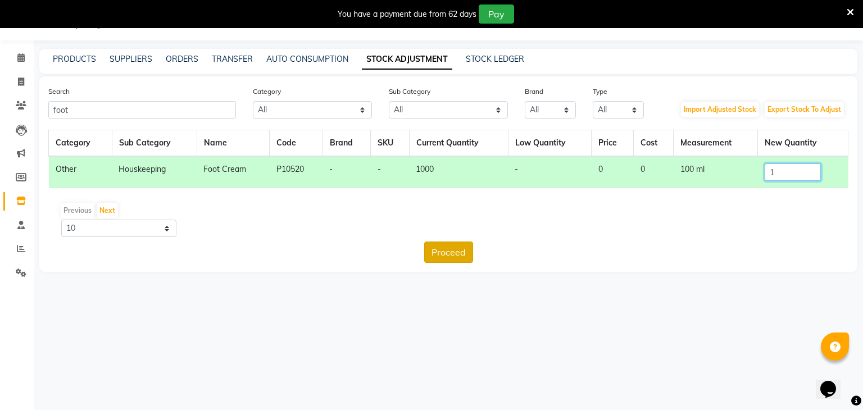
type input "1"
click at [436, 256] on button "Proceed" at bounding box center [448, 252] width 49 height 21
click at [469, 251] on button "Submit" at bounding box center [473, 252] width 44 height 21
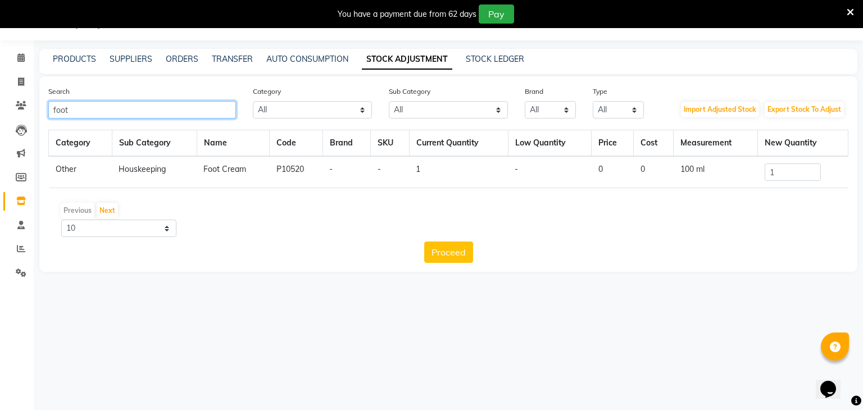
click at [157, 115] on input "foot" at bounding box center [142, 109] width 188 height 17
type input "f"
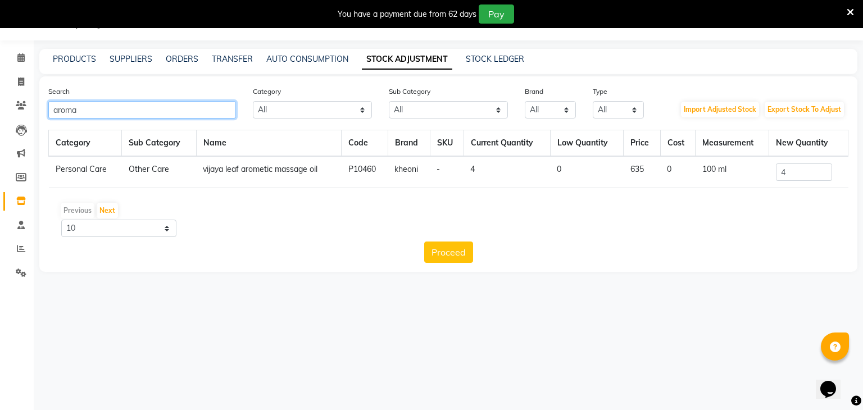
type input "aroma"
click at [828, 171] on input "4" at bounding box center [804, 171] width 56 height 17
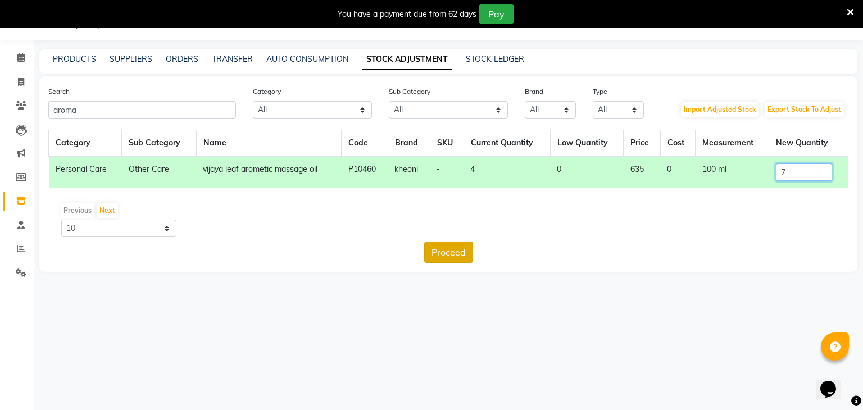
type input "7"
click at [464, 249] on button "Proceed" at bounding box center [448, 252] width 49 height 21
click at [473, 251] on button "Submit" at bounding box center [473, 252] width 44 height 21
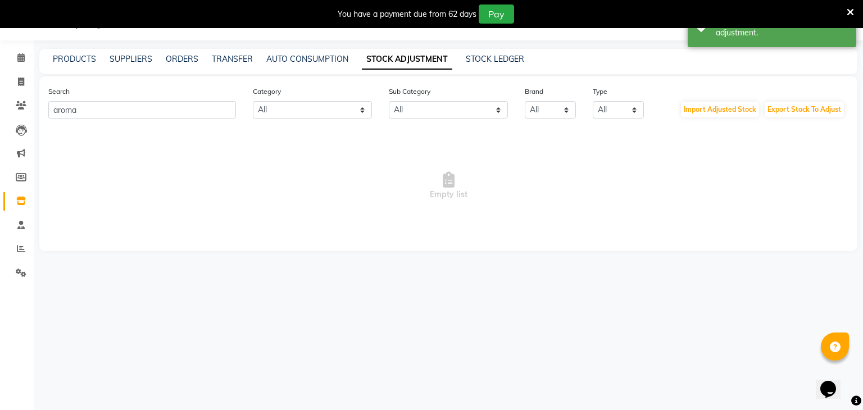
scroll to position [0, 0]
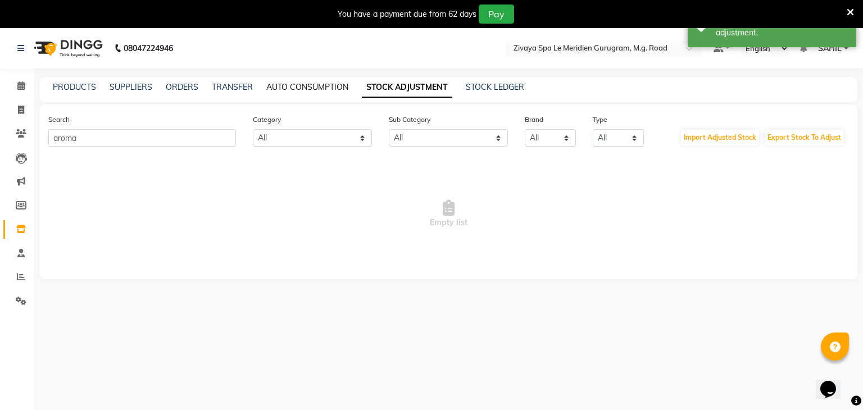
click at [299, 86] on link "AUTO CONSUMPTION" at bounding box center [307, 87] width 82 height 10
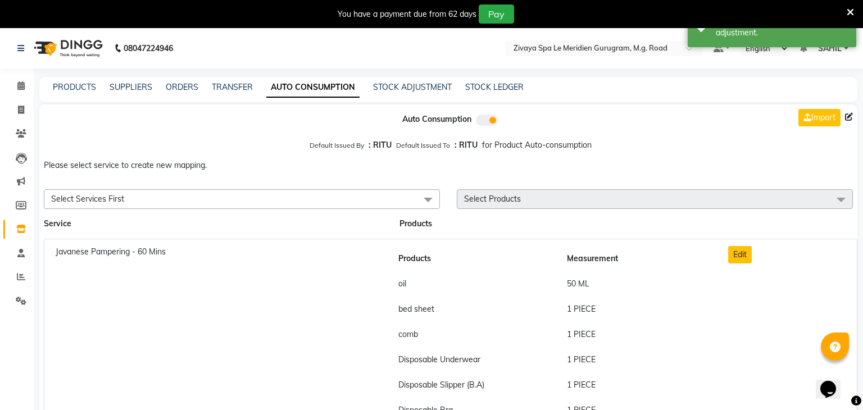
click at [76, 93] on div "PRODUCTS" at bounding box center [74, 87] width 43 height 12
click at [81, 87] on link "PRODUCTS" at bounding box center [74, 87] width 43 height 10
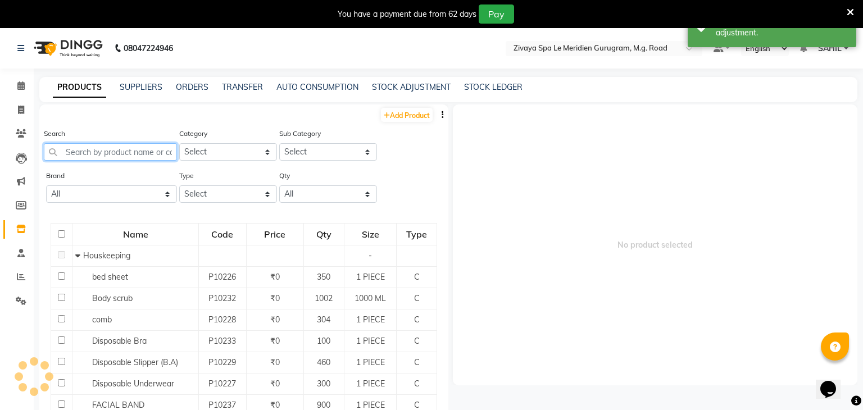
click at [114, 151] on input "text" at bounding box center [110, 151] width 133 height 17
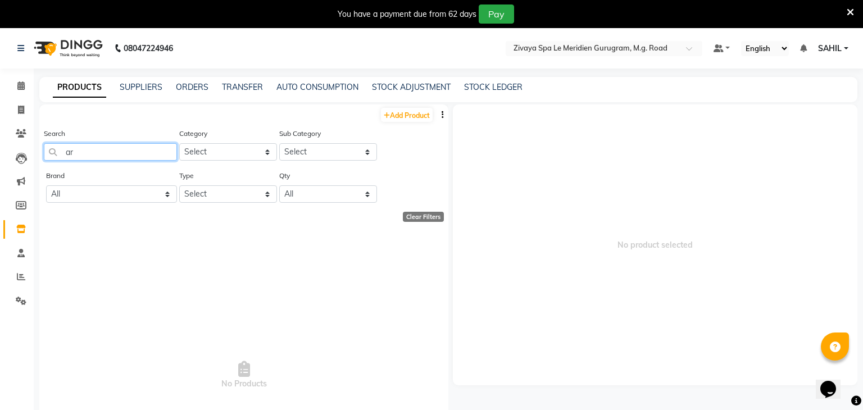
type input "a"
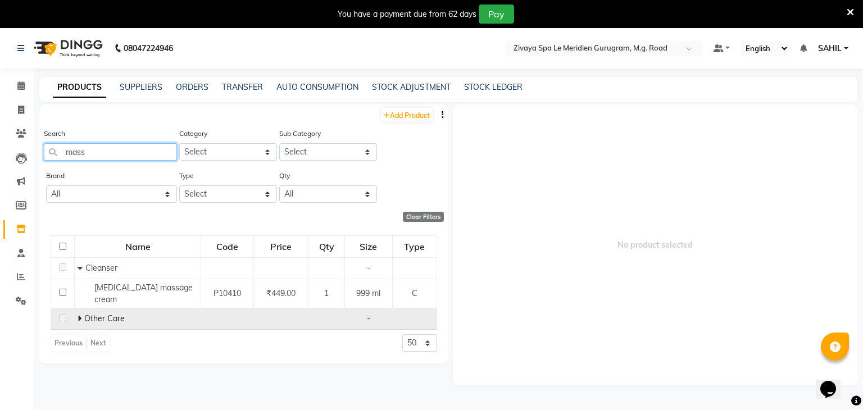
type input "mass"
click at [83, 316] on span at bounding box center [81, 319] width 7 height 10
